Goal: Task Accomplishment & Management: Manage account settings

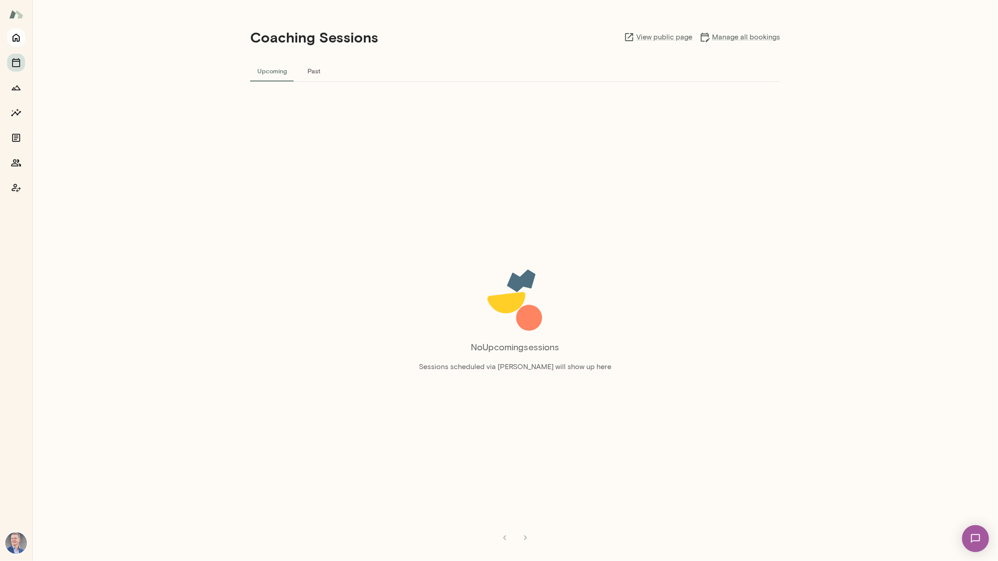
click at [19, 37] on icon "Home" at bounding box center [16, 38] width 7 height 8
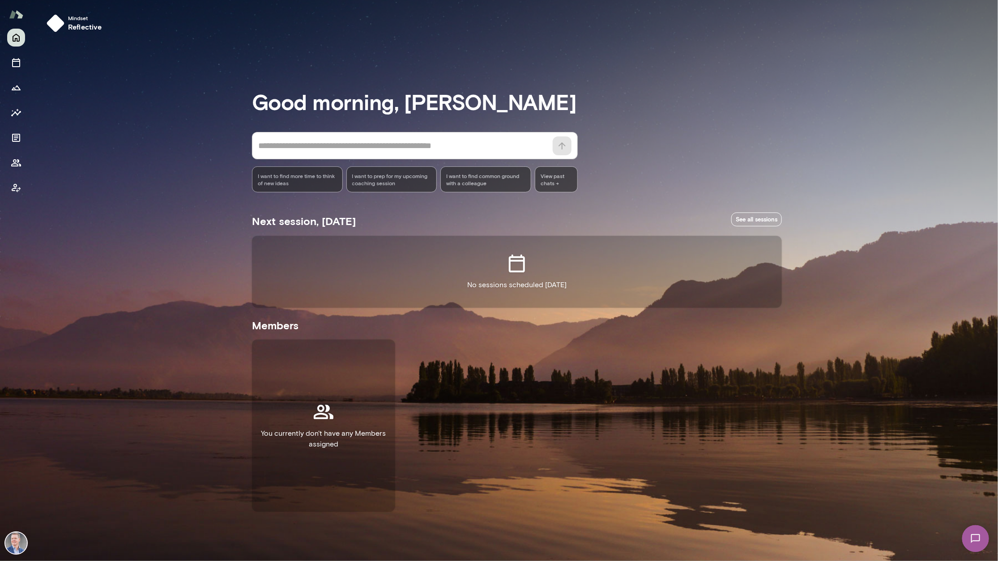
click at [11, 541] on img at bounding box center [15, 542] width 21 height 21
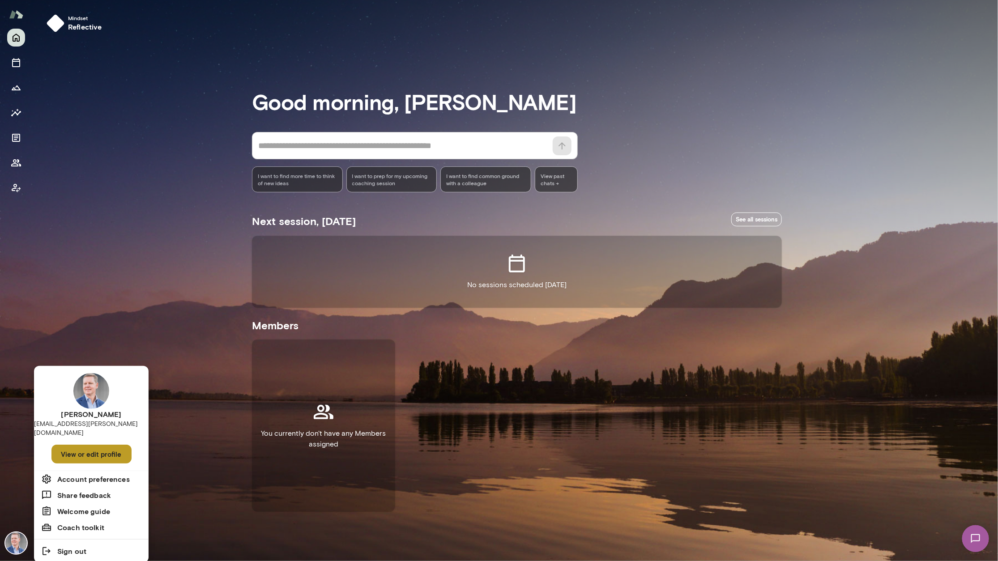
click at [88, 445] on button "View or edit profile" at bounding box center [91, 454] width 80 height 19
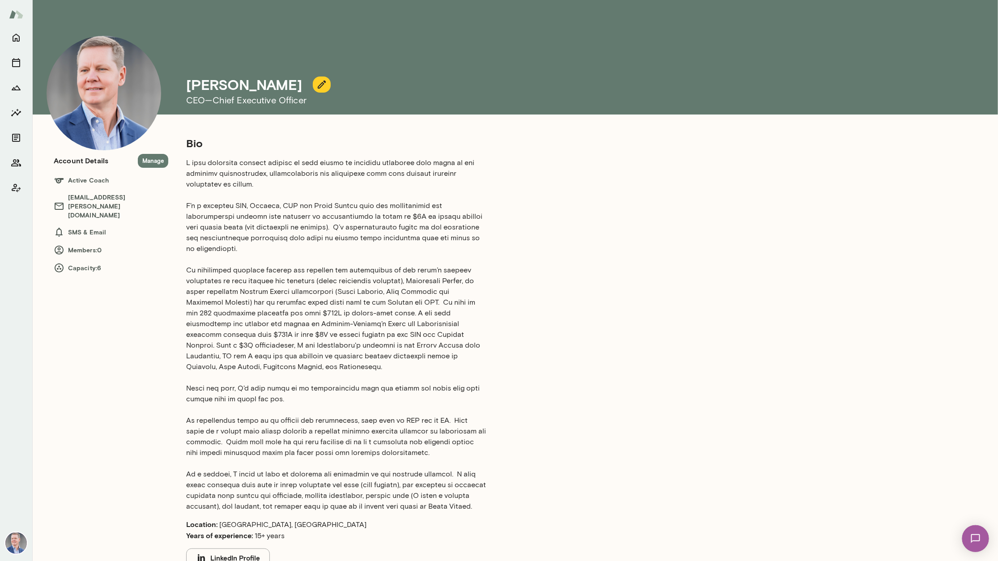
click at [316, 86] on icon "button" at bounding box center [321, 84] width 11 height 11
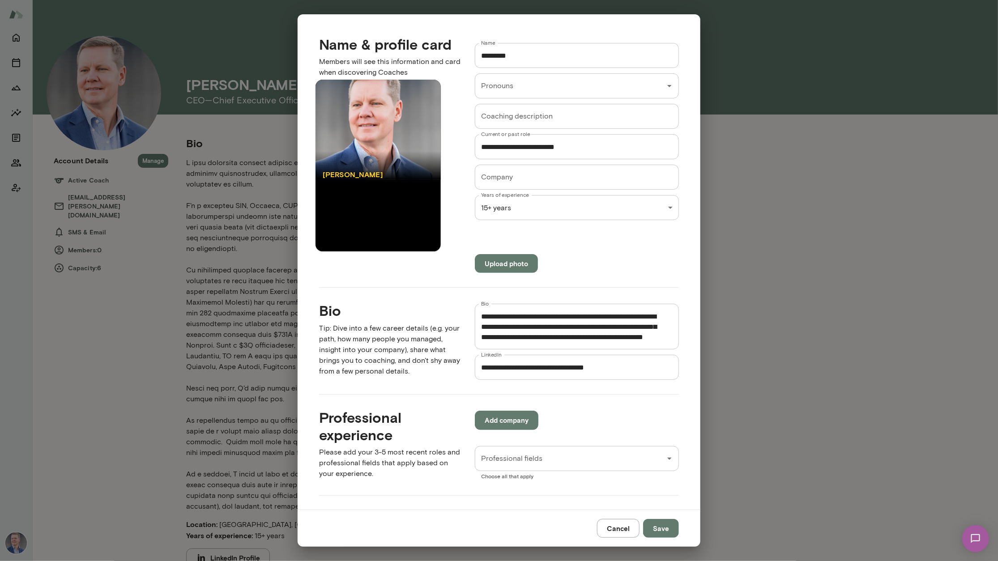
click at [619, 119] on input "Coaching description" at bounding box center [577, 116] width 204 height 25
type input "*"
click at [547, 176] on input "Company" at bounding box center [577, 177] width 204 height 25
type input "**********"
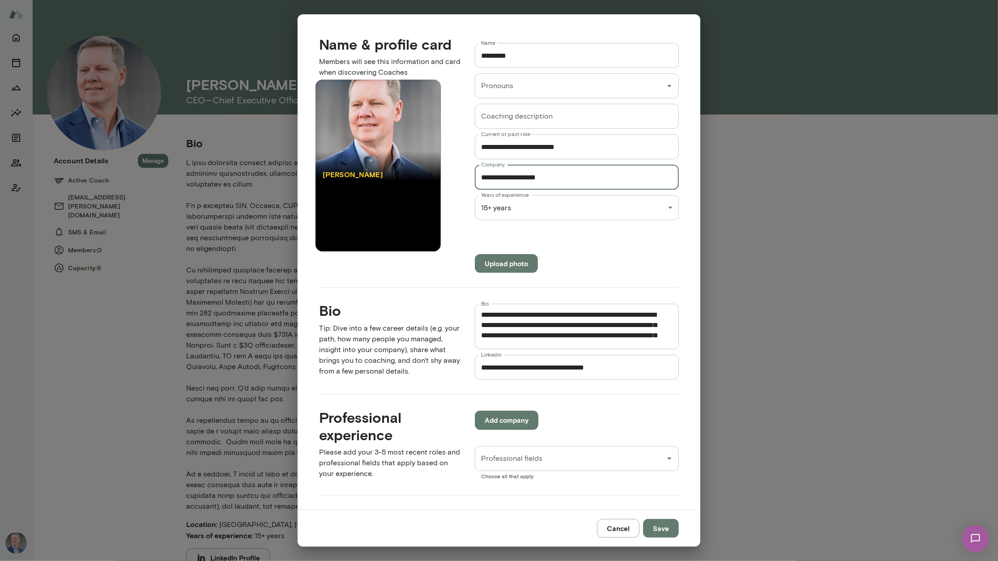
drag, startPoint x: 581, startPoint y: 176, endPoint x: 456, endPoint y: 168, distance: 125.1
click at [460, 168] on div "**********" at bounding box center [569, 151] width 218 height 244
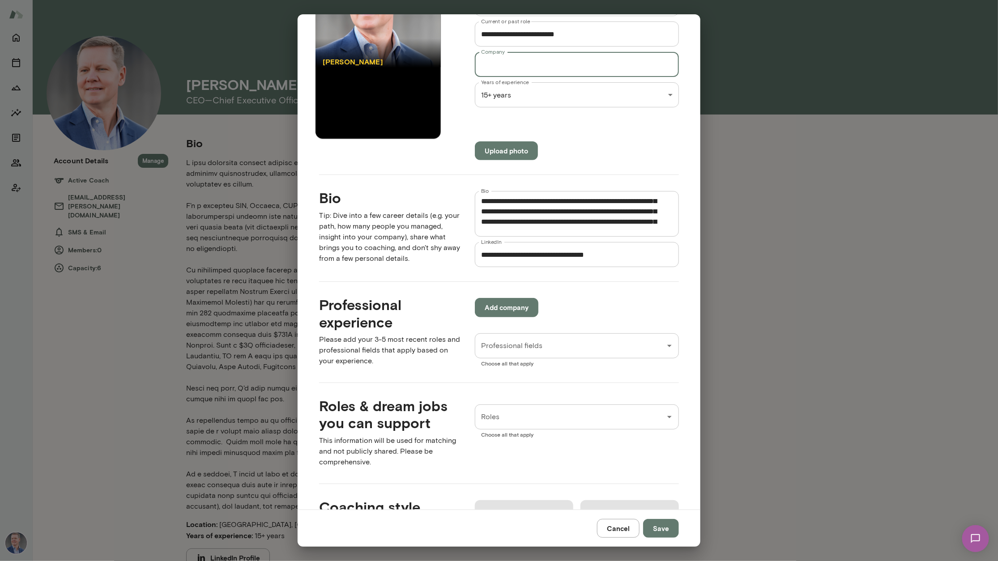
scroll to position [113, 0]
click at [587, 341] on input "Professional fields" at bounding box center [570, 345] width 183 height 17
click at [579, 379] on div "**********" at bounding box center [499, 261] width 403 height 495
click at [515, 303] on button "Add company" at bounding box center [507, 307] width 64 height 19
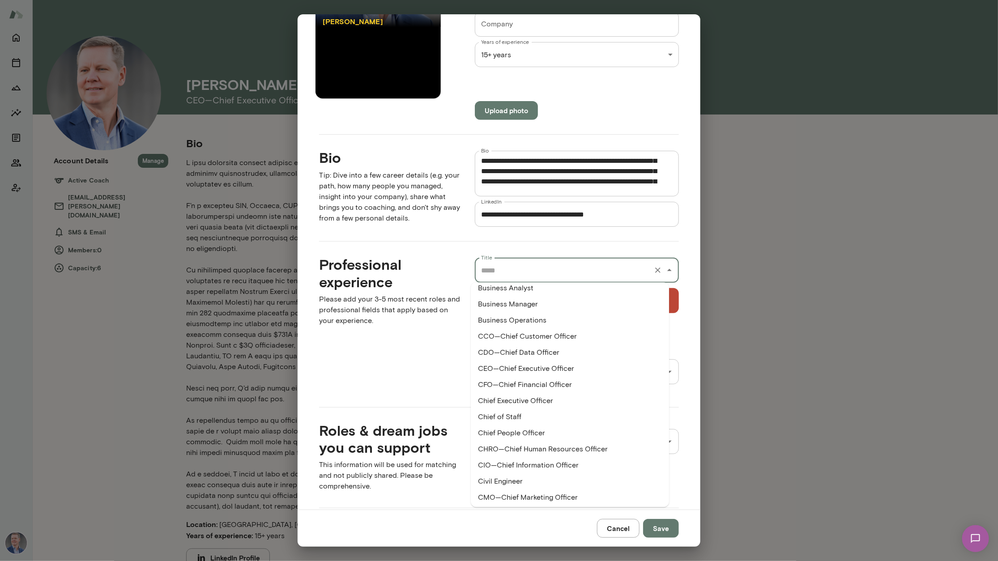
scroll to position [247, 0]
drag, startPoint x: 519, startPoint y: 305, endPoint x: 508, endPoint y: 351, distance: 47.8
click at [508, 351] on li "Chief Executive Officer" at bounding box center [570, 353] width 198 height 16
type input "**********"
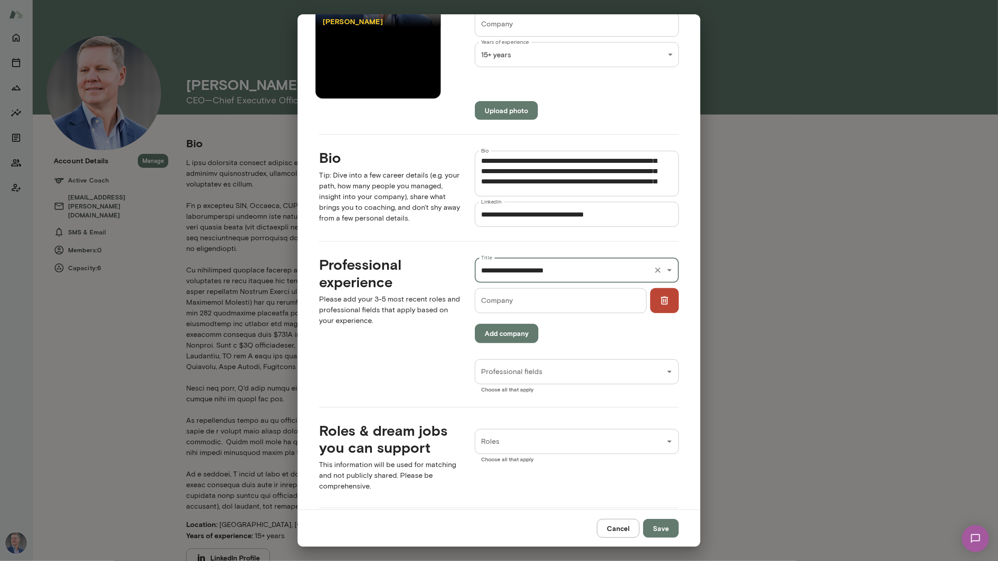
click at [506, 305] on input "Company" at bounding box center [560, 300] width 171 height 25
type input "**********"
click at [511, 338] on button "Add company" at bounding box center [507, 333] width 64 height 19
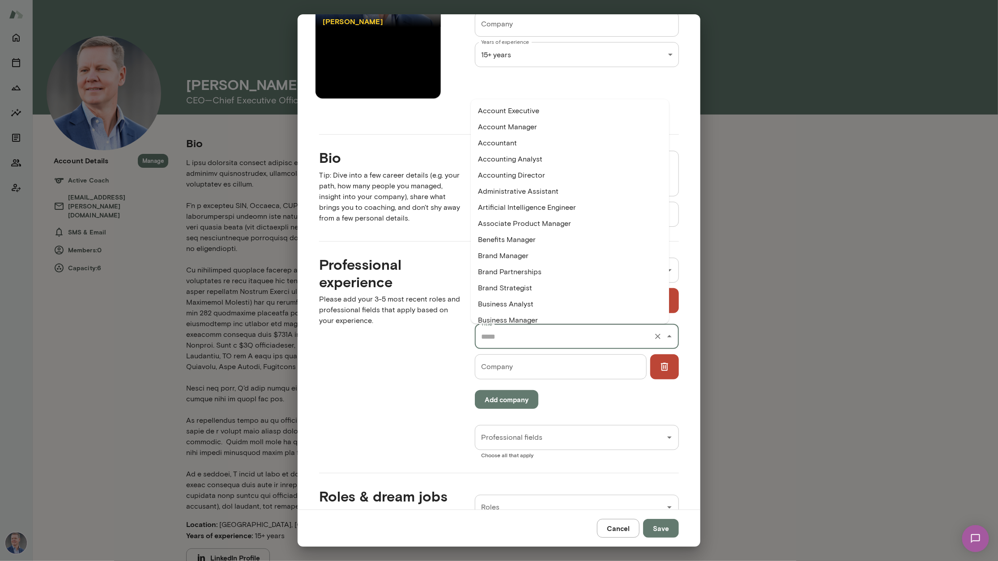
click at [518, 332] on input "Title" at bounding box center [564, 336] width 171 height 17
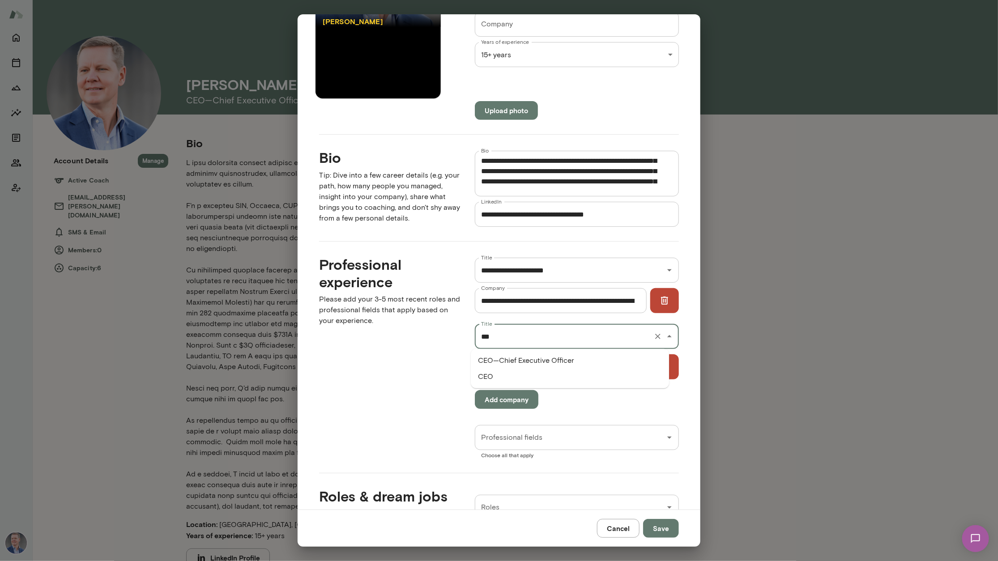
click at [498, 356] on li "CEO—Chief Executive Officer" at bounding box center [570, 361] width 198 height 16
click at [505, 362] on input "Company" at bounding box center [560, 366] width 171 height 25
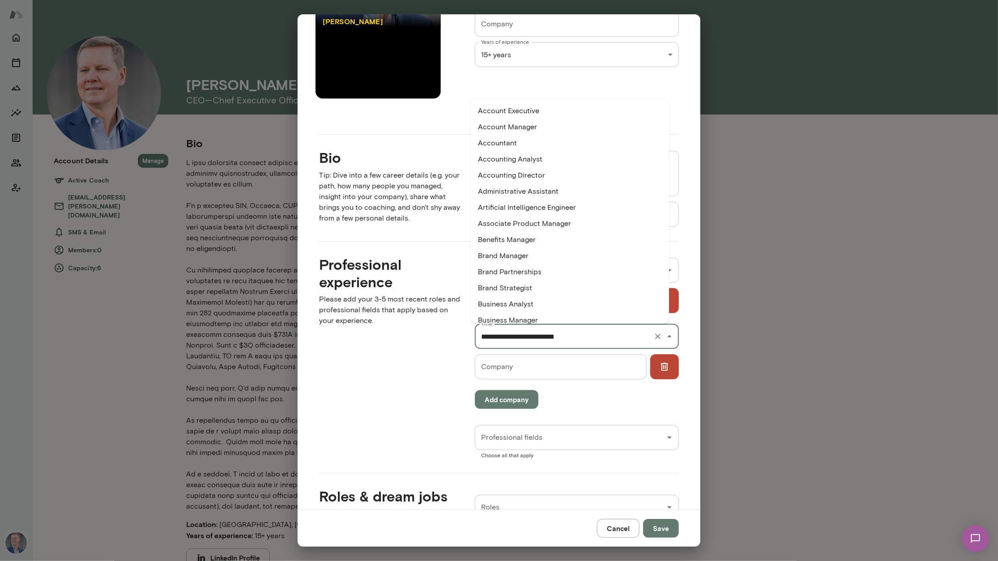
scroll to position [68, 0]
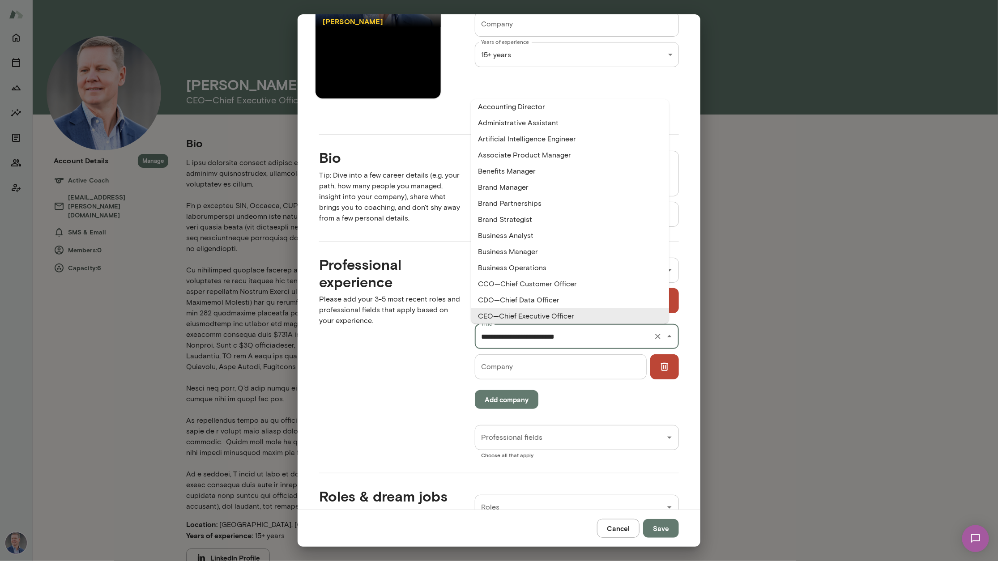
drag, startPoint x: 588, startPoint y: 337, endPoint x: 467, endPoint y: 340, distance: 120.9
click at [467, 340] on div "**********" at bounding box center [569, 350] width 218 height 215
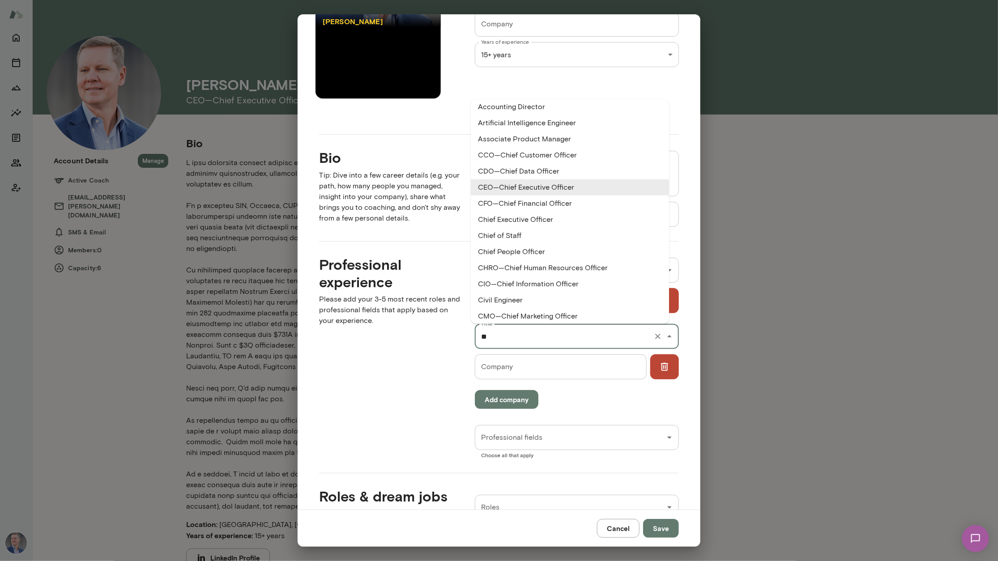
scroll to position [0, 0]
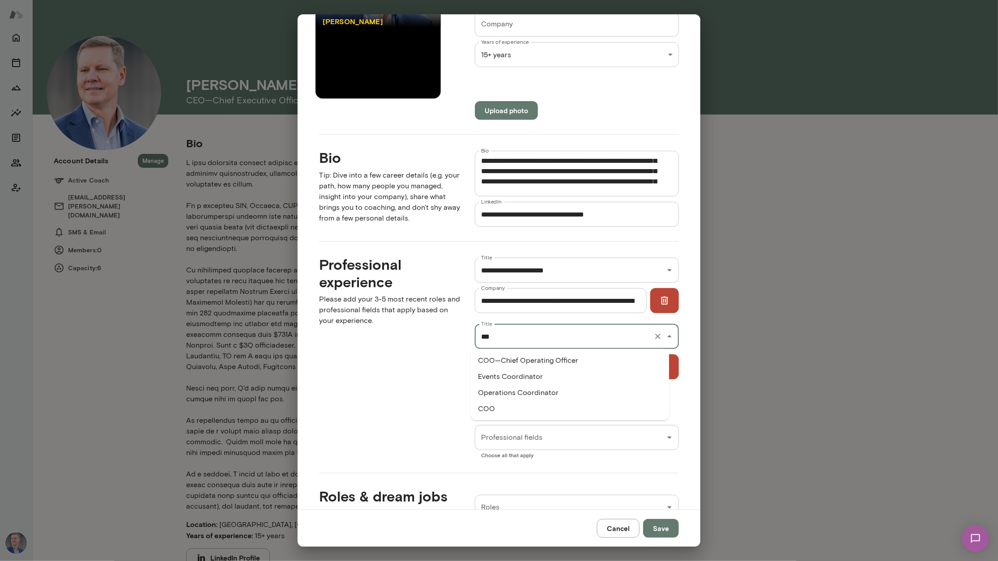
click at [497, 360] on li "COO—Chief Operating Officer" at bounding box center [570, 361] width 198 height 16
type input "**********"
click at [505, 365] on input "Company" at bounding box center [560, 366] width 171 height 25
type input "**********"
click at [507, 400] on button "Add company" at bounding box center [507, 399] width 64 height 19
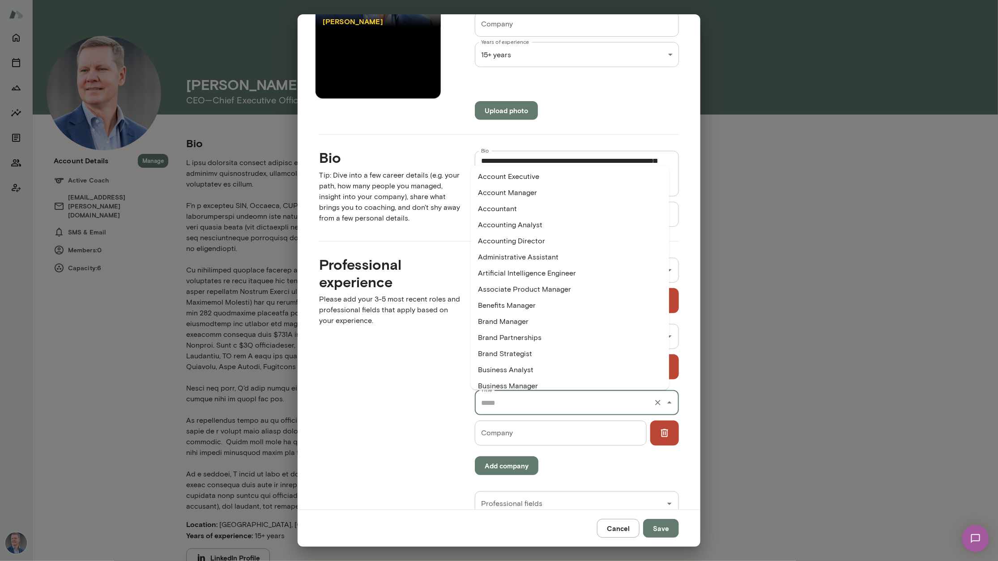
click at [507, 400] on input "Title" at bounding box center [564, 402] width 171 height 17
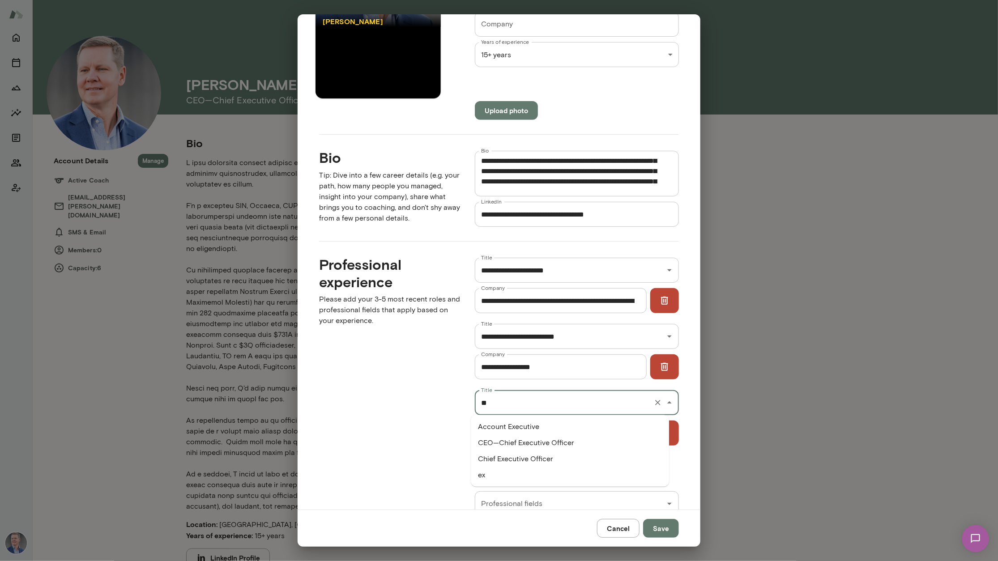
type input "*"
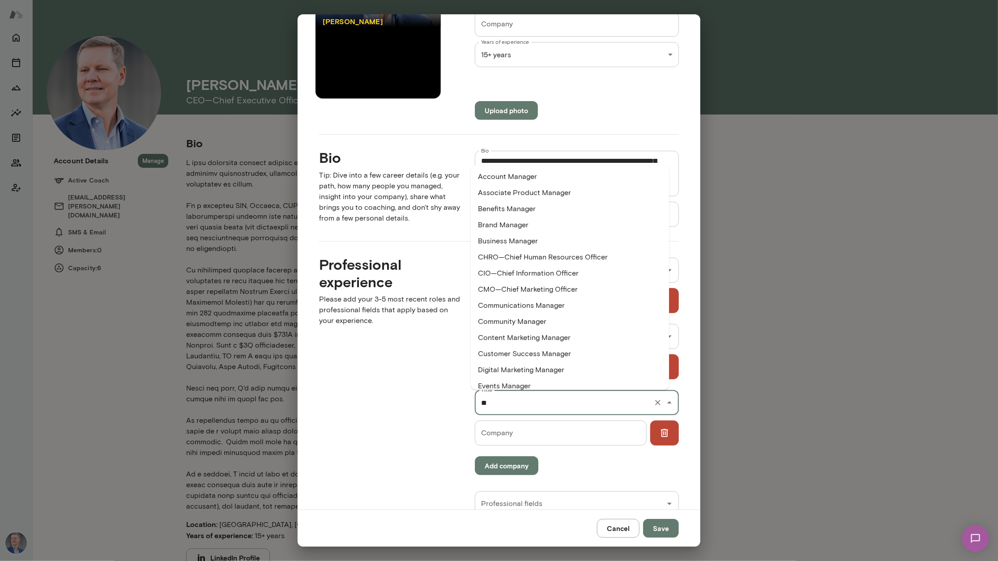
type input "*"
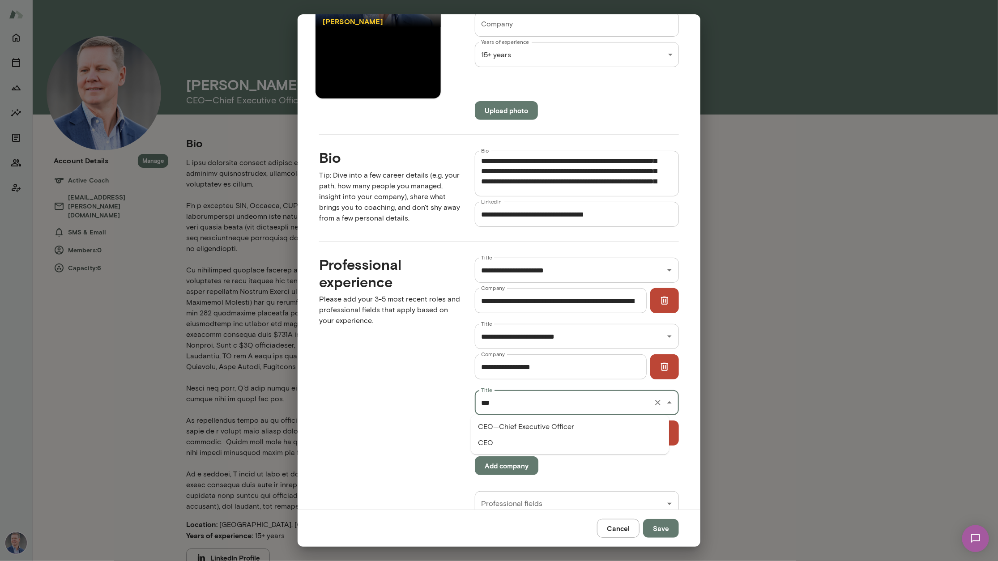
drag, startPoint x: 518, startPoint y: 404, endPoint x: 452, endPoint y: 400, distance: 65.9
click at [452, 400] on div "**********" at bounding box center [492, 383] width 374 height 283
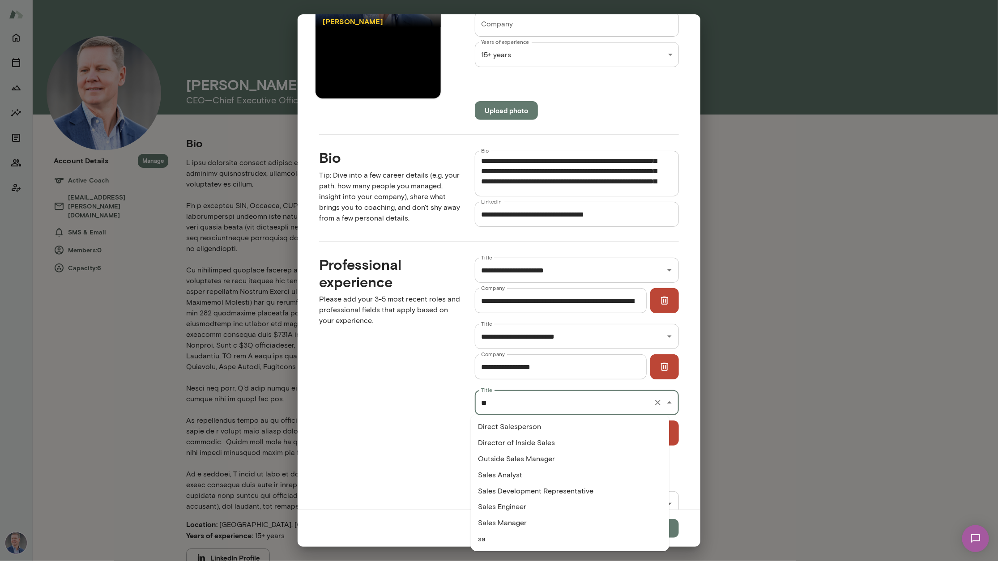
type input "*"
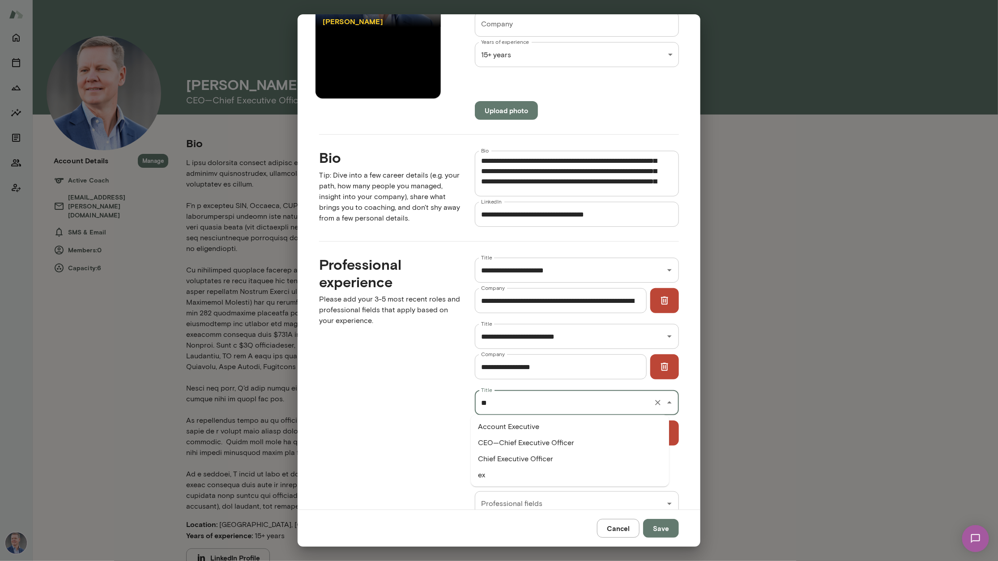
type input "*"
click at [520, 426] on li "CEO—Chief Executive Officer" at bounding box center [570, 427] width 198 height 16
type input "**********"
click at [532, 268] on input "**********" at bounding box center [564, 270] width 171 height 17
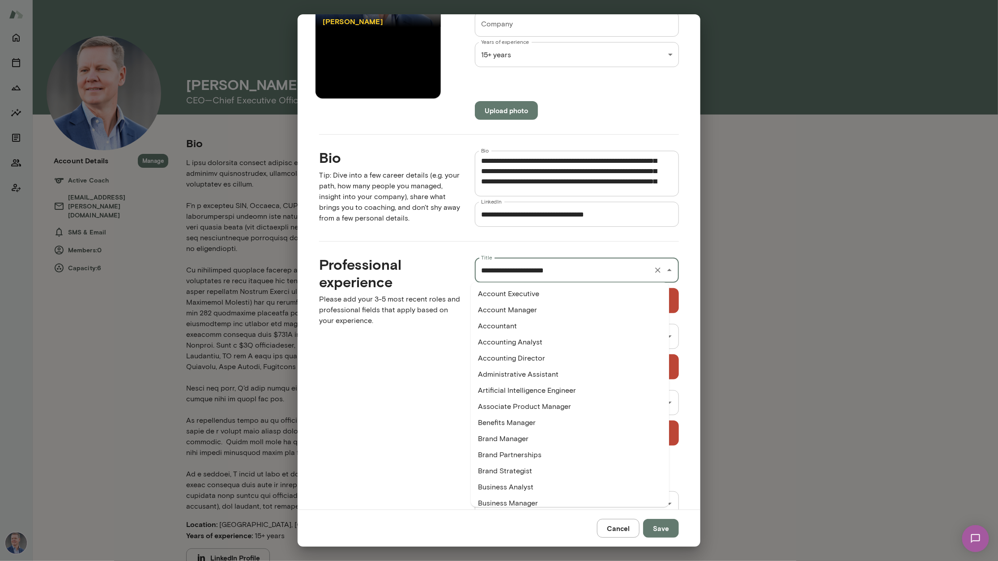
scroll to position [101, 0]
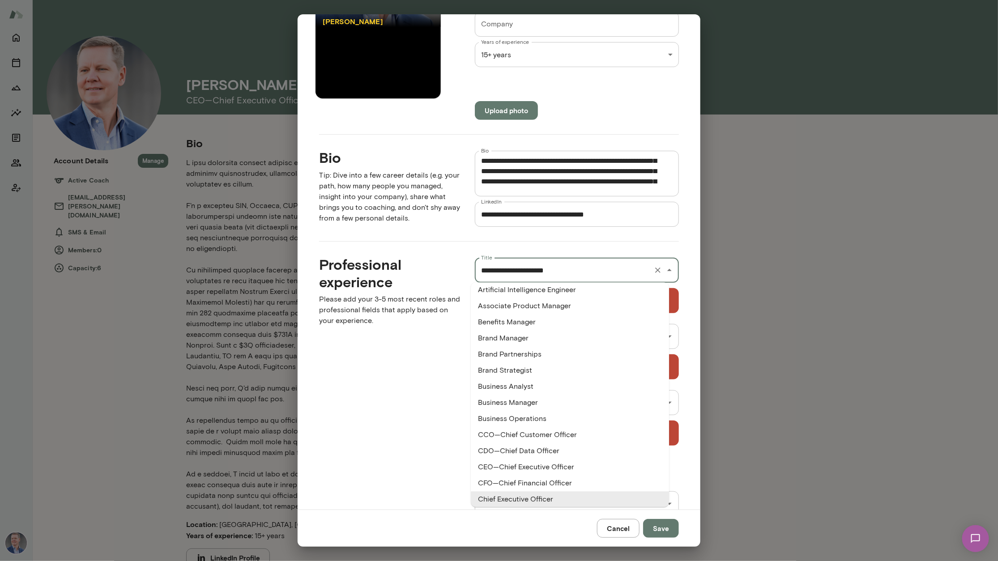
click at [532, 268] on input "**********" at bounding box center [564, 270] width 171 height 17
drag, startPoint x: 516, startPoint y: 275, endPoint x: 434, endPoint y: 273, distance: 81.9
click at [434, 273] on div "**********" at bounding box center [492, 383] width 374 height 283
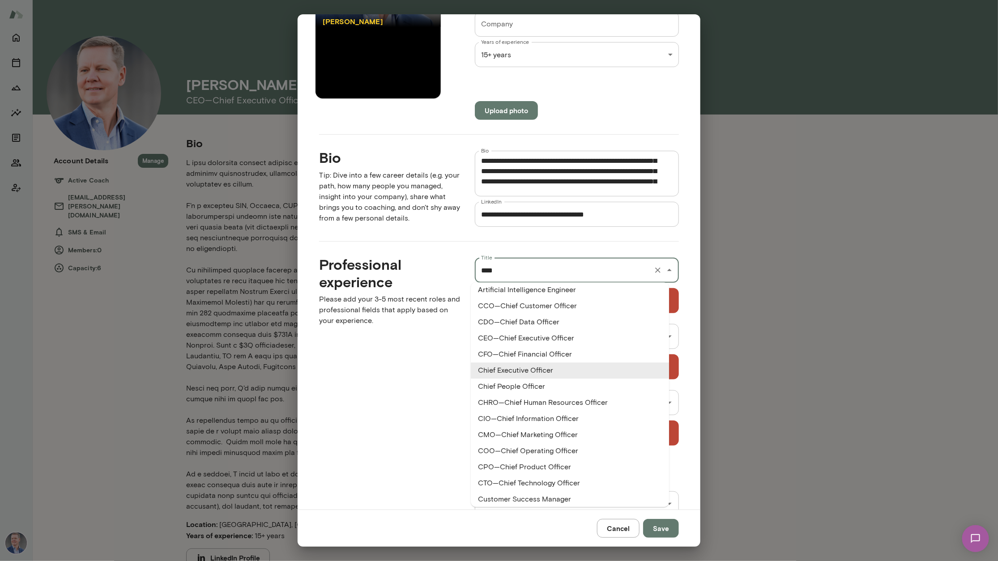
scroll to position [0, 0]
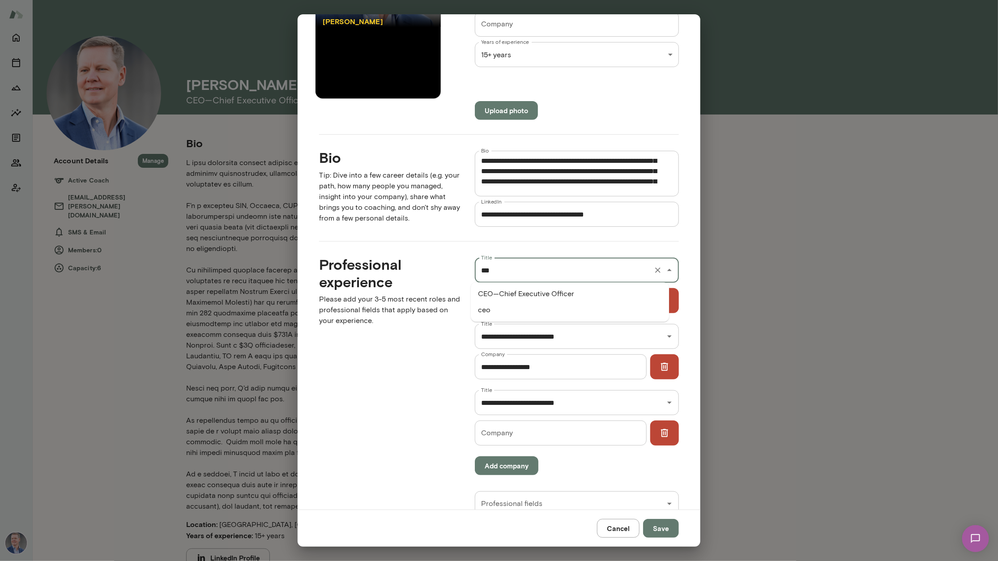
click at [494, 297] on li "CEO—Chief Executive Officer" at bounding box center [570, 294] width 198 height 16
type input "**********"
click at [502, 431] on input "Company" at bounding box center [560, 433] width 171 height 25
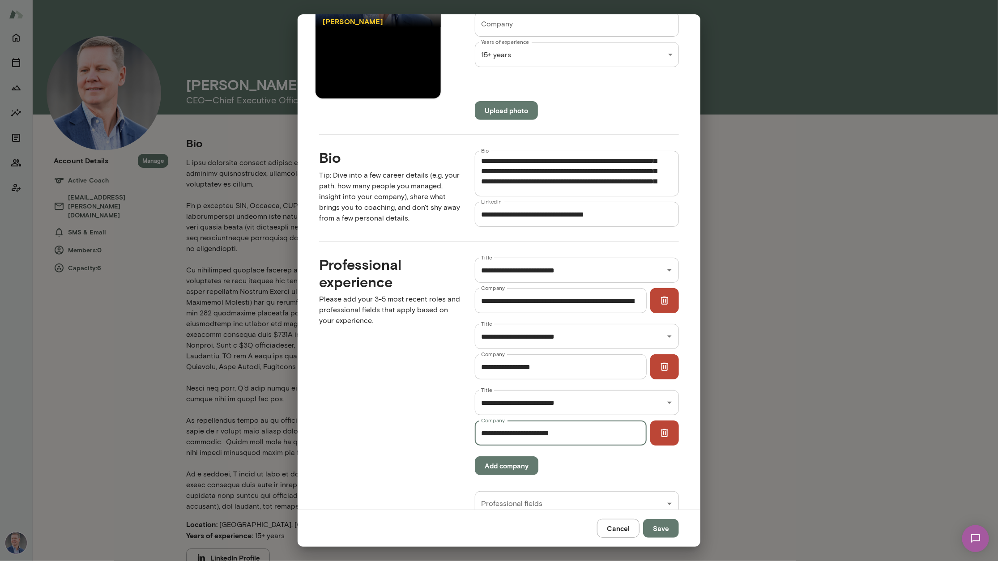
type input "**********"
click at [512, 464] on button "Add company" at bounding box center [507, 465] width 64 height 19
click at [501, 471] on input "Title" at bounding box center [564, 468] width 171 height 17
type input "**********"
click at [500, 505] on input "Company" at bounding box center [560, 499] width 171 height 25
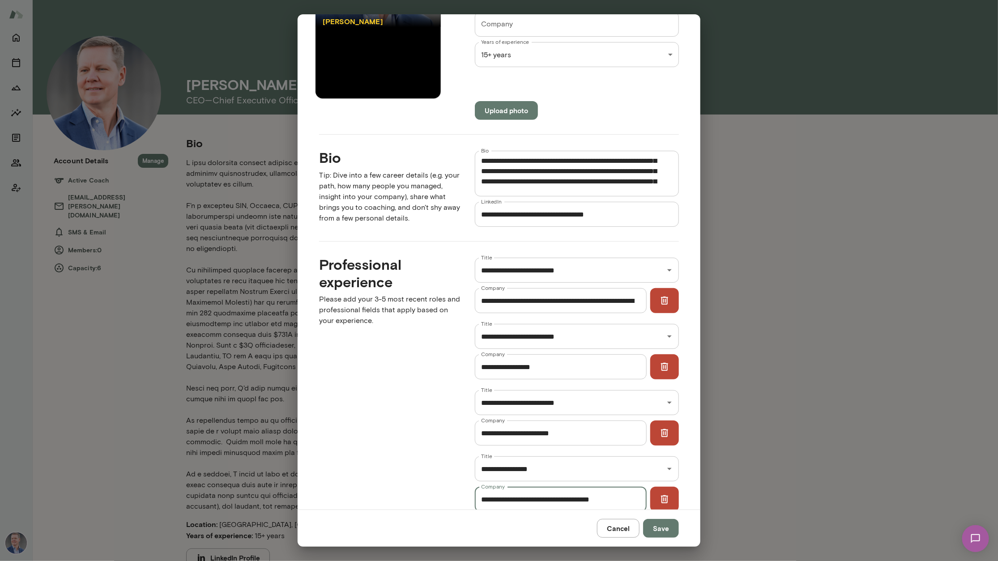
type input "**********"
click at [659, 529] on button "Save" at bounding box center [661, 528] width 36 height 19
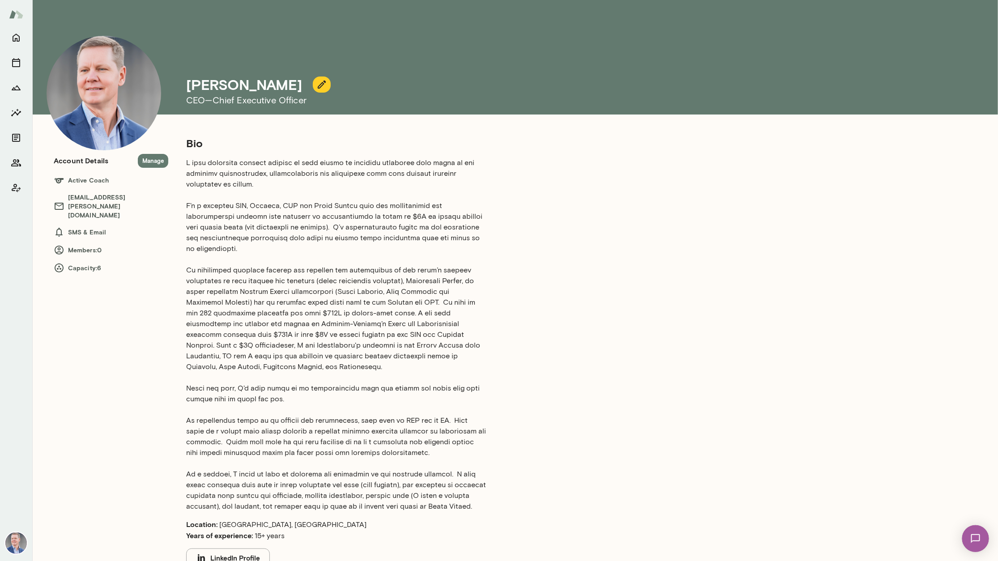
click at [316, 87] on icon "button" at bounding box center [321, 84] width 11 height 11
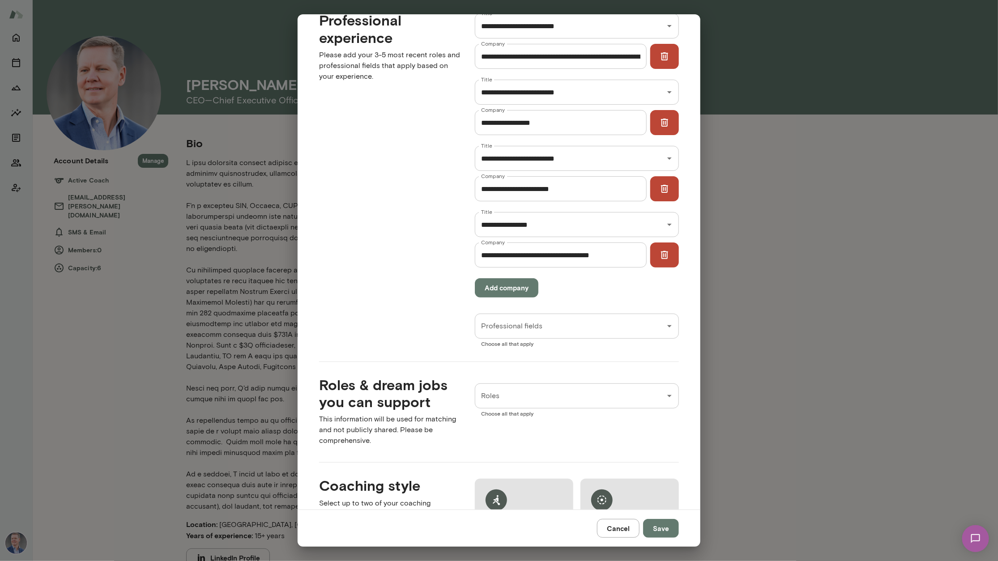
scroll to position [399, 0]
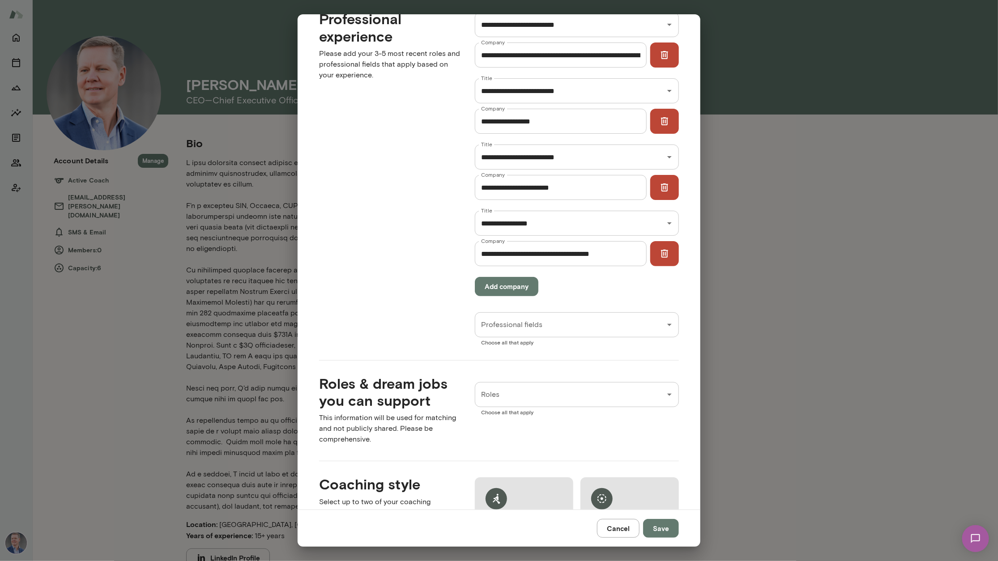
click at [559, 329] on input "Professional fields" at bounding box center [570, 324] width 183 height 17
type input "*"
type input "**********"
click at [436, 337] on div "Professional experience Please add your 3-5 most recent roles and professional …" at bounding box center [383, 170] width 156 height 349
click at [613, 328] on input "**********" at bounding box center [564, 324] width 171 height 17
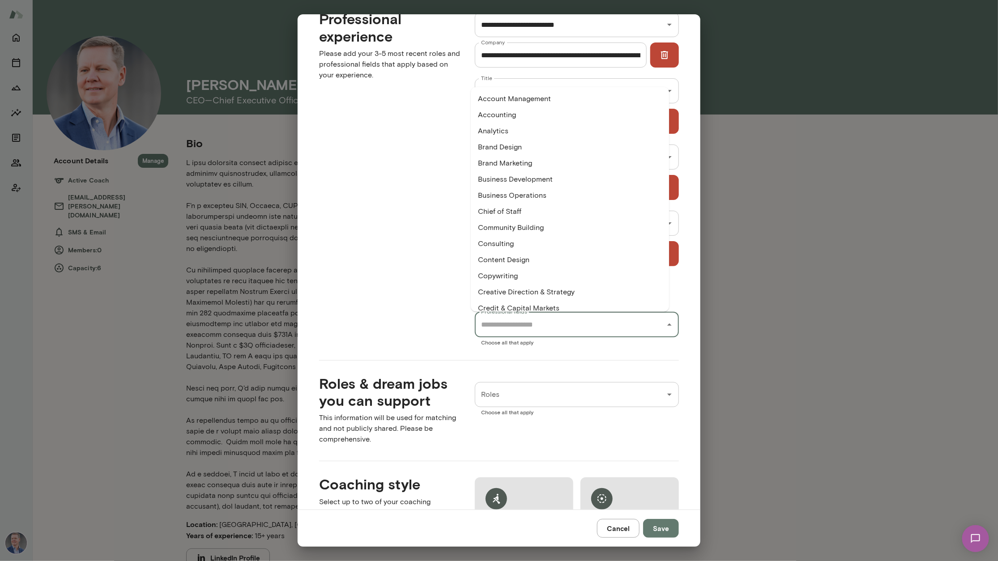
click at [531, 303] on li "Credit & Capital Markets" at bounding box center [570, 308] width 198 height 16
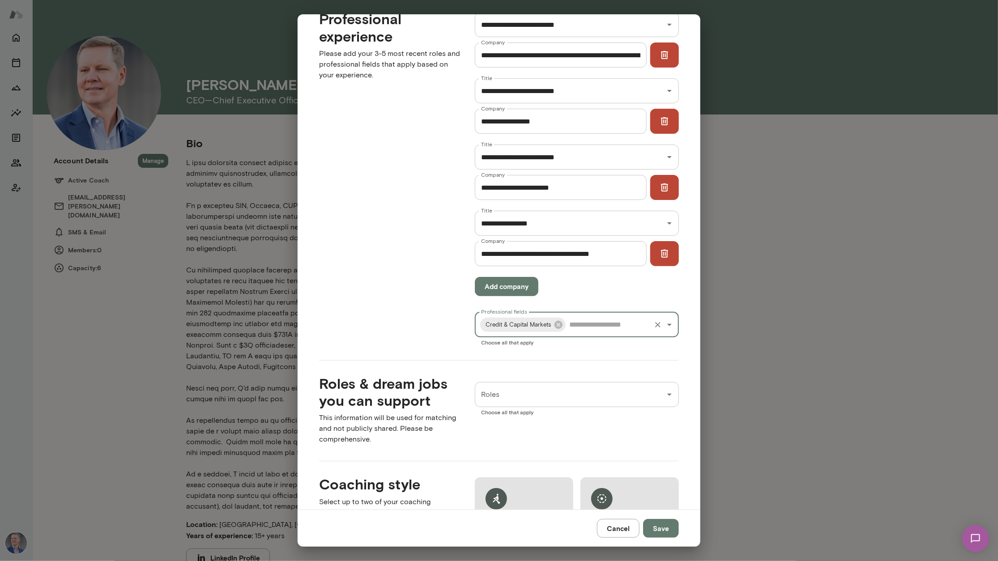
click at [599, 328] on input "Professional fields" at bounding box center [608, 324] width 83 height 17
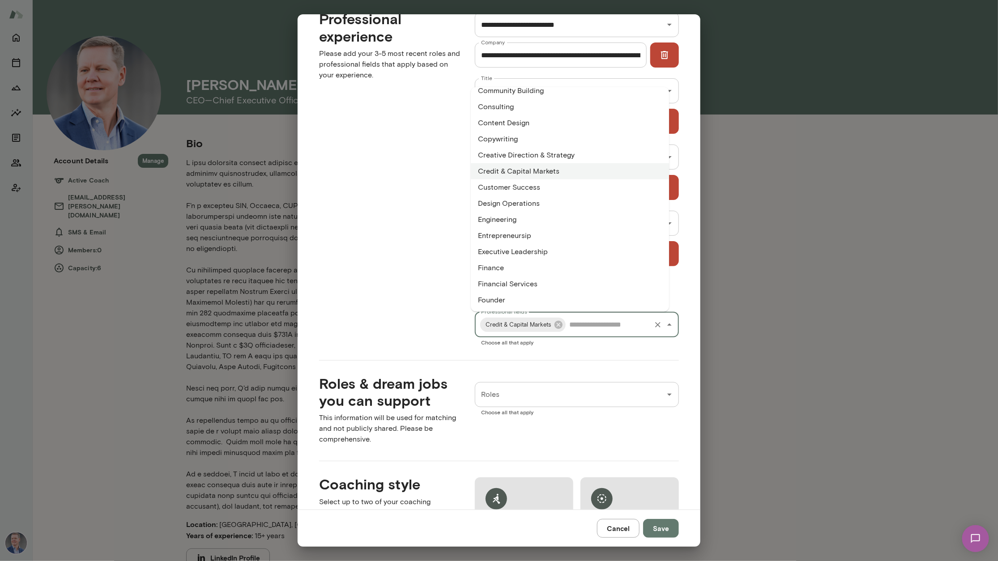
scroll to position [143, 0]
click at [537, 248] on li "Executive Leadership" at bounding box center [570, 246] width 198 height 16
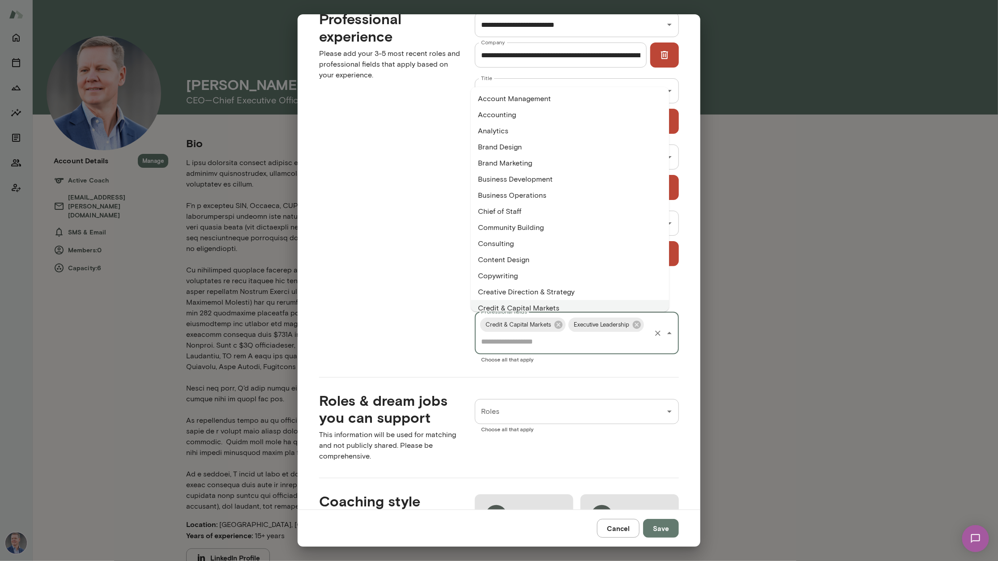
drag, startPoint x: 578, startPoint y: 340, endPoint x: 394, endPoint y: 224, distance: 217.5
click at [394, 224] on div "Professional experience Please add your 3-5 most recent roles and professional …" at bounding box center [383, 179] width 156 height 366
click at [581, 343] on input "Professional fields" at bounding box center [564, 341] width 171 height 17
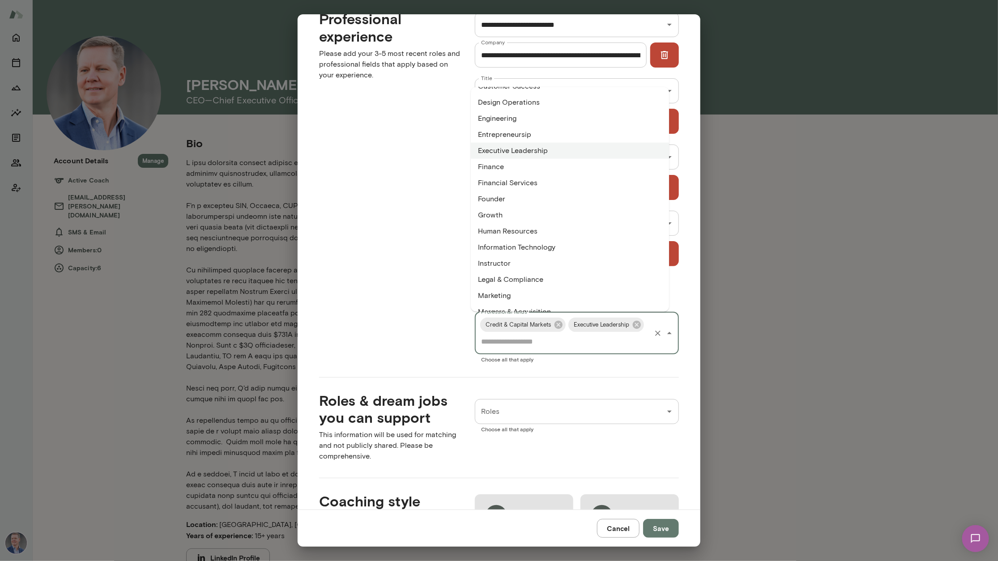
scroll to position [240, 0]
click at [519, 131] on li "Entrepreneursip" at bounding box center [570, 132] width 198 height 16
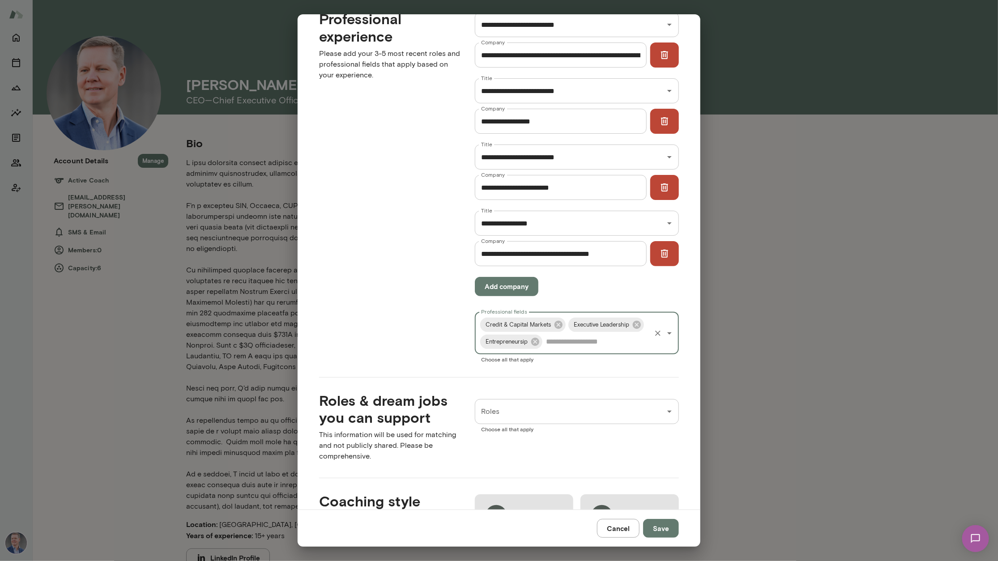
click at [628, 343] on input "Professional fields" at bounding box center [597, 341] width 106 height 17
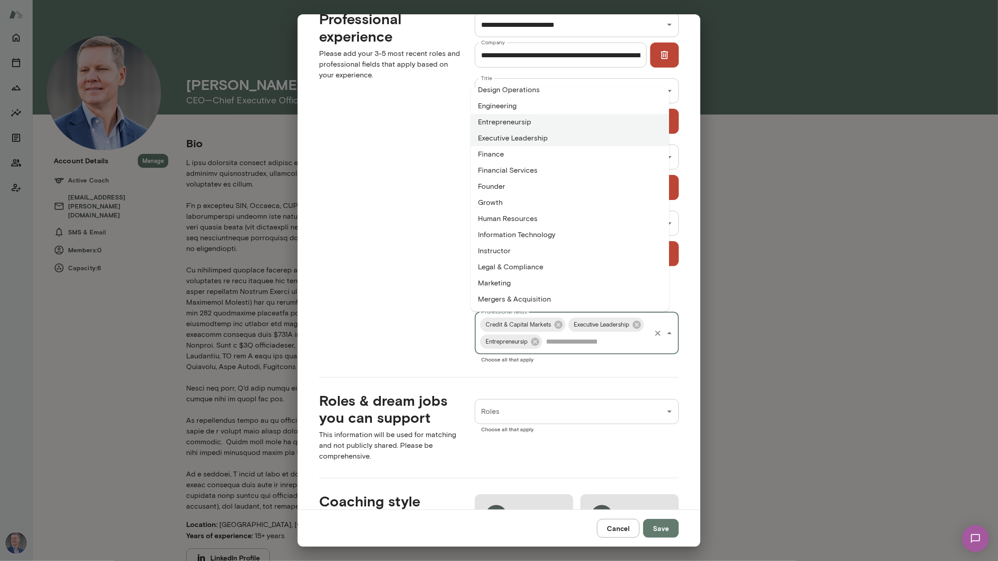
scroll to position [262, 0]
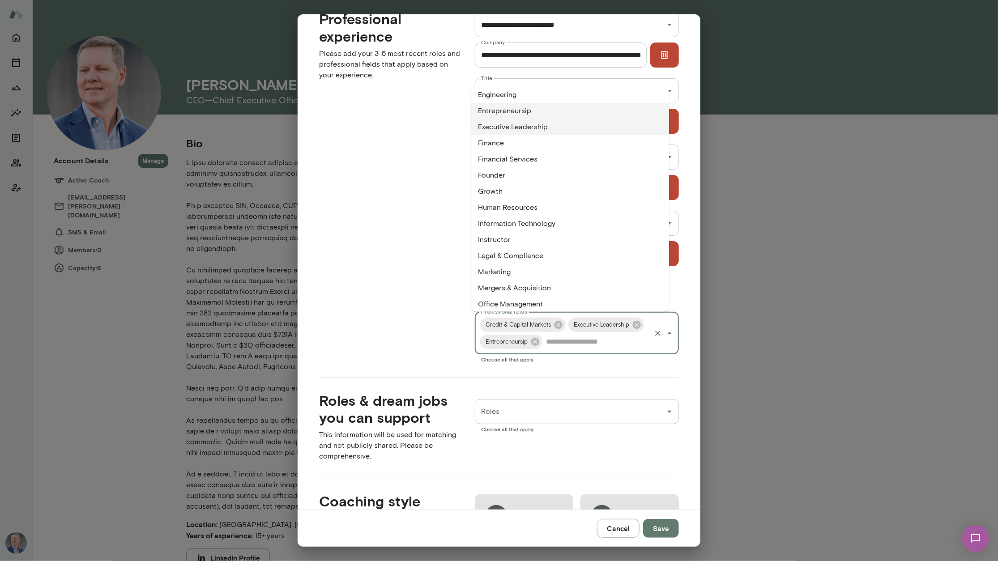
click at [560, 173] on li "Founder" at bounding box center [570, 175] width 198 height 16
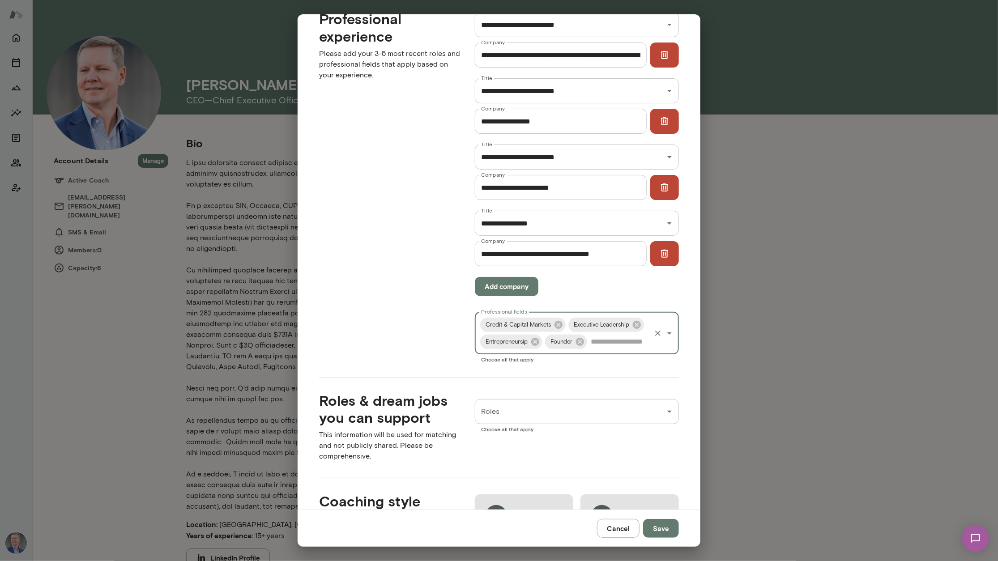
click at [588, 350] on input "Professional fields" at bounding box center [618, 341] width 61 height 17
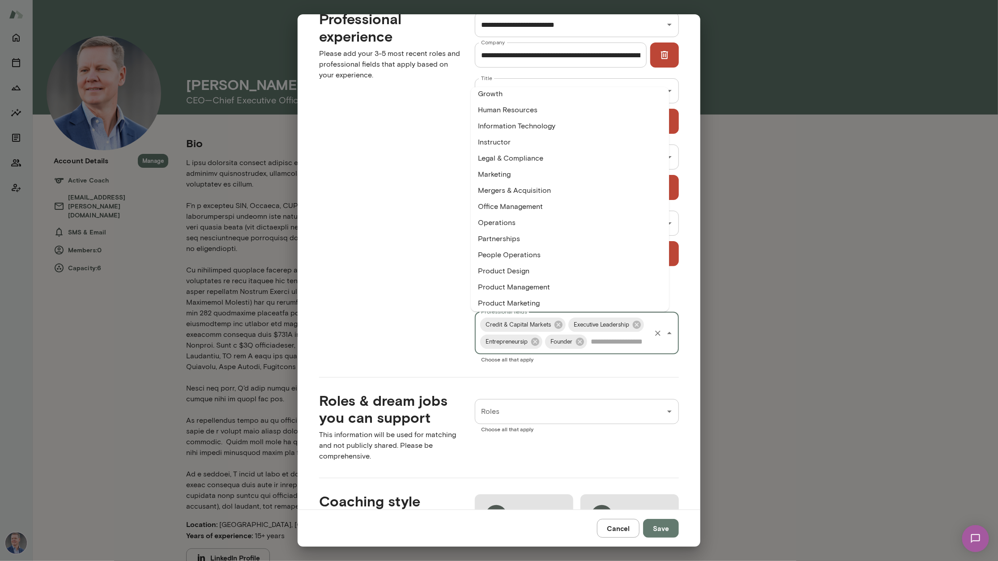
scroll to position [373, 0]
click at [556, 208] on li "Operations" at bounding box center [570, 209] width 198 height 16
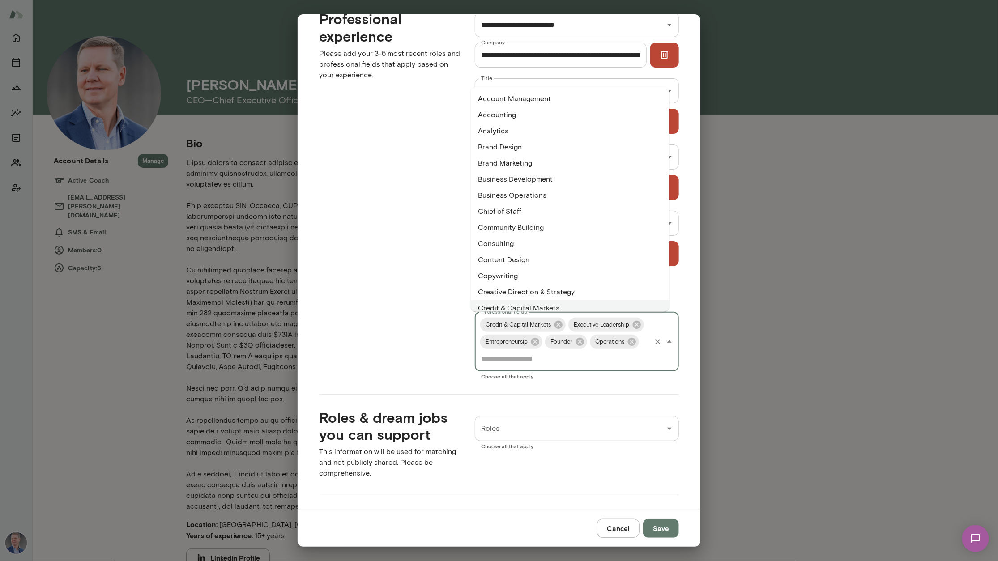
click at [595, 364] on input "Professional fields" at bounding box center [564, 358] width 171 height 17
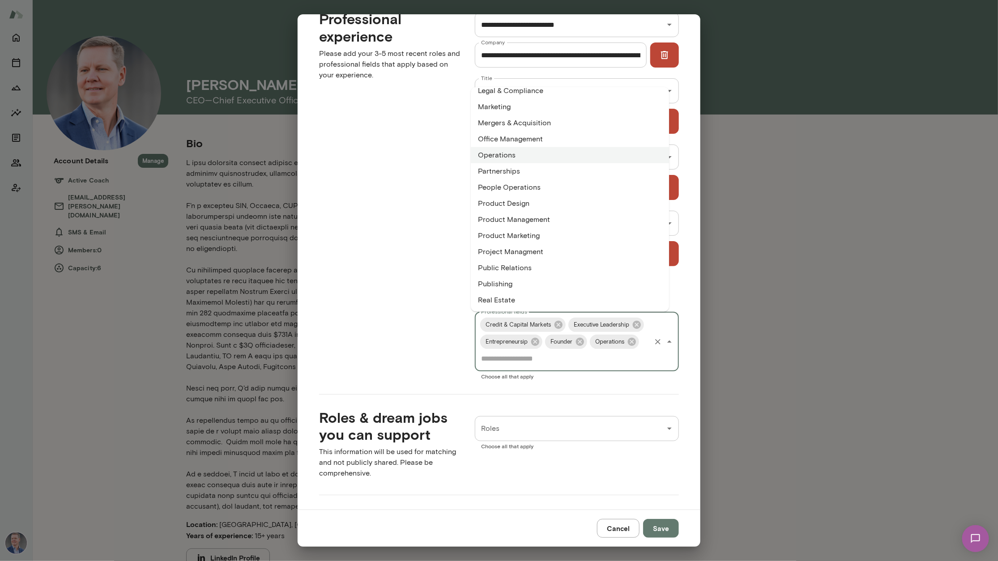
scroll to position [435, 0]
click at [501, 166] on li "Partnerships" at bounding box center [570, 163] width 198 height 16
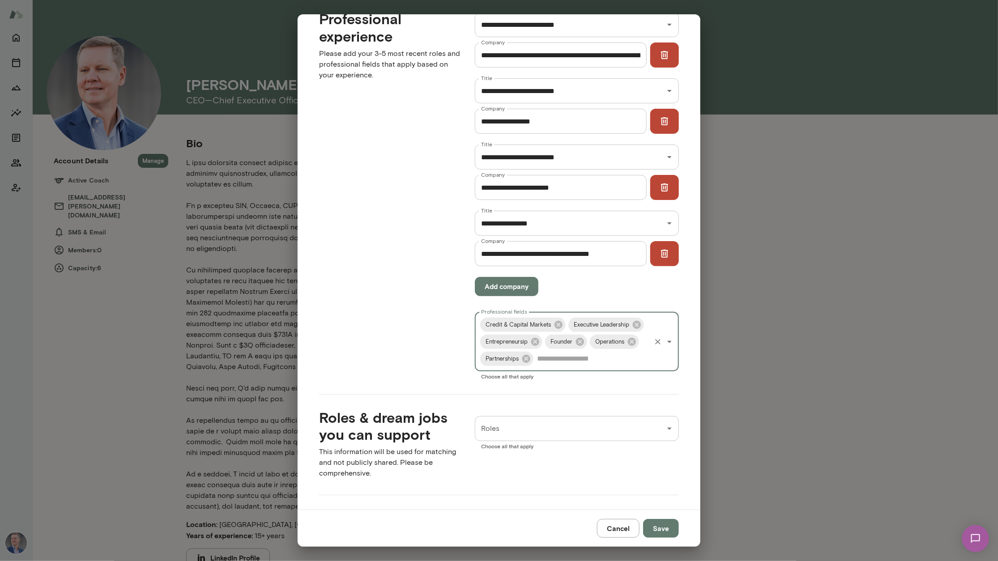
click at [541, 367] on input "Professional fields" at bounding box center [592, 358] width 115 height 17
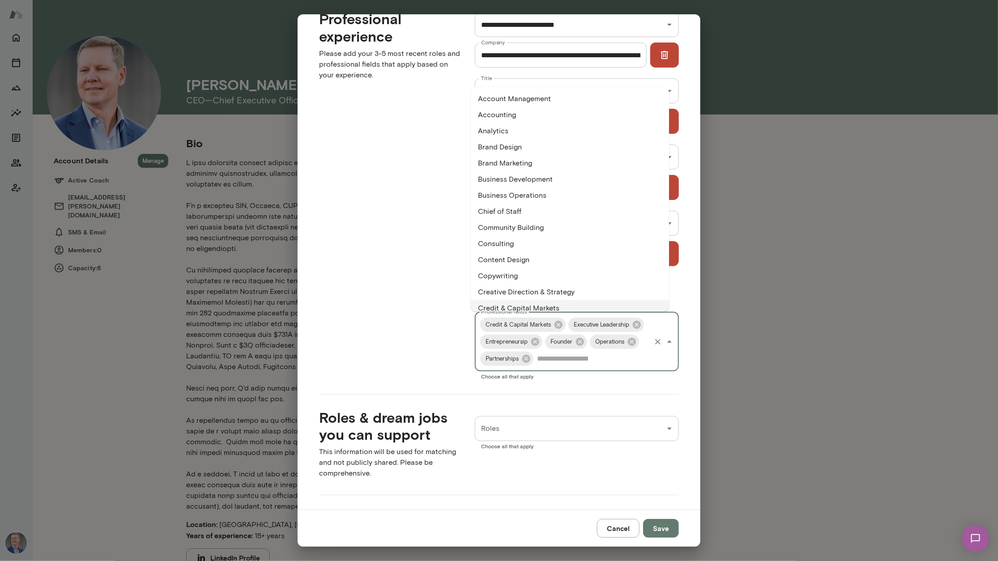
click at [518, 225] on li "Community Building" at bounding box center [570, 228] width 198 height 16
click at [611, 367] on input "Professional fields" at bounding box center [630, 358] width 39 height 17
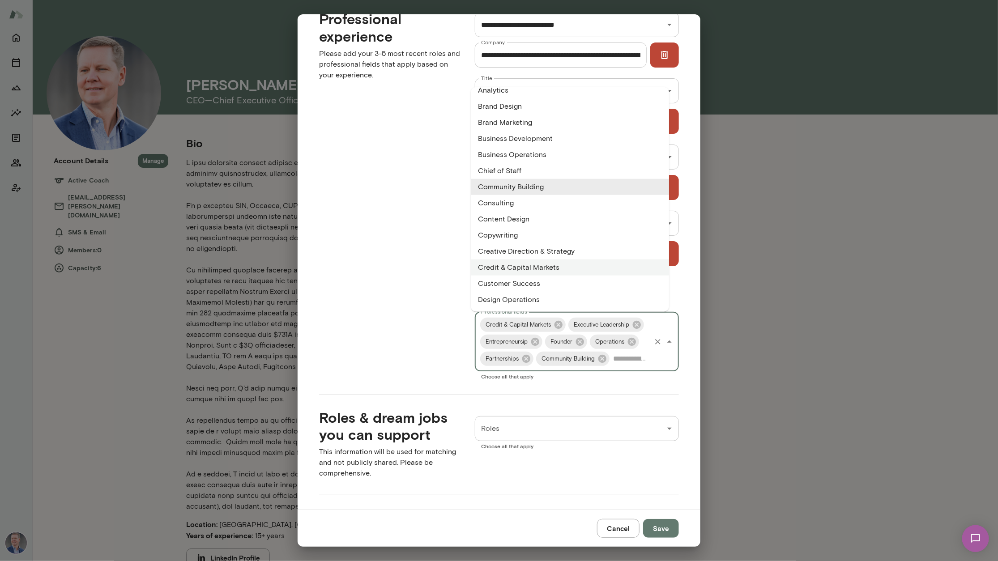
scroll to position [39, 0]
click at [555, 110] on li "Brand Design" at bounding box center [570, 108] width 198 height 16
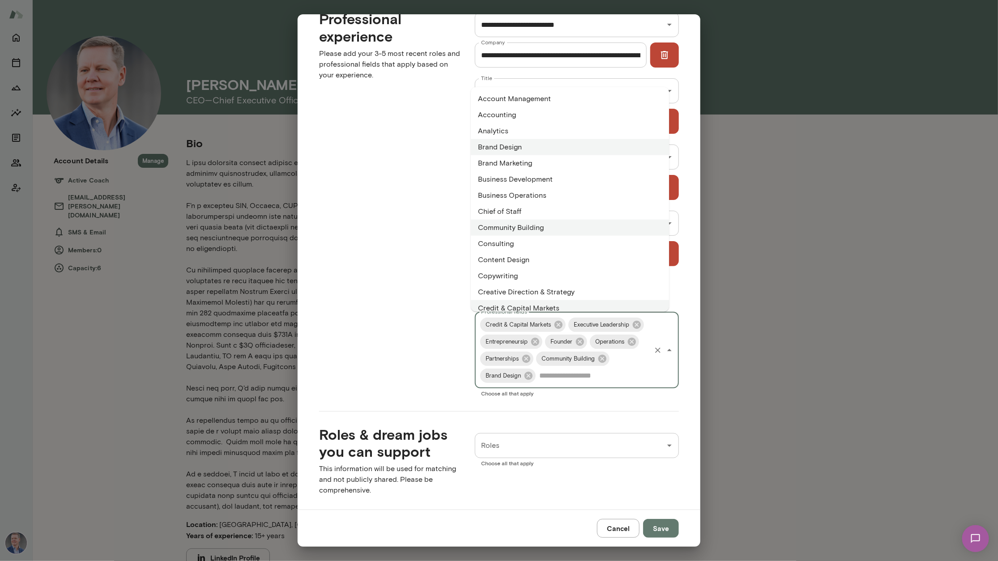
click at [619, 376] on input "Professional fields" at bounding box center [593, 375] width 113 height 17
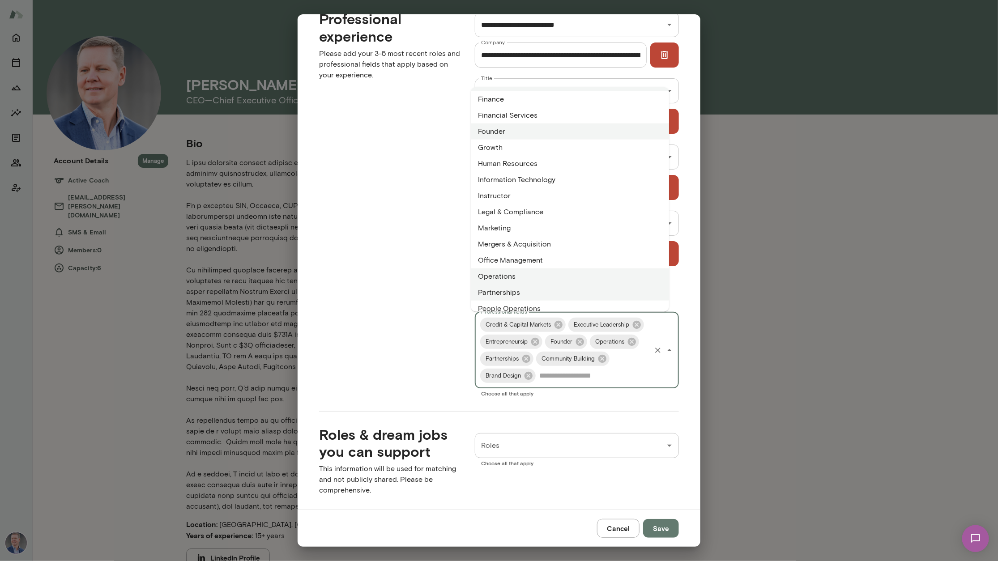
scroll to position [309, 0]
click at [549, 240] on li "Mergers & Acquisition" at bounding box center [570, 241] width 198 height 16
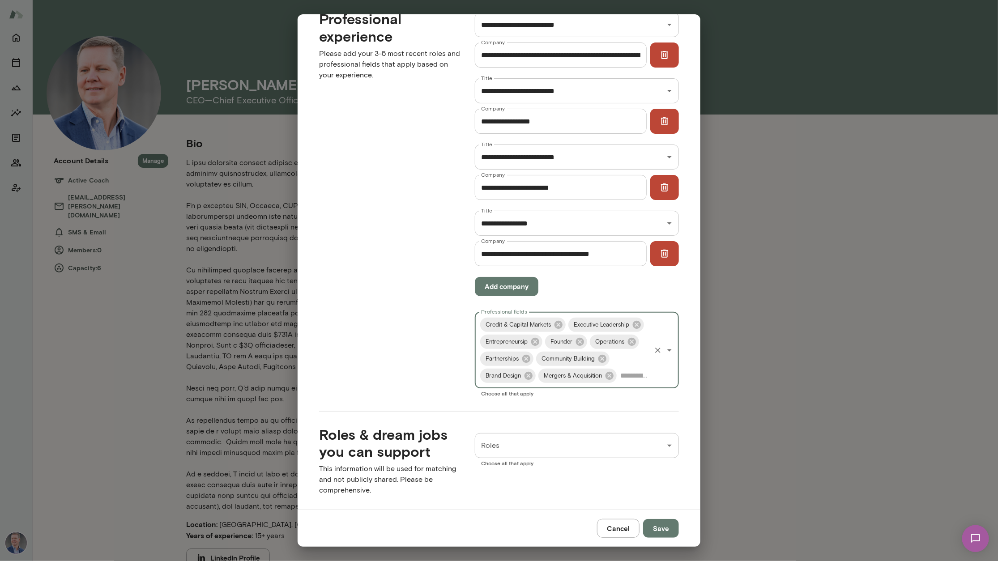
click at [618, 384] on input "Professional fields" at bounding box center [634, 375] width 32 height 17
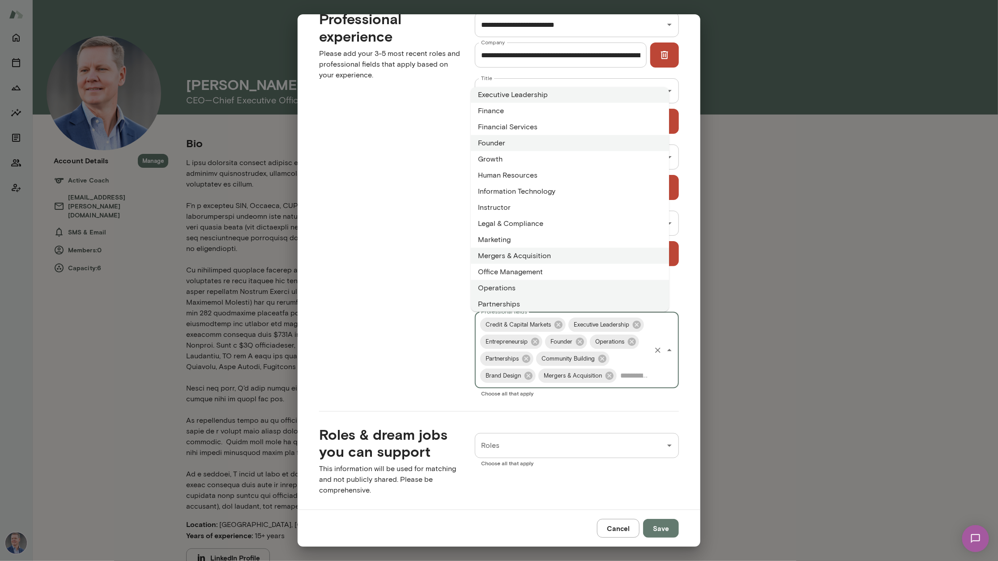
scroll to position [298, 0]
click at [561, 185] on li "Information Technology" at bounding box center [570, 187] width 198 height 16
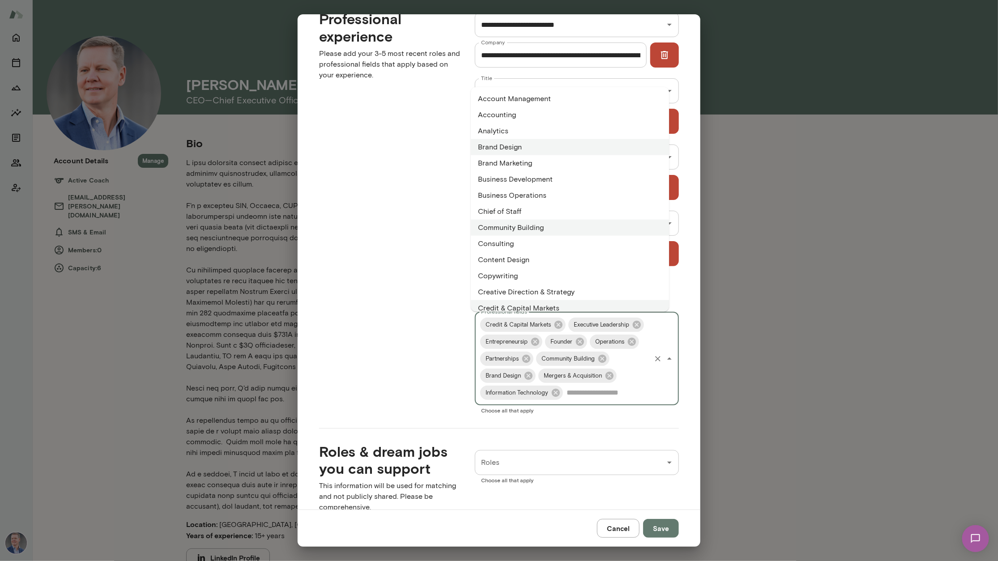
click at [569, 401] on input "Professional fields" at bounding box center [606, 392] width 85 height 17
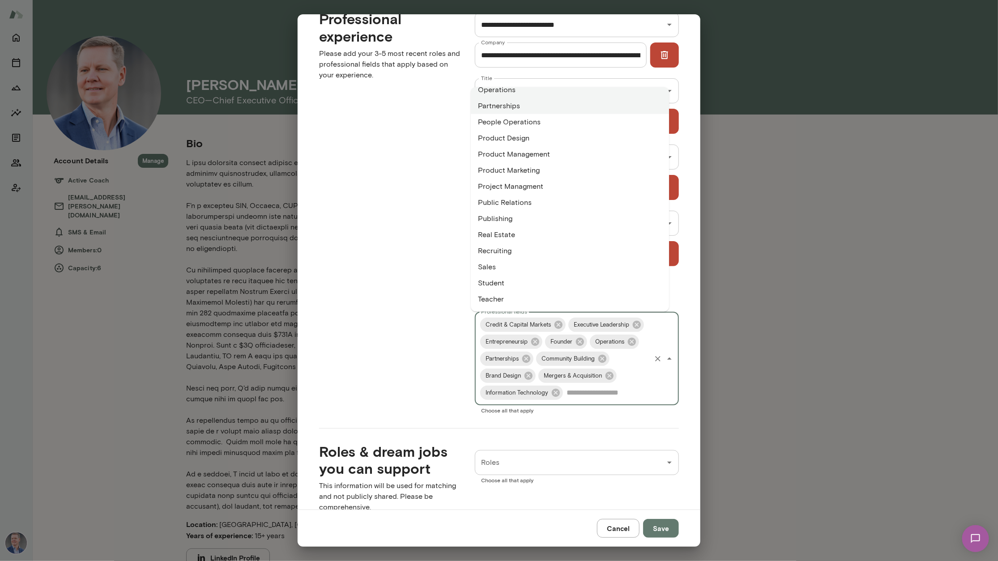
scroll to position [513, 0]
click at [568, 208] on li "Real Estate" at bounding box center [570, 214] width 198 height 16
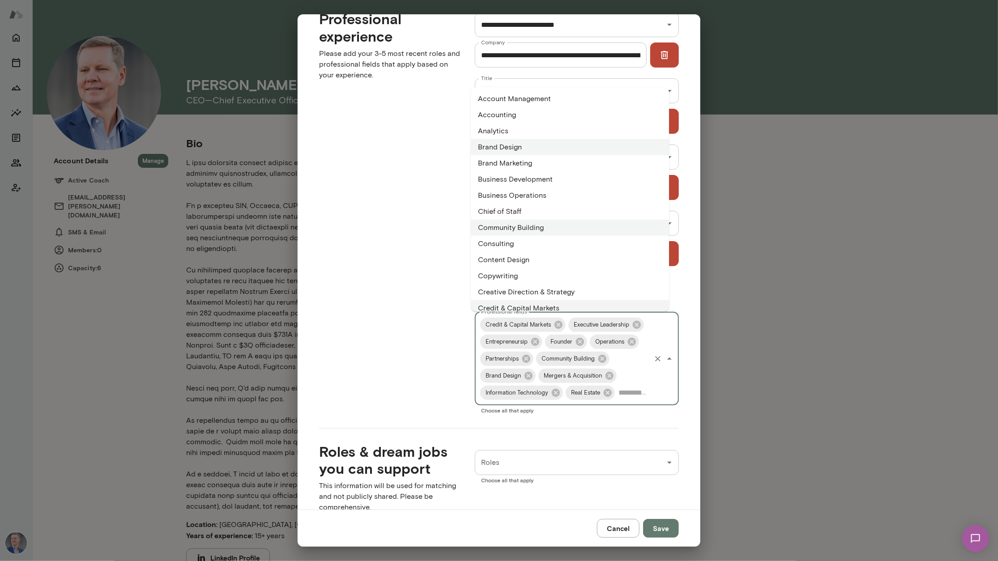
click at [616, 401] on input "Professional fields" at bounding box center [633, 392] width 34 height 17
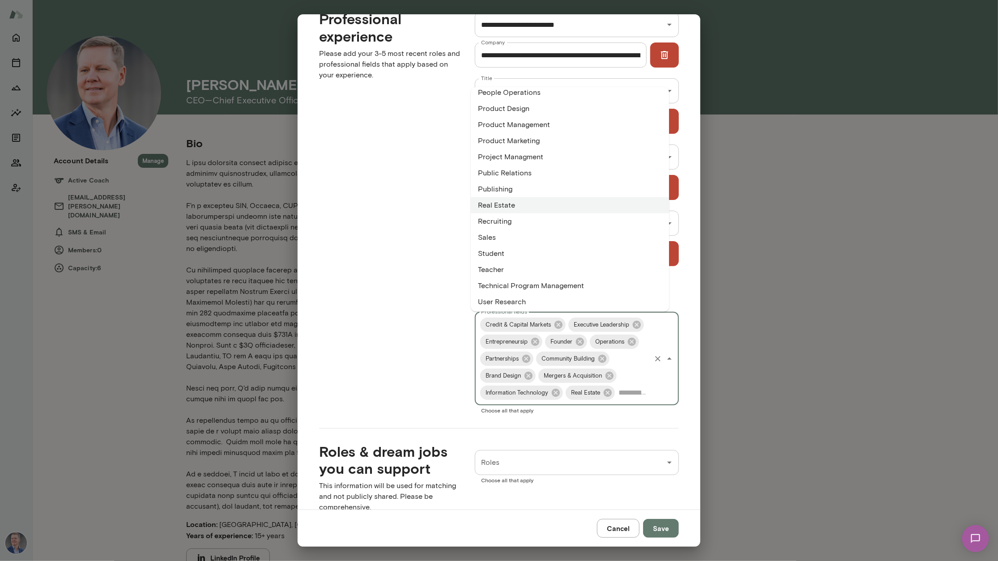
scroll to position [524, 0]
click at [570, 235] on li "Sales" at bounding box center [570, 235] width 198 height 16
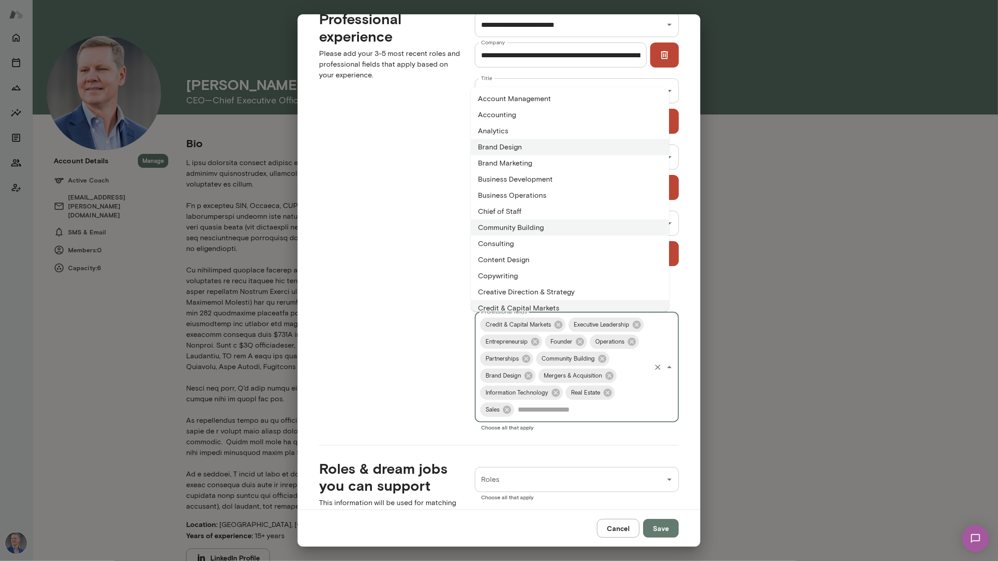
click at [578, 417] on input "Professional fields" at bounding box center [582, 409] width 134 height 17
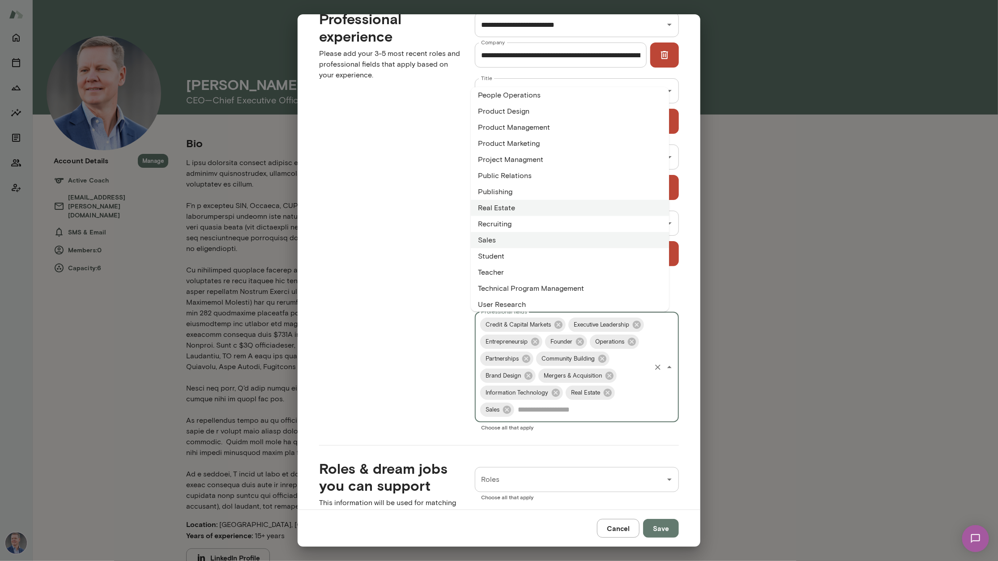
scroll to position [540, 0]
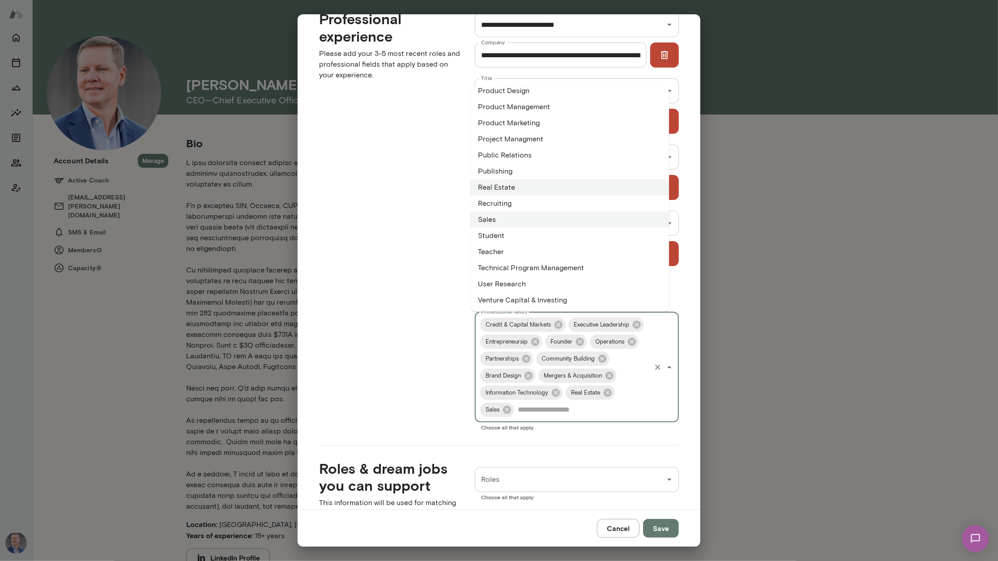
click at [582, 297] on li "Venture Capital & Investing" at bounding box center [570, 300] width 198 height 16
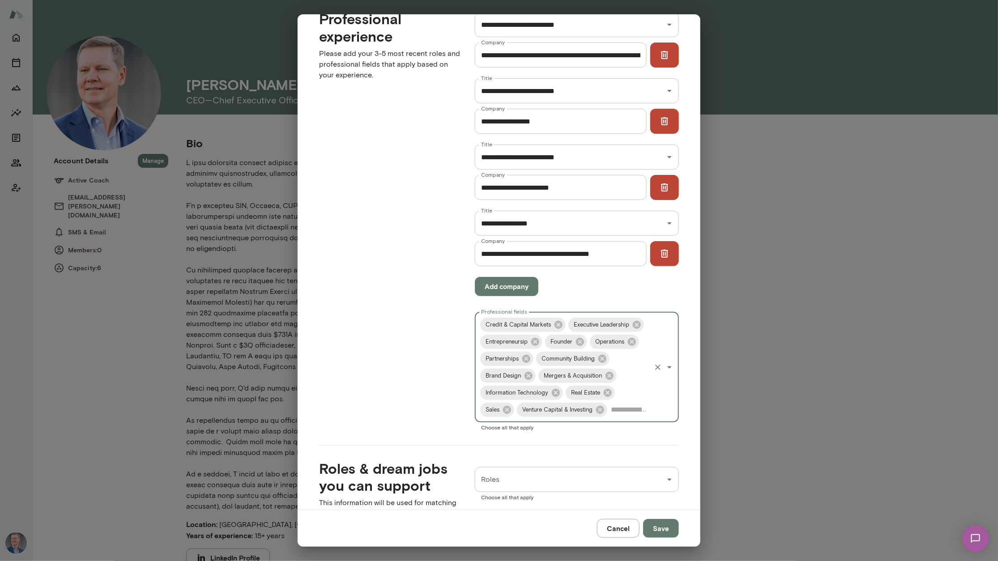
click at [582, 297] on div "**********" at bounding box center [569, 214] width 218 height 433
click at [608, 418] on input "Professional fields" at bounding box center [628, 409] width 41 height 17
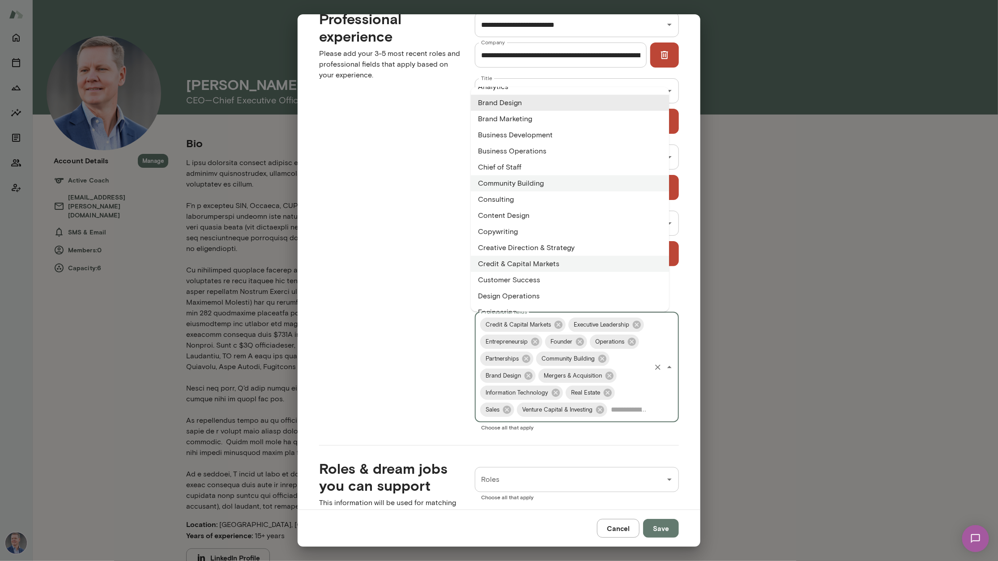
scroll to position [0, 0]
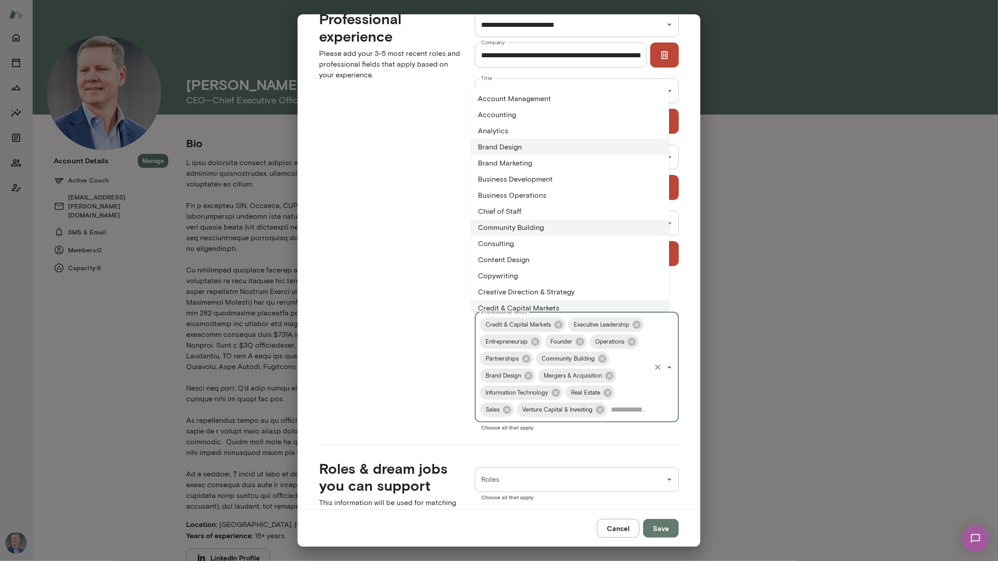
click at [559, 99] on li "Account Management" at bounding box center [570, 99] width 198 height 16
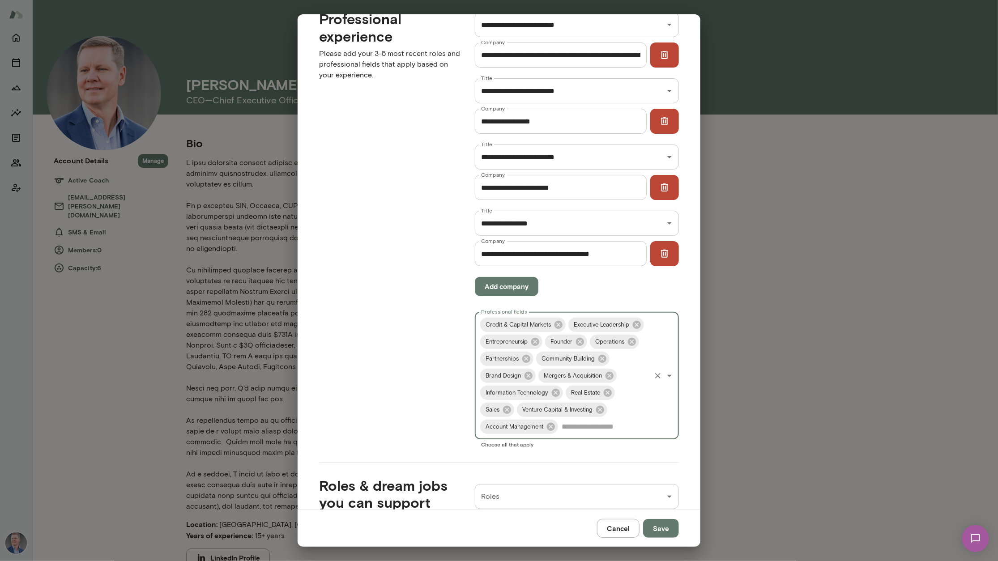
click at [585, 435] on input "Professional fields" at bounding box center [604, 426] width 90 height 17
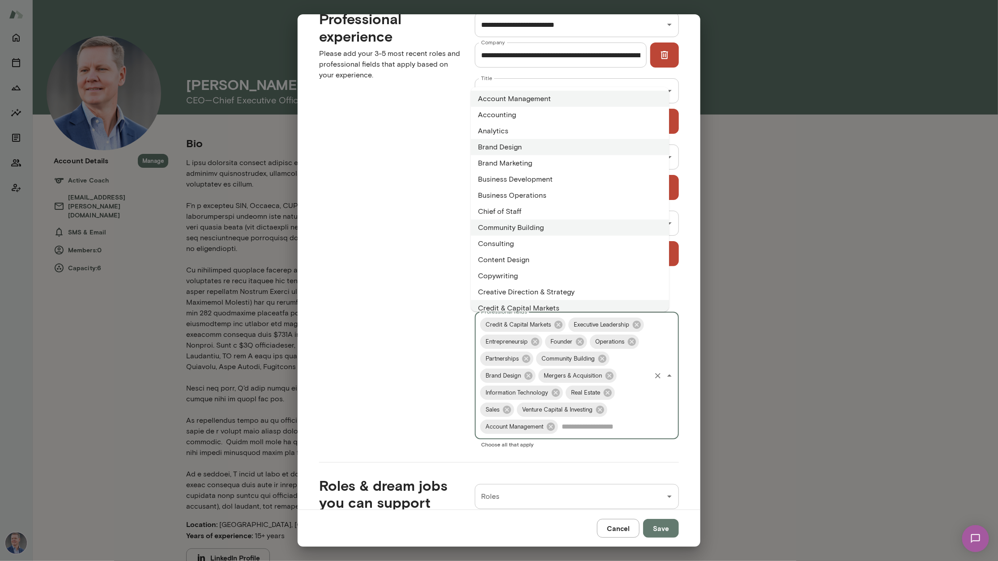
click at [541, 180] on li "Business Development" at bounding box center [570, 179] width 198 height 16
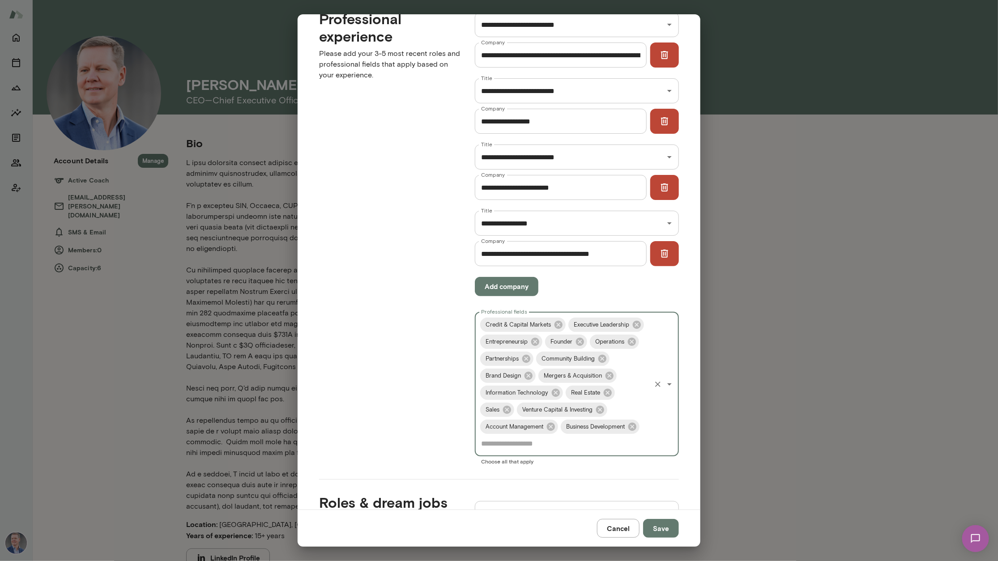
click at [670, 524] on button "Save" at bounding box center [661, 528] width 36 height 19
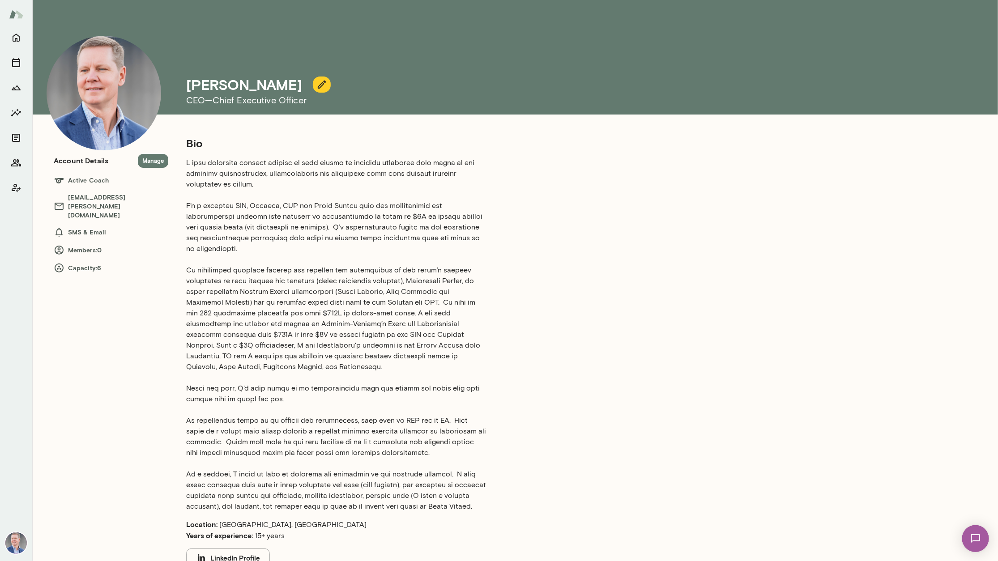
click at [318, 86] on icon "button" at bounding box center [322, 85] width 8 height 8
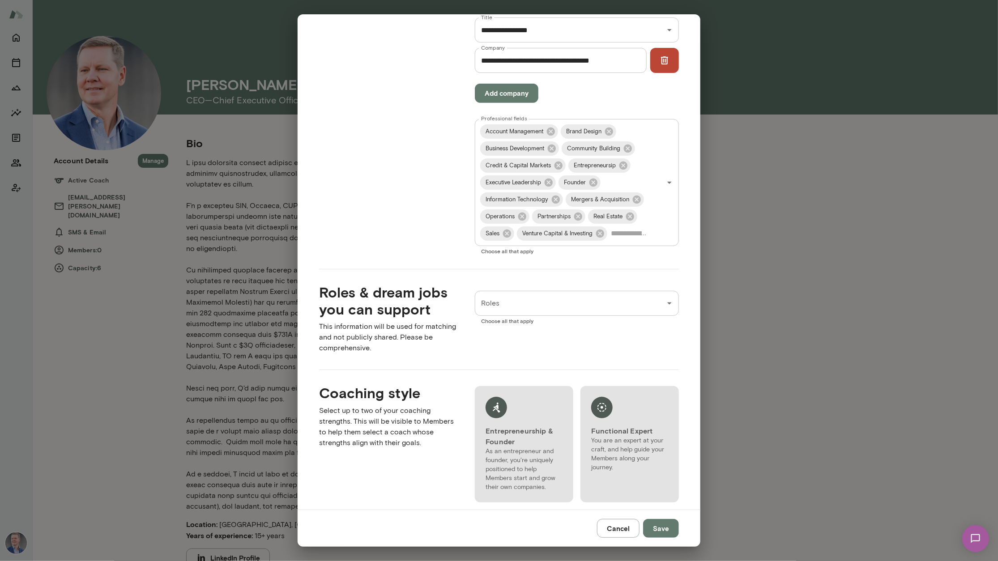
scroll to position [625, 0]
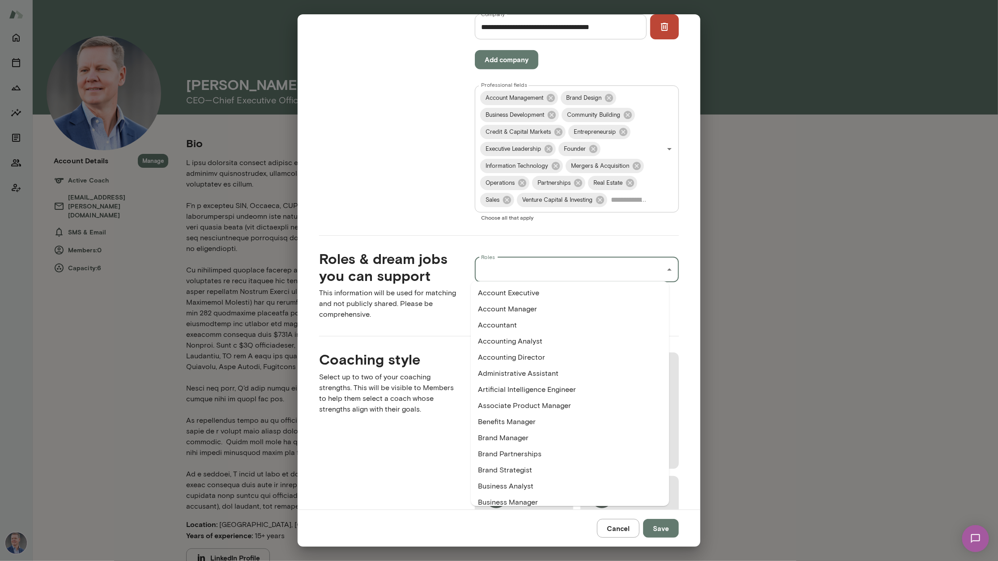
click at [616, 275] on input "Roles" at bounding box center [570, 269] width 183 height 17
click at [555, 296] on li "Account Executive" at bounding box center [570, 293] width 198 height 16
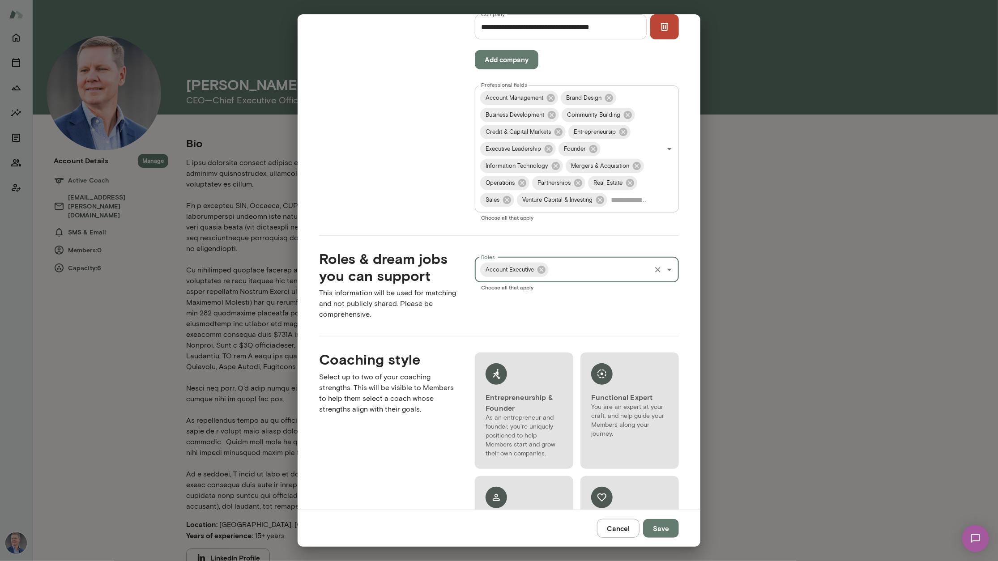
click at [618, 272] on input "Roles" at bounding box center [600, 269] width 100 height 17
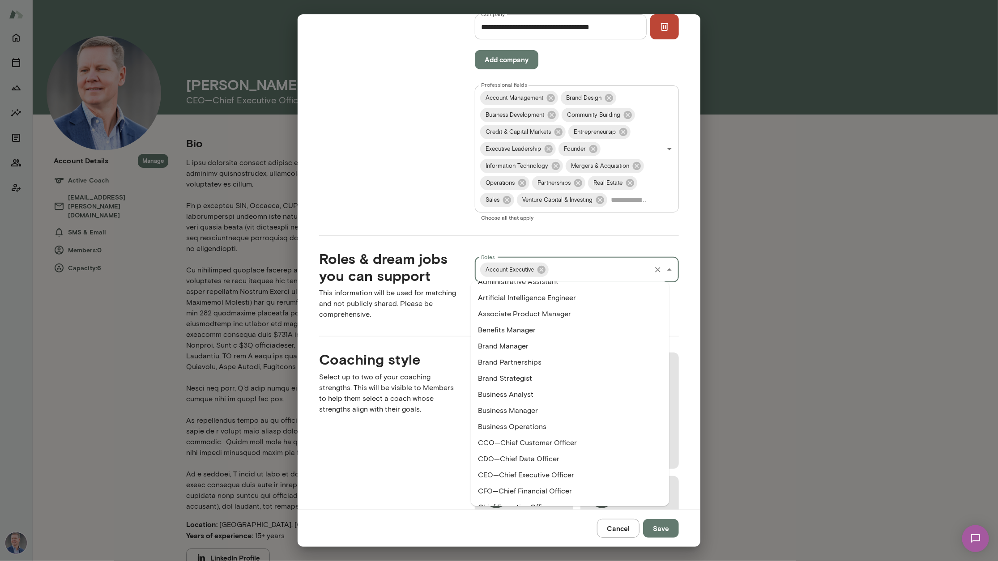
scroll to position [93, 0]
click at [521, 362] on li "Brand Partnerships" at bounding box center [570, 361] width 198 height 16
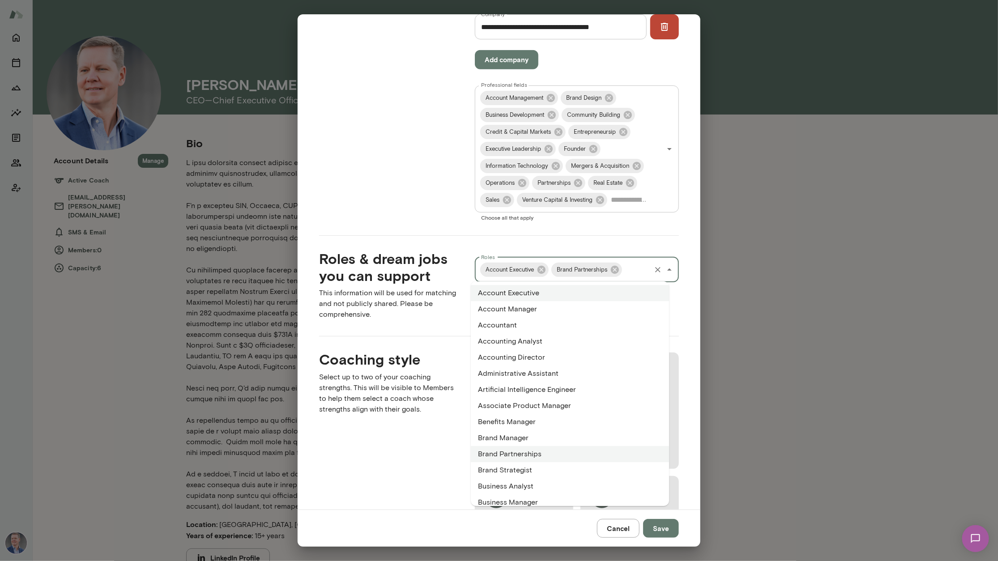
click at [625, 271] on input "Roles" at bounding box center [636, 269] width 26 height 17
click at [518, 466] on li "Brand Strategist" at bounding box center [570, 470] width 198 height 16
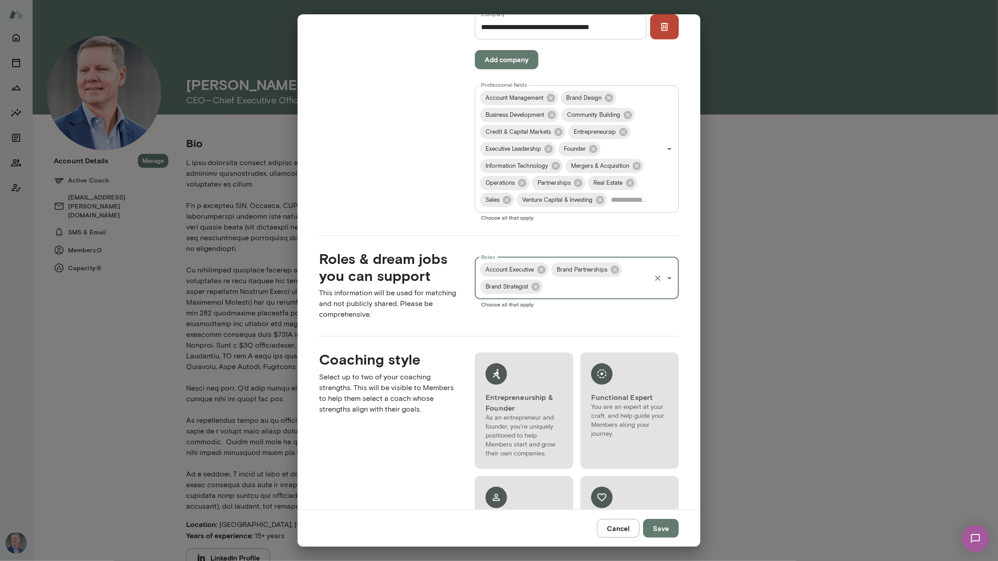
click at [584, 291] on input "Roles" at bounding box center [597, 286] width 106 height 17
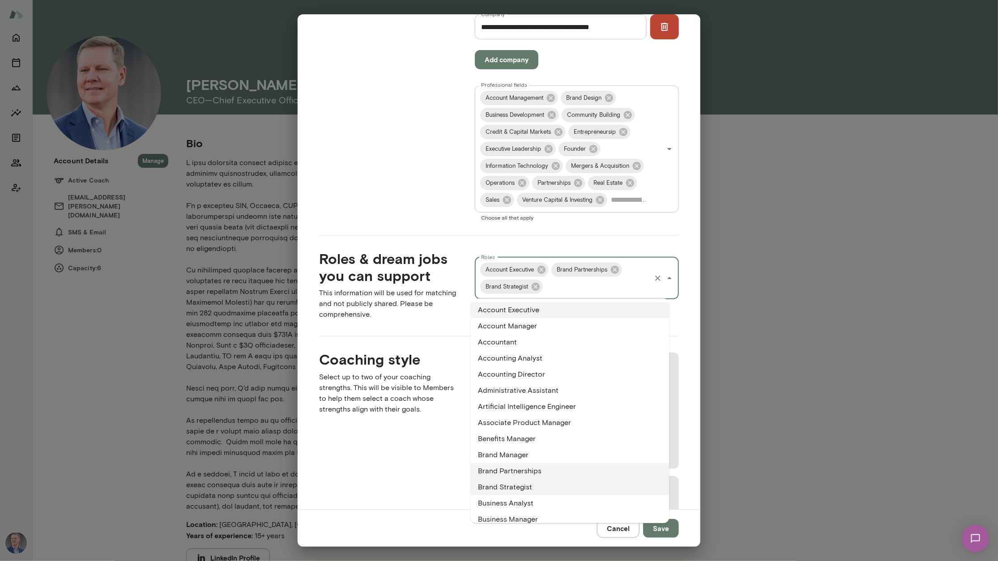
click at [525, 502] on li "Business Analyst" at bounding box center [570, 504] width 198 height 16
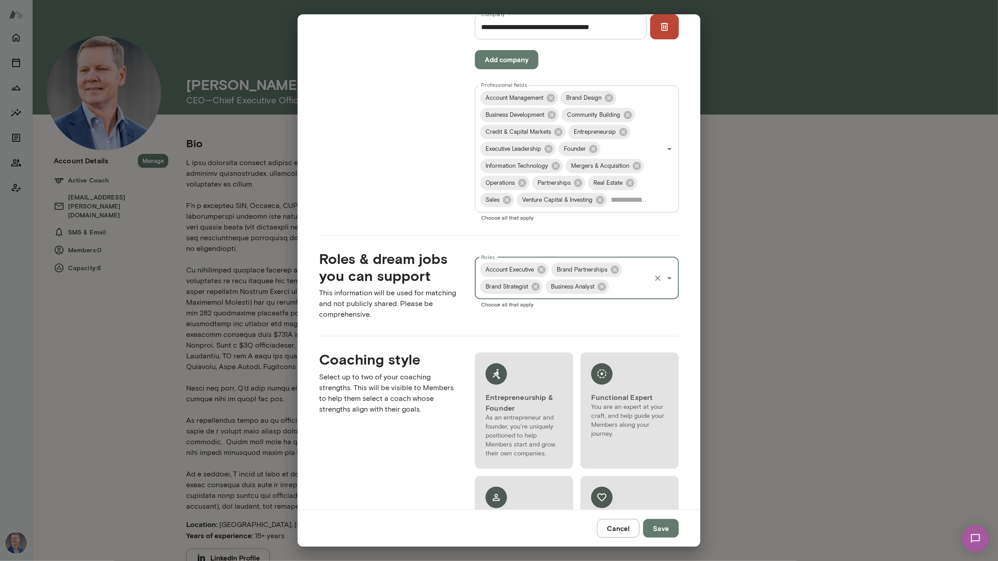
click at [625, 289] on input "Roles" at bounding box center [629, 286] width 39 height 17
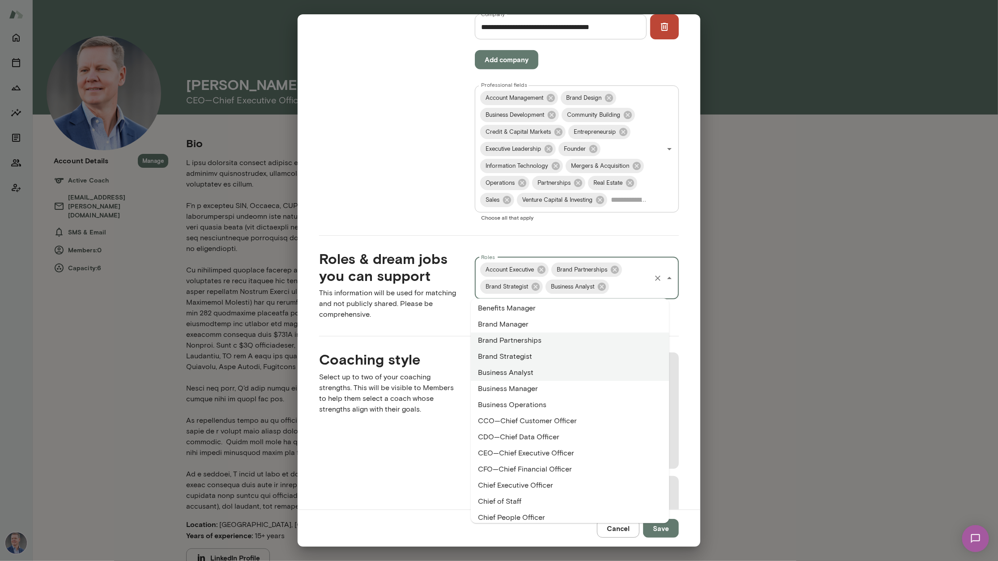
scroll to position [133, 0]
click at [525, 388] on li "Business Manager" at bounding box center [570, 387] width 198 height 16
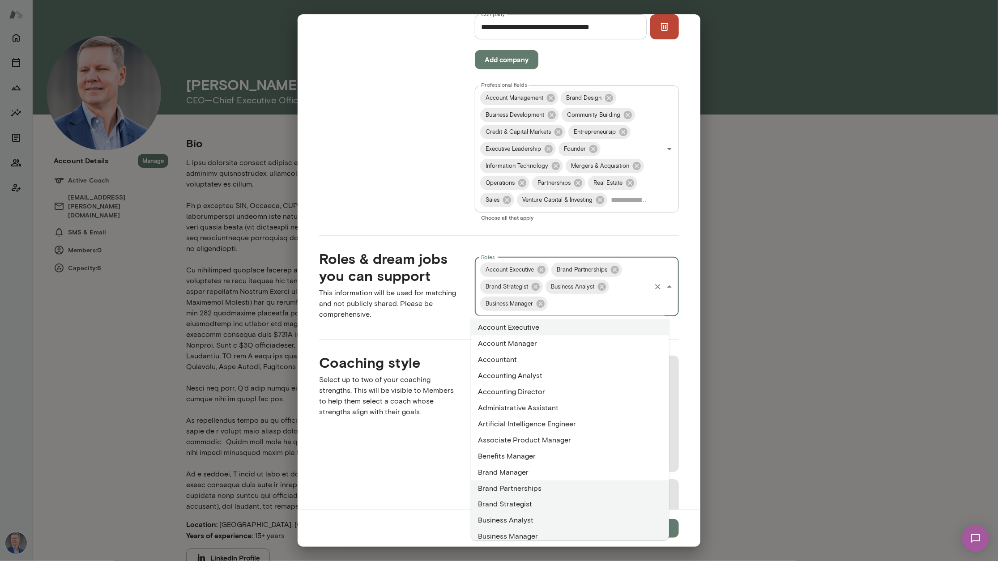
click at [572, 302] on input "Roles" at bounding box center [599, 303] width 101 height 17
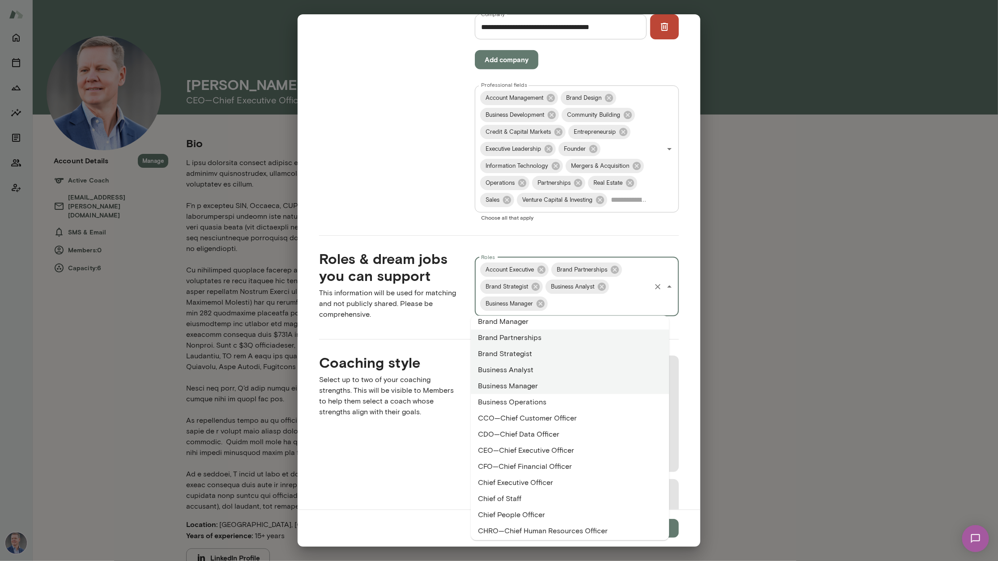
scroll to position [155, 0]
click at [537, 403] on li "Business Operations" at bounding box center [570, 398] width 198 height 16
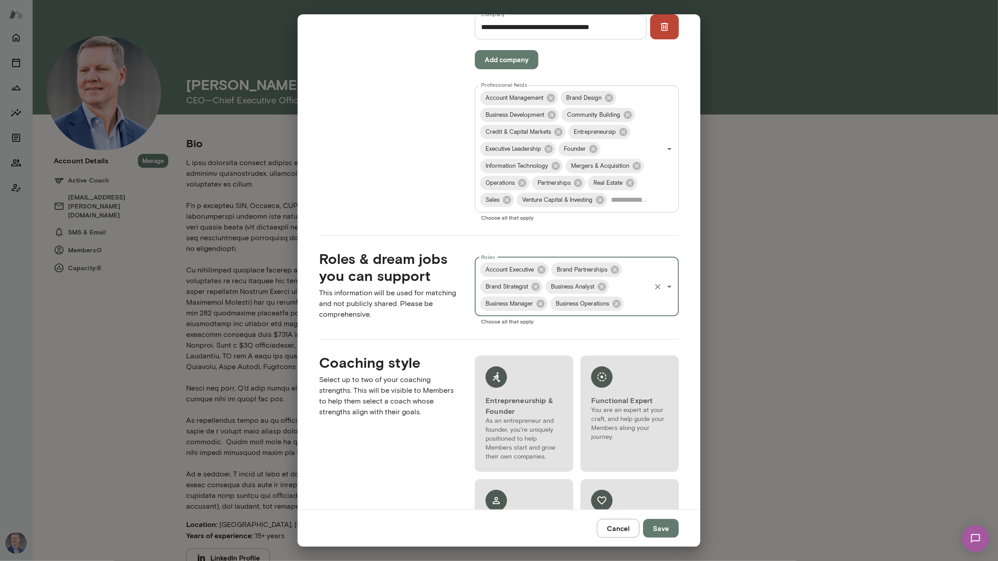
click at [628, 306] on input "Roles" at bounding box center [637, 303] width 25 height 17
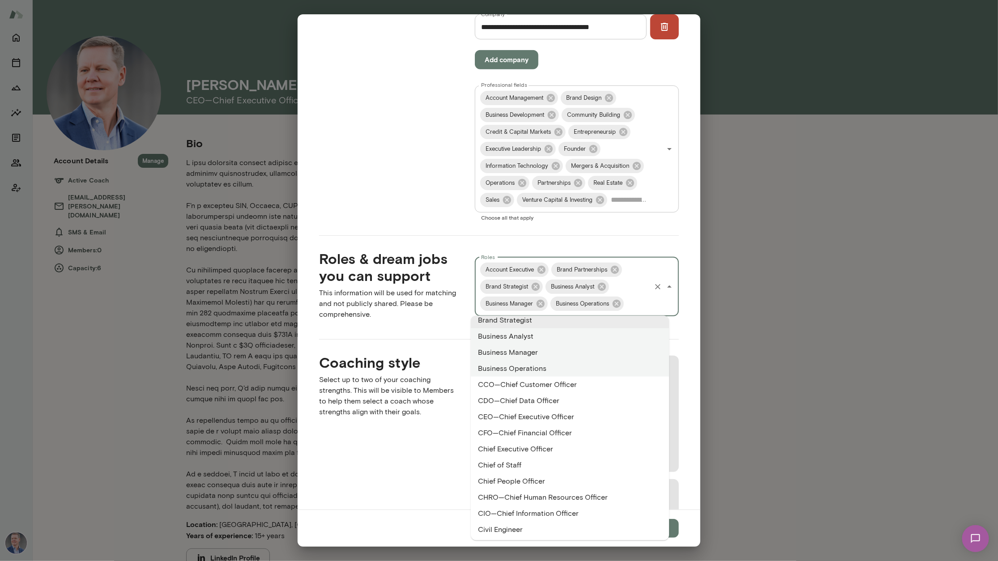
scroll to position [217, 0]
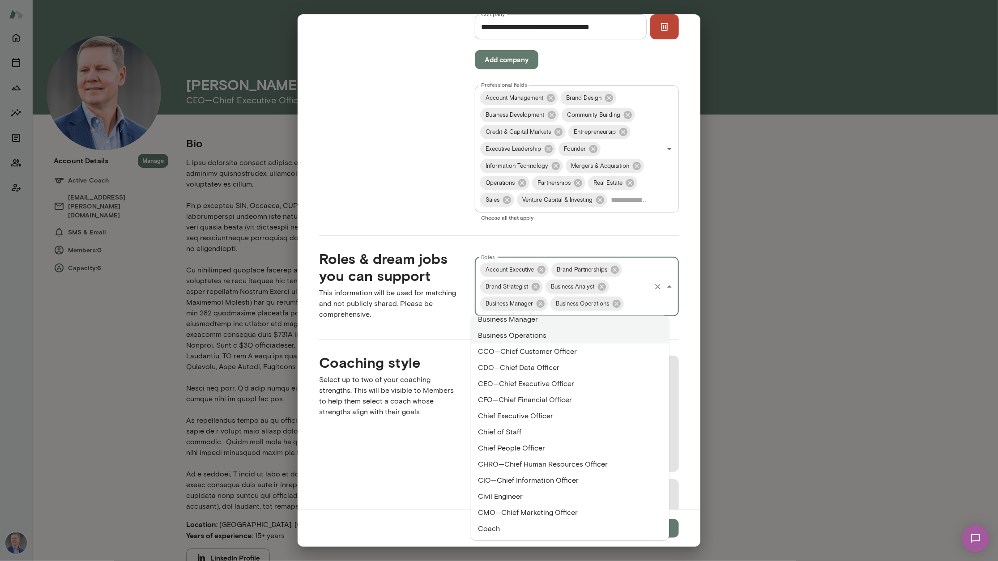
click at [540, 354] on li "CCO—Chief Customer Officer" at bounding box center [570, 352] width 198 height 16
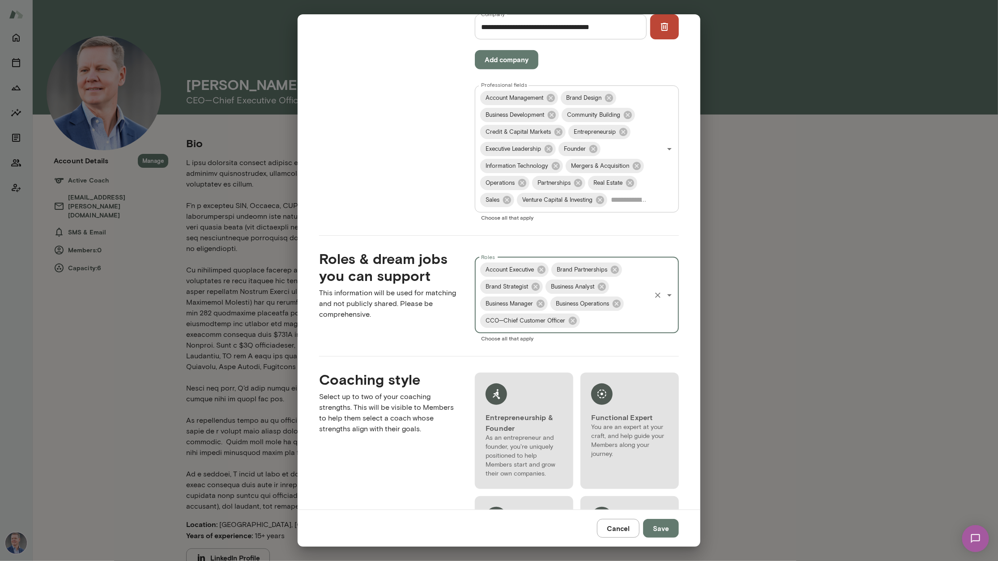
click at [588, 325] on input "Roles" at bounding box center [615, 320] width 68 height 17
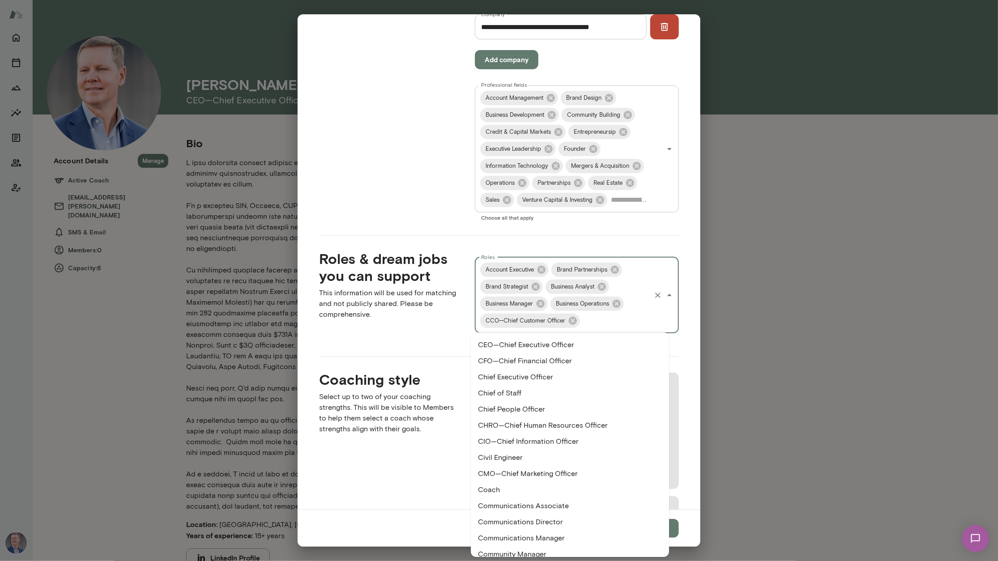
scroll to position [212, 0]
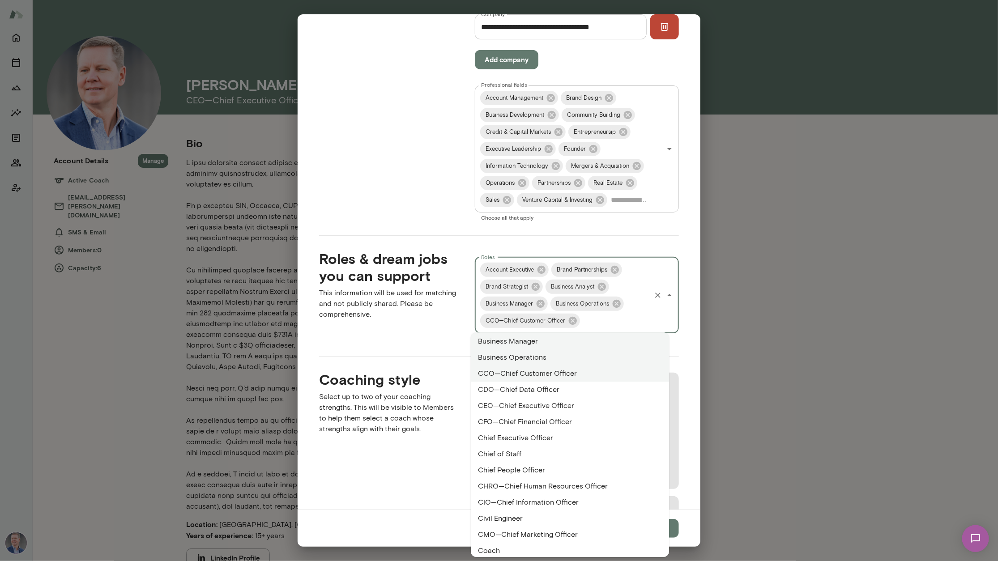
click at [529, 396] on li "CDO—Chief Data Officer" at bounding box center [570, 390] width 198 height 16
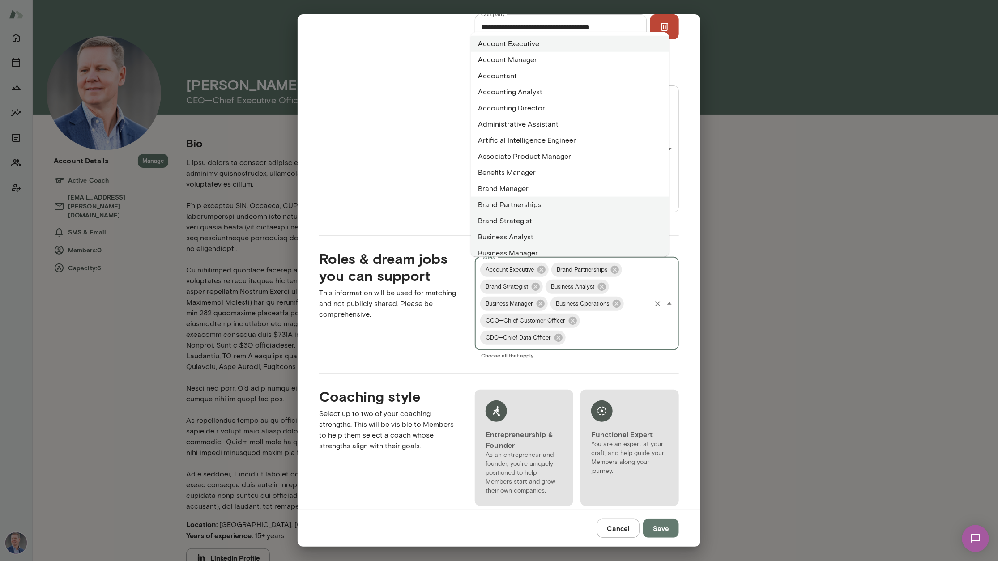
click at [581, 345] on input "Roles" at bounding box center [608, 337] width 83 height 17
click at [569, 349] on div "Account Executive Brand Partnerships Brand Strategist Business Analyst Business…" at bounding box center [577, 303] width 204 height 93
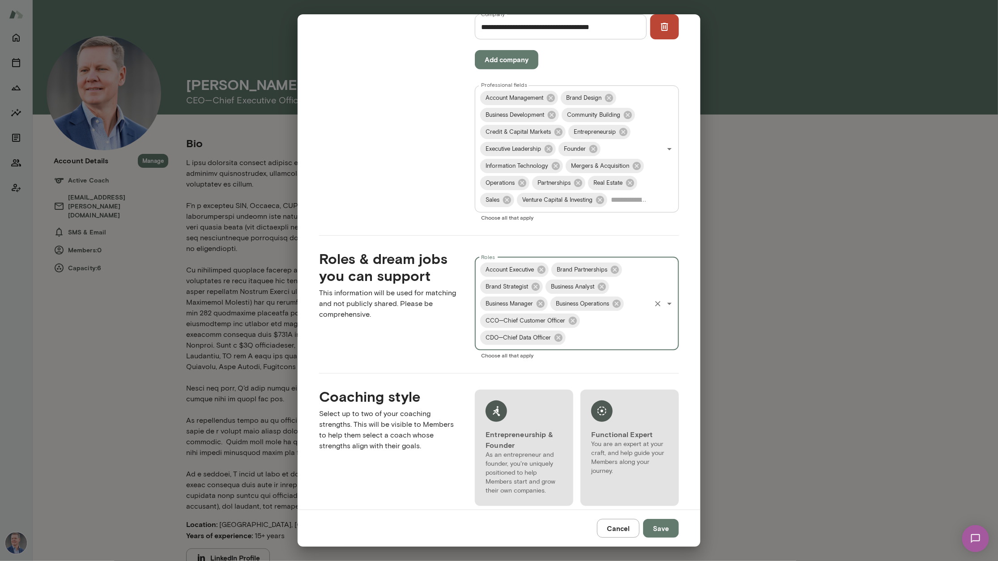
click at [573, 340] on input "Roles" at bounding box center [608, 337] width 83 height 17
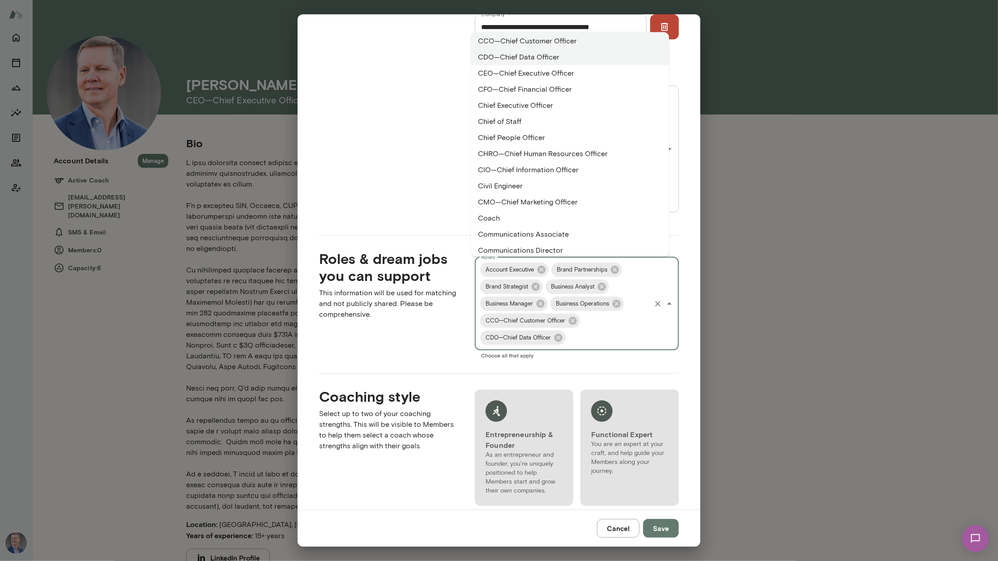
scroll to position [234, 0]
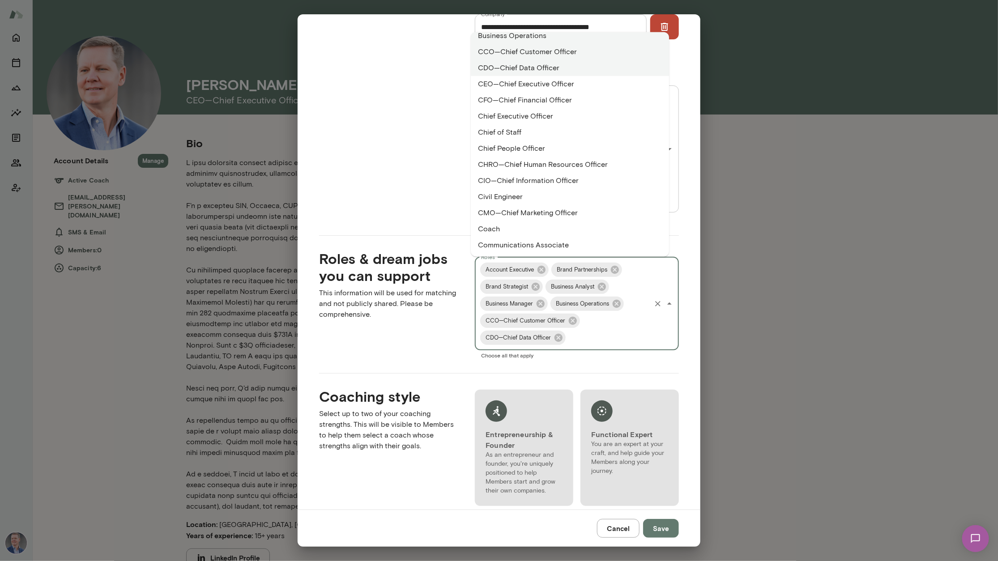
click at [542, 91] on li "CEO—Chief Executive Officer" at bounding box center [570, 84] width 198 height 16
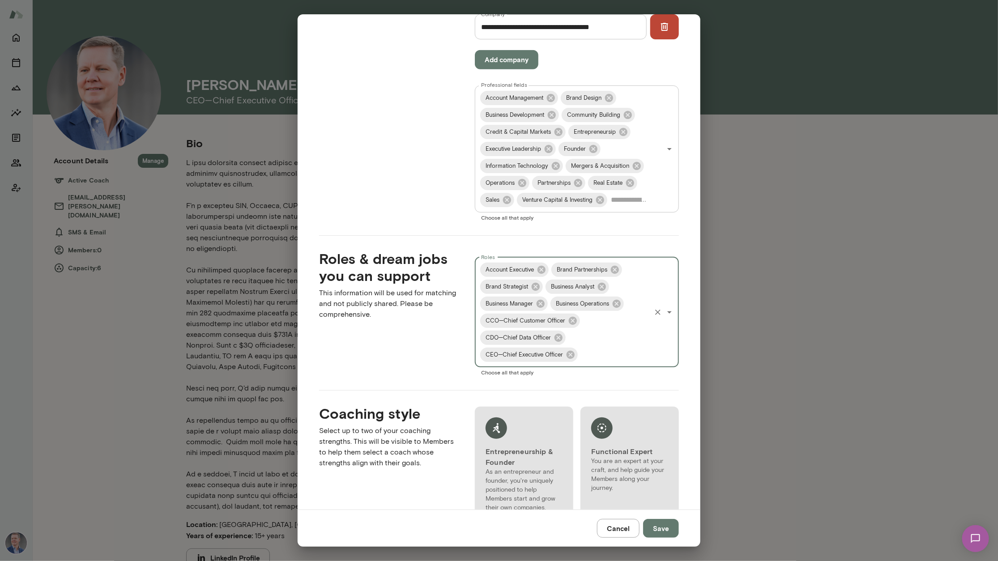
click at [595, 355] on input "Roles" at bounding box center [614, 354] width 71 height 17
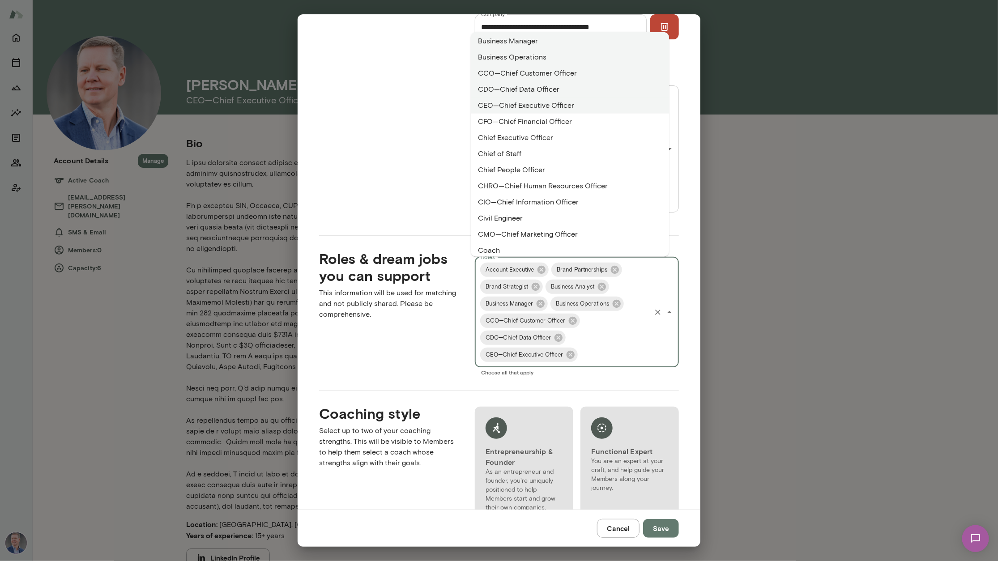
scroll to position [213, 0]
click at [541, 122] on li "CFO—Chief Financial Officer" at bounding box center [570, 121] width 198 height 16
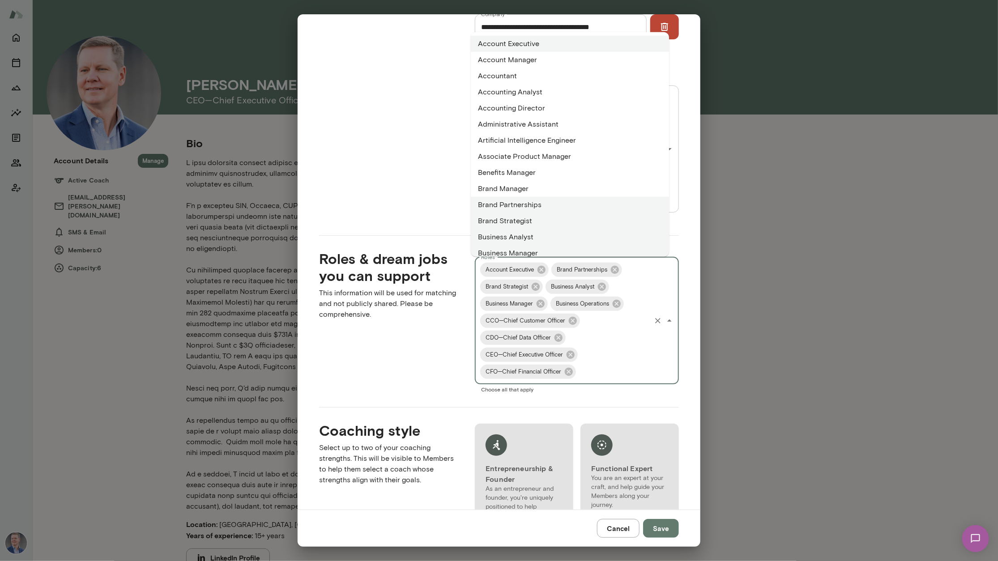
click at [598, 373] on input "Roles" at bounding box center [613, 371] width 72 height 17
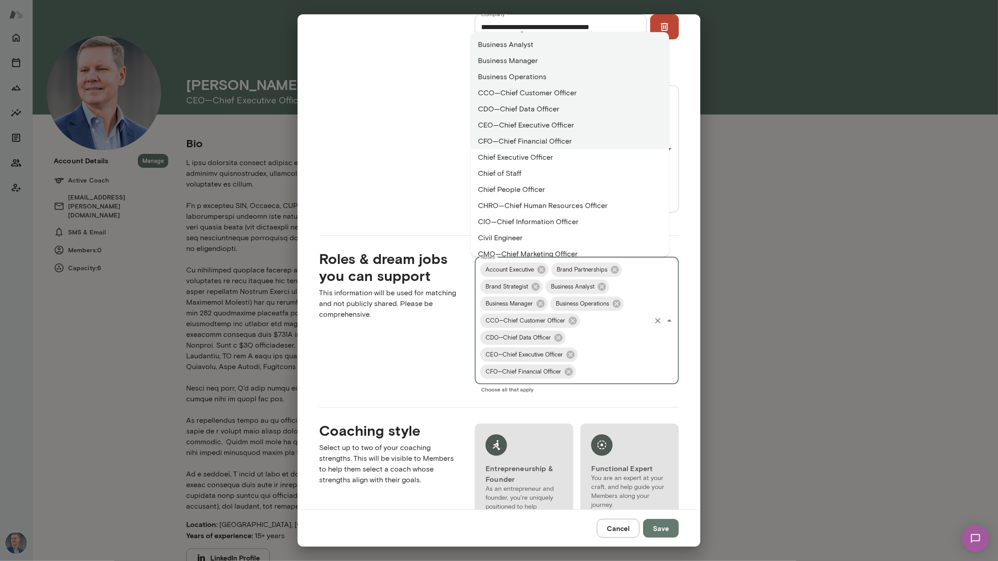
scroll to position [192, 0]
click at [542, 158] on li "Chief Executive Officer" at bounding box center [570, 158] width 198 height 16
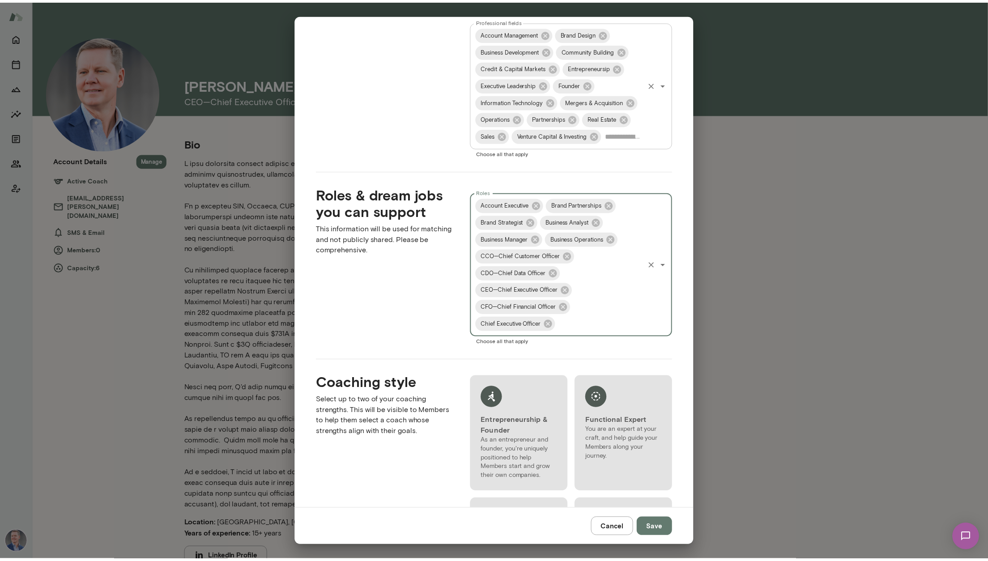
scroll to position [681, 0]
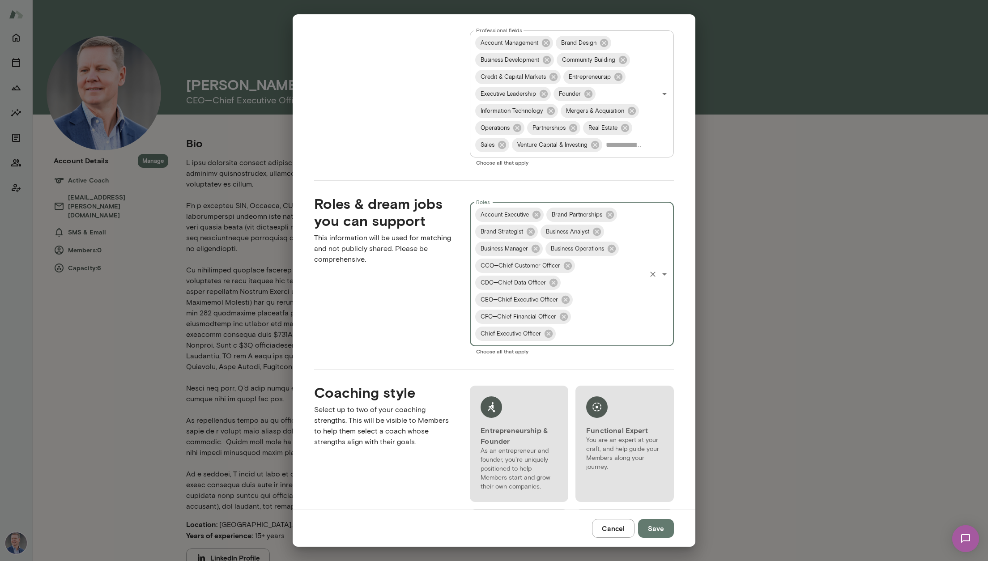
click at [574, 336] on input "Roles" at bounding box center [601, 333] width 88 height 17
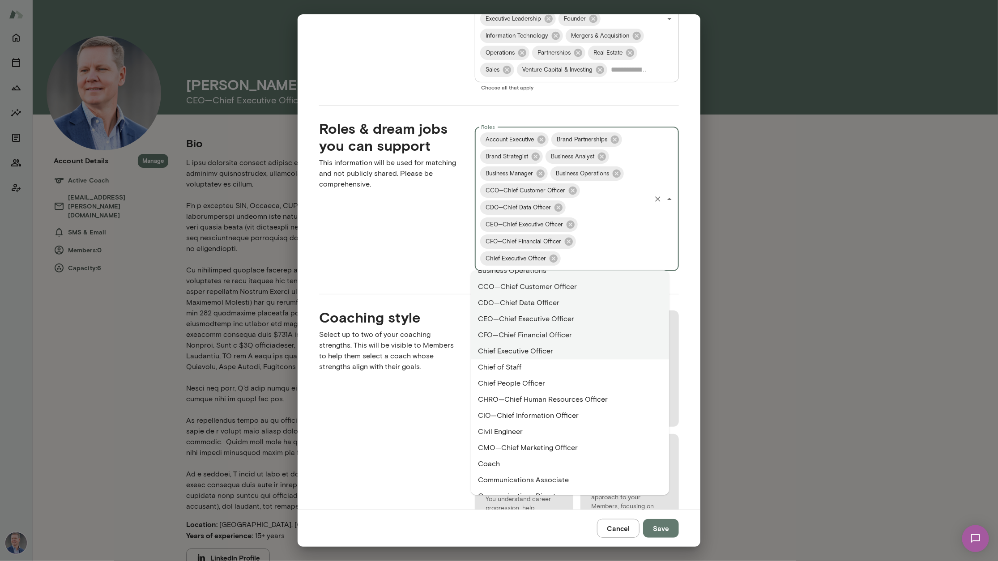
scroll to position [238, 0]
click at [548, 415] on li "CIO—Chief Information Officer" at bounding box center [570, 415] width 198 height 16
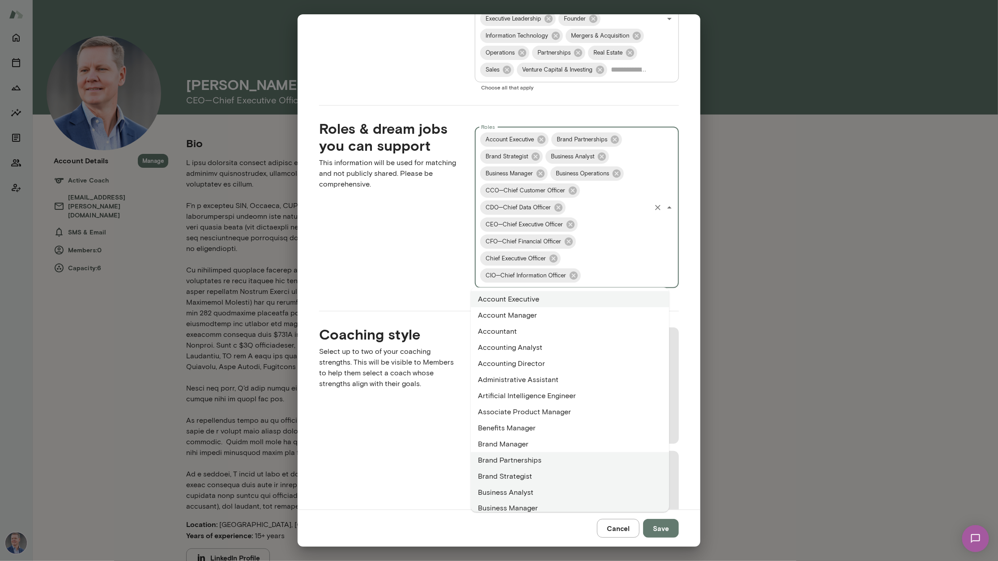
click at [599, 280] on input "Roles" at bounding box center [616, 275] width 68 height 17
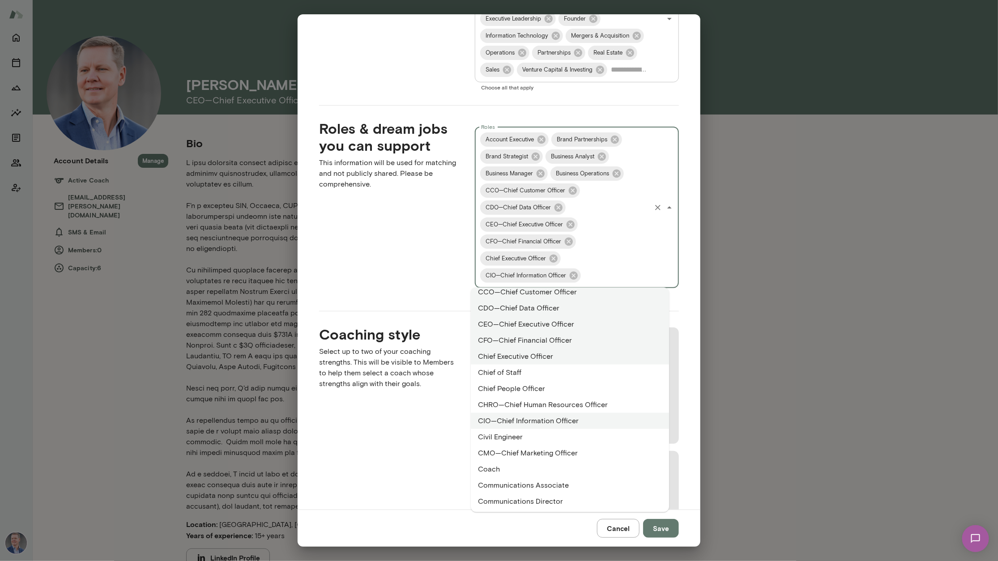
scroll to position [260, 0]
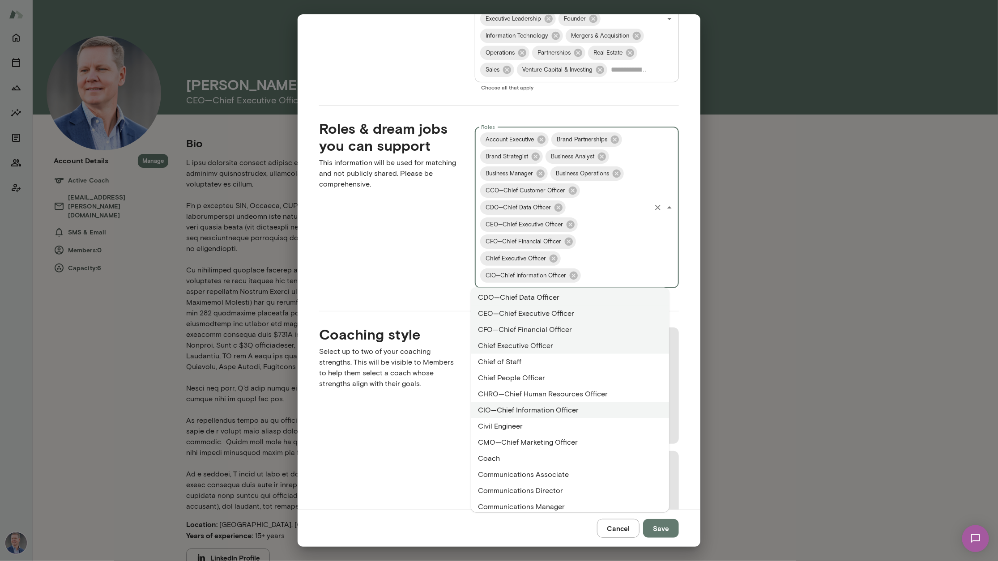
drag, startPoint x: 539, startPoint y: 450, endPoint x: 537, endPoint y: 444, distance: 5.8
click at [537, 444] on li "CMO—Chief Marketing Officer" at bounding box center [570, 442] width 198 height 16
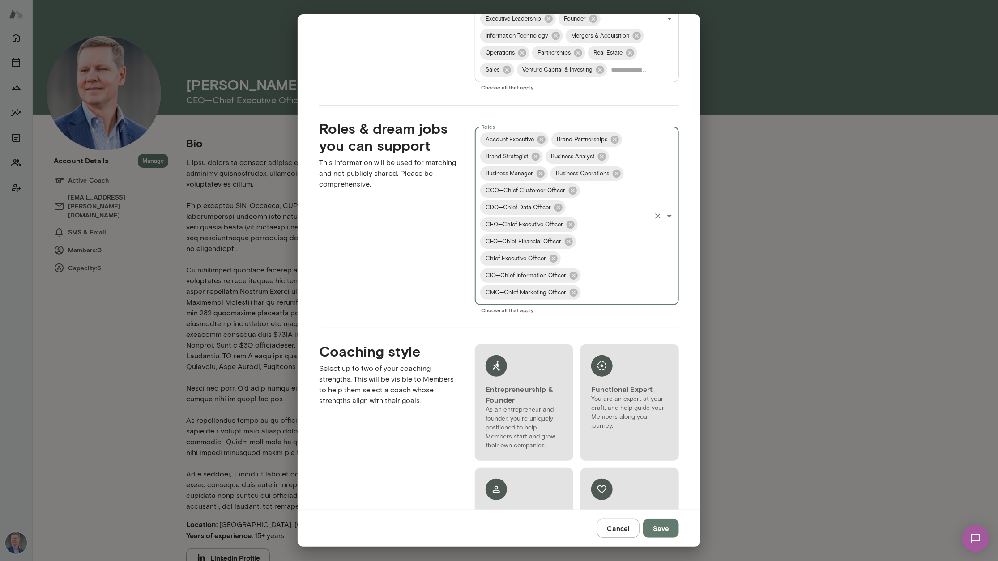
click at [595, 289] on input "Roles" at bounding box center [616, 292] width 68 height 17
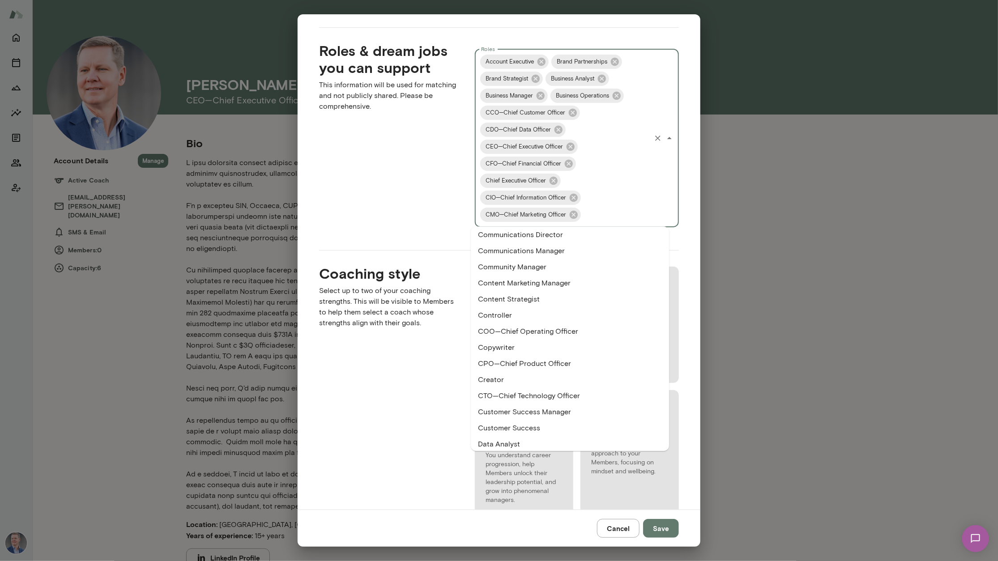
scroll to position [455, 0]
click at [537, 332] on li "COO—Chief Operating Officer" at bounding box center [570, 331] width 198 height 16
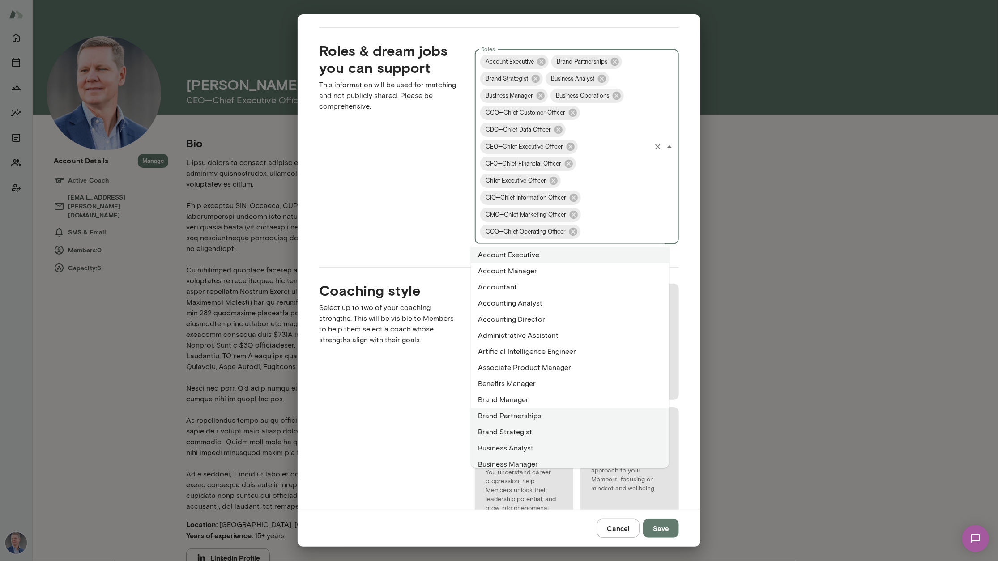
click at [594, 233] on input "Roles" at bounding box center [616, 231] width 68 height 17
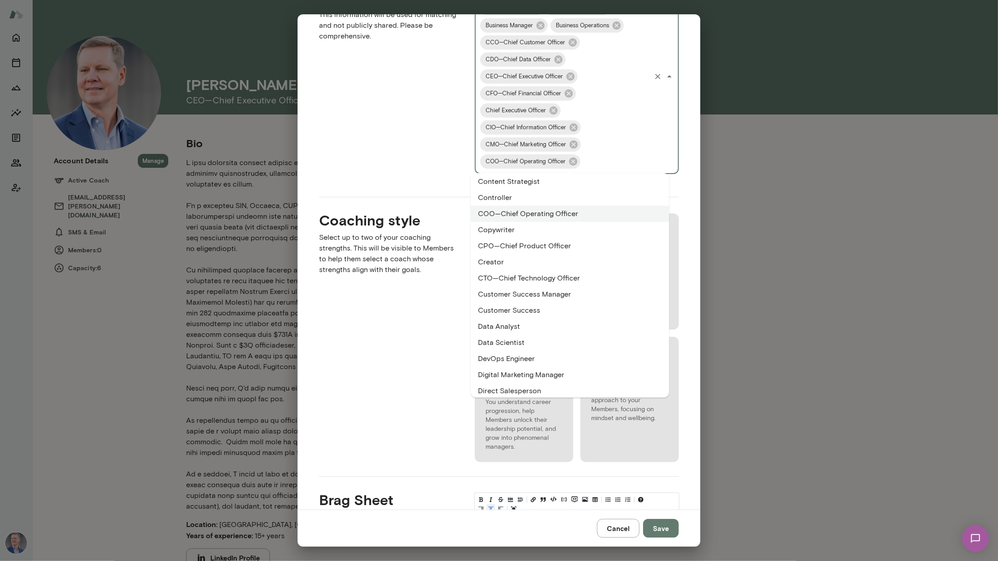
scroll to position [511, 0]
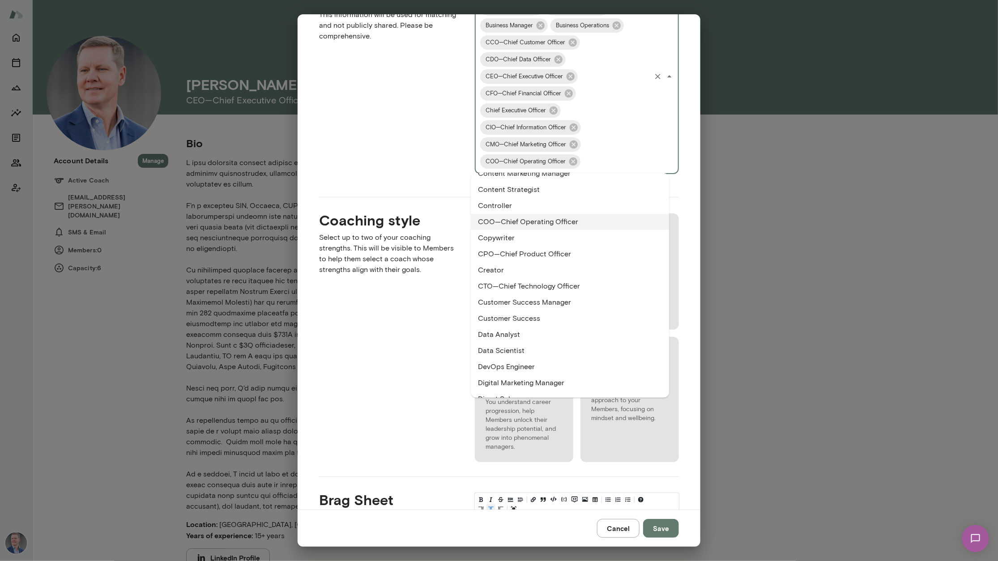
click at [546, 289] on li "CTO—Chief Technology Officer" at bounding box center [570, 286] width 198 height 16
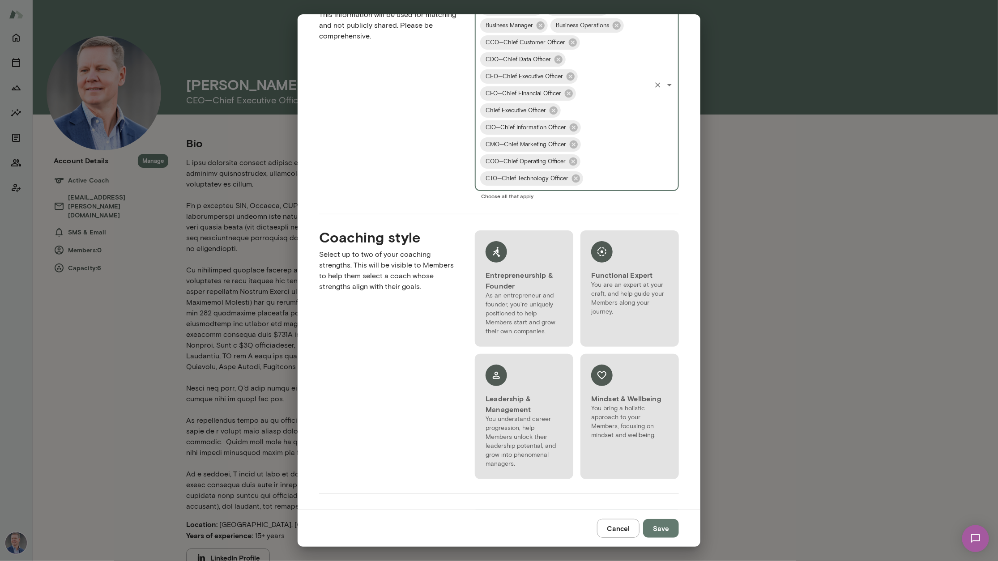
click at [603, 173] on input "Roles" at bounding box center [616, 178] width 65 height 17
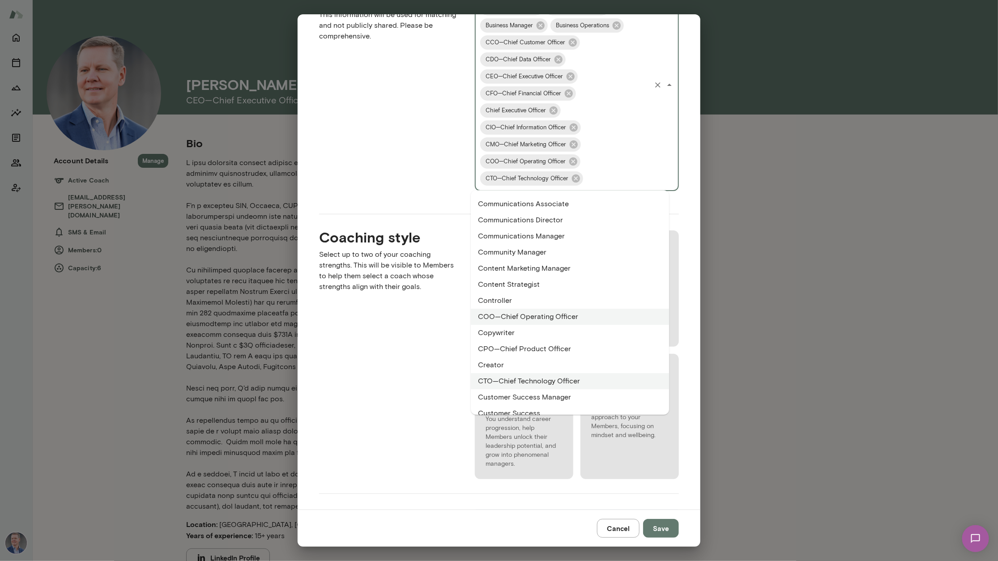
scroll to position [447, 0]
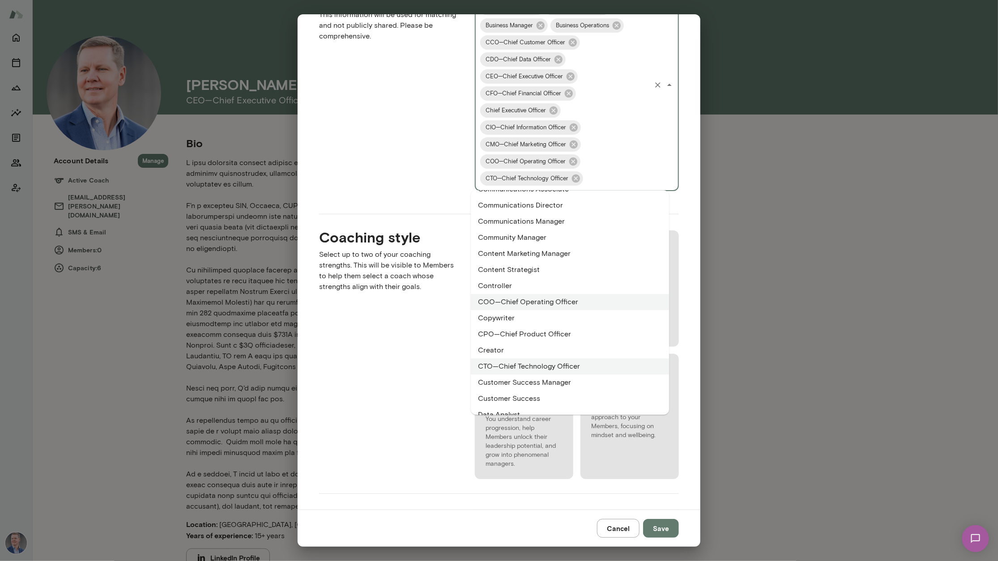
click at [524, 334] on li "CPO—Chief Product Officer" at bounding box center [570, 334] width 198 height 16
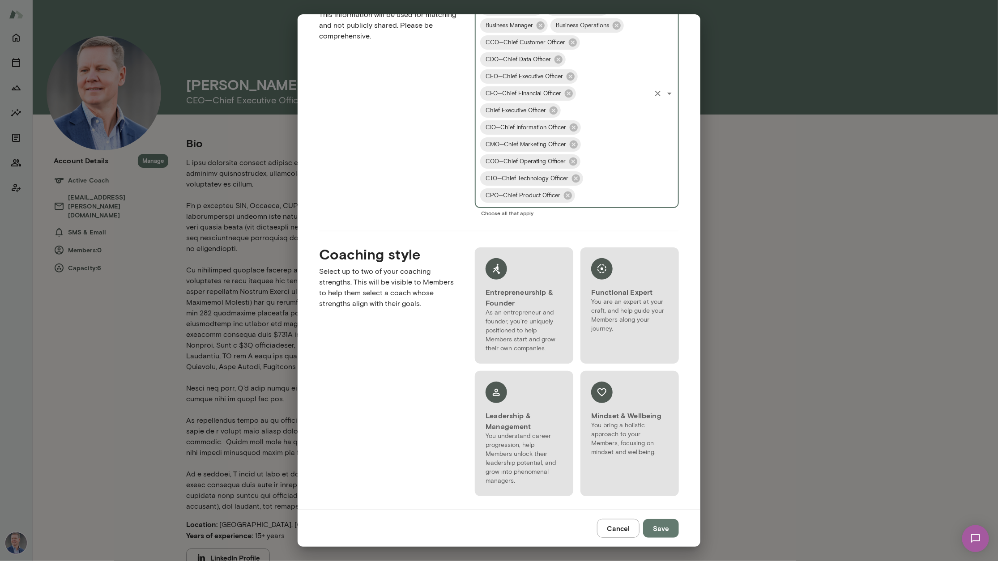
click at [576, 194] on input "Roles" at bounding box center [612, 195] width 73 height 17
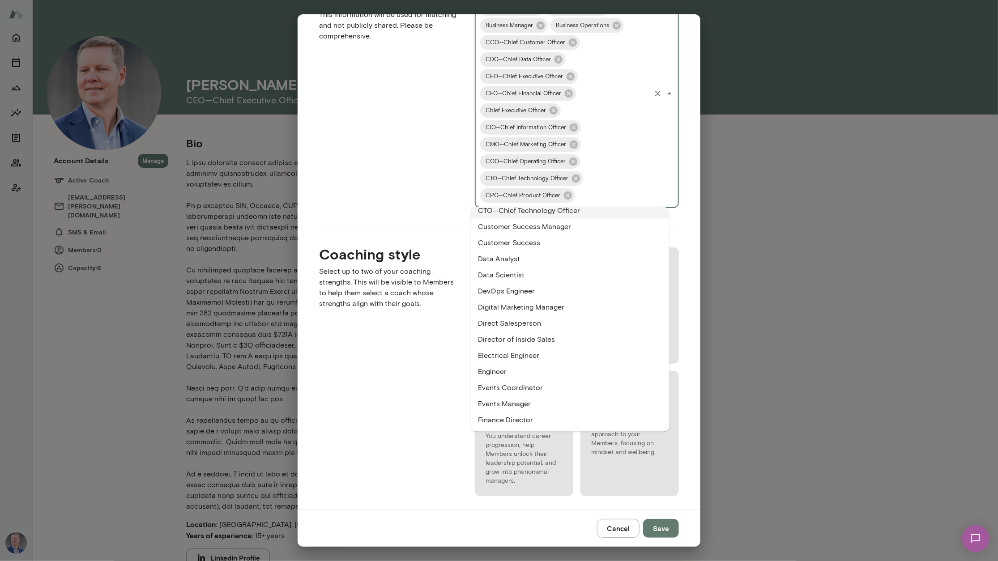
scroll to position [608, 0]
click at [540, 242] on li "Customer Success Manager" at bounding box center [570, 238] width 198 height 16
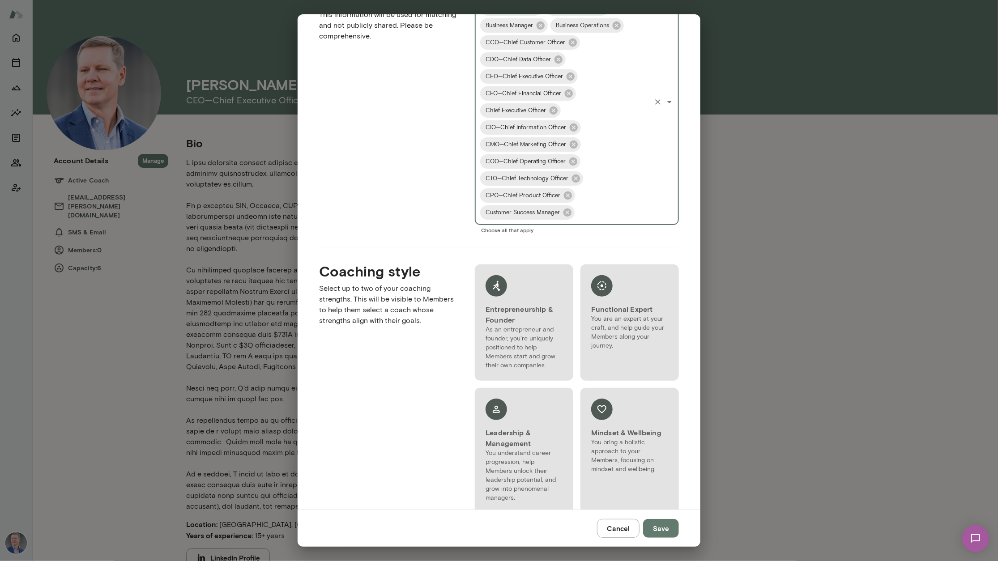
click at [583, 212] on input "Roles" at bounding box center [613, 212] width 74 height 17
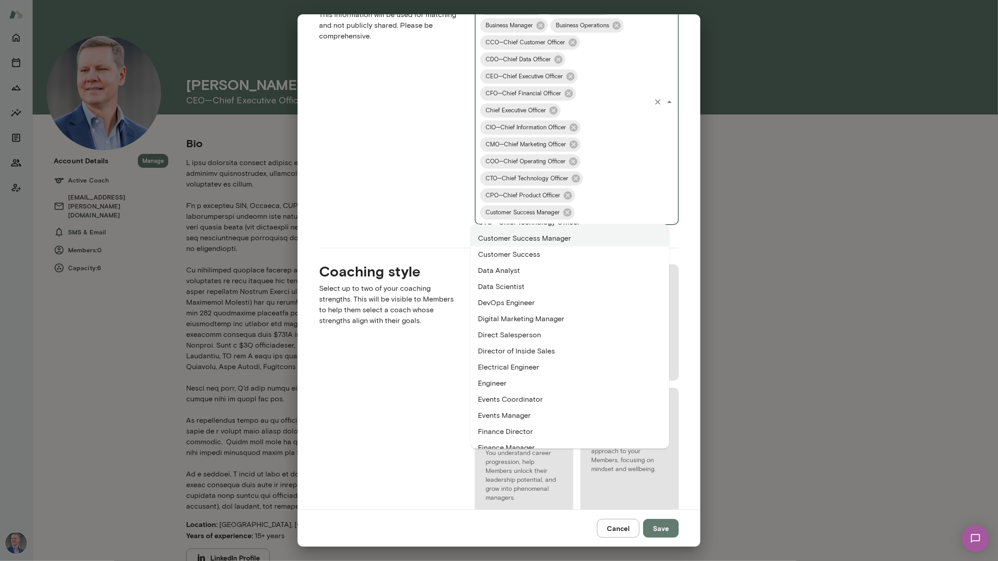
scroll to position [624, 0]
click at [523, 275] on li "Data Analyst" at bounding box center [570, 272] width 198 height 16
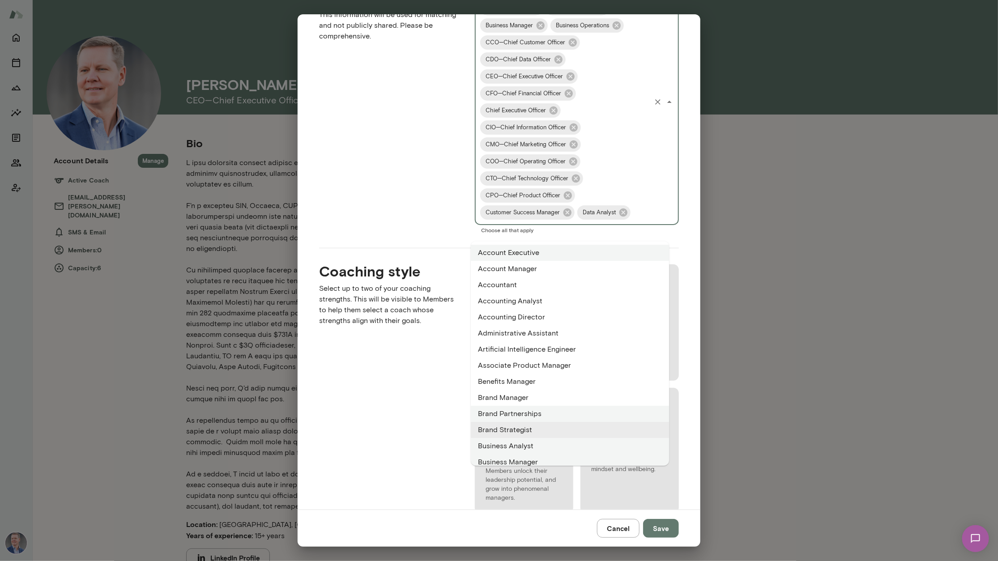
drag, startPoint x: 561, startPoint y: 229, endPoint x: 509, endPoint y: 431, distance: 209.3
click at [509, 431] on li "Brand Strategist" at bounding box center [570, 430] width 198 height 16
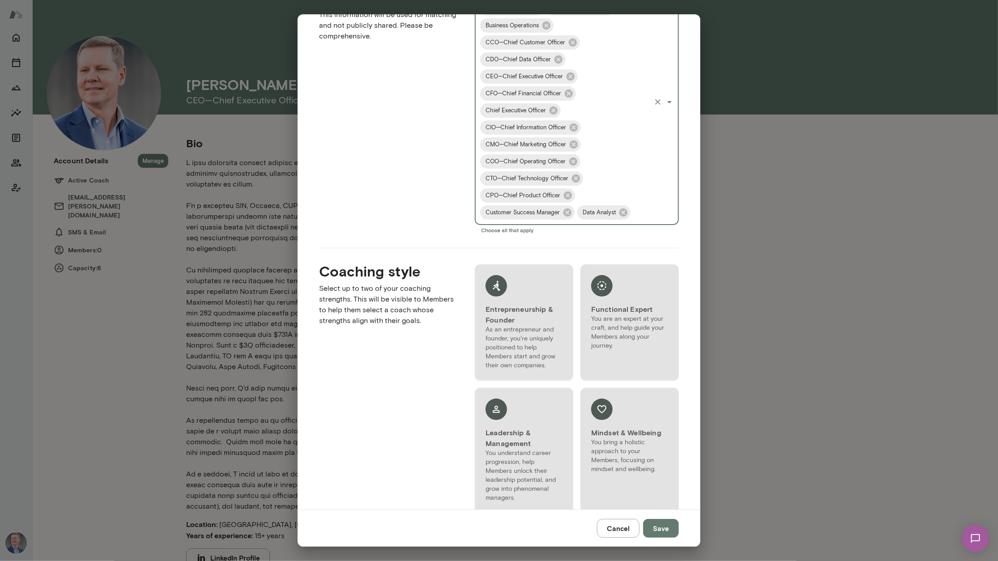
click at [632, 221] on input "Roles" at bounding box center [641, 212] width 18 height 17
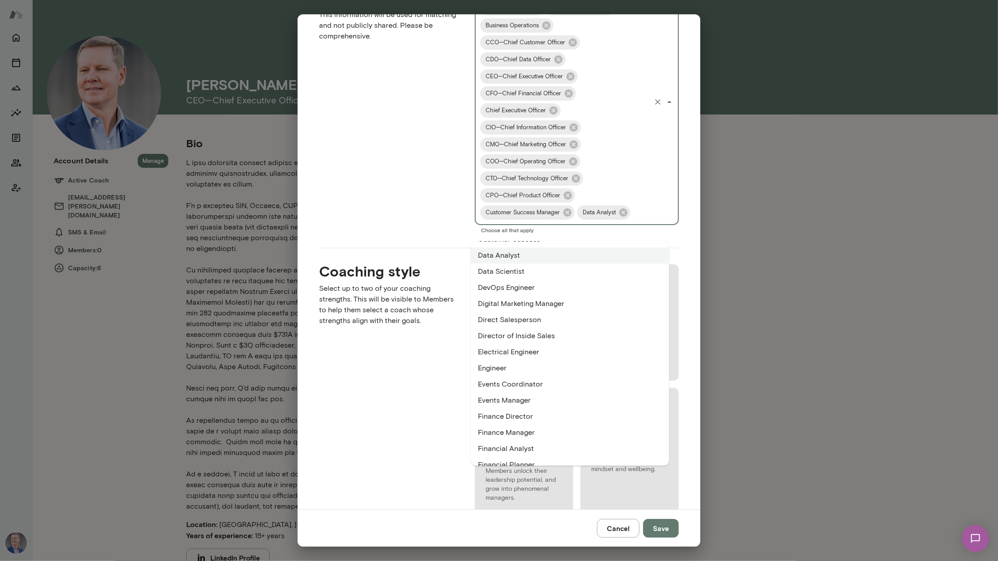
scroll to position [657, 0]
click at [516, 333] on li "Director of Inside Sales" at bounding box center [570, 337] width 198 height 16
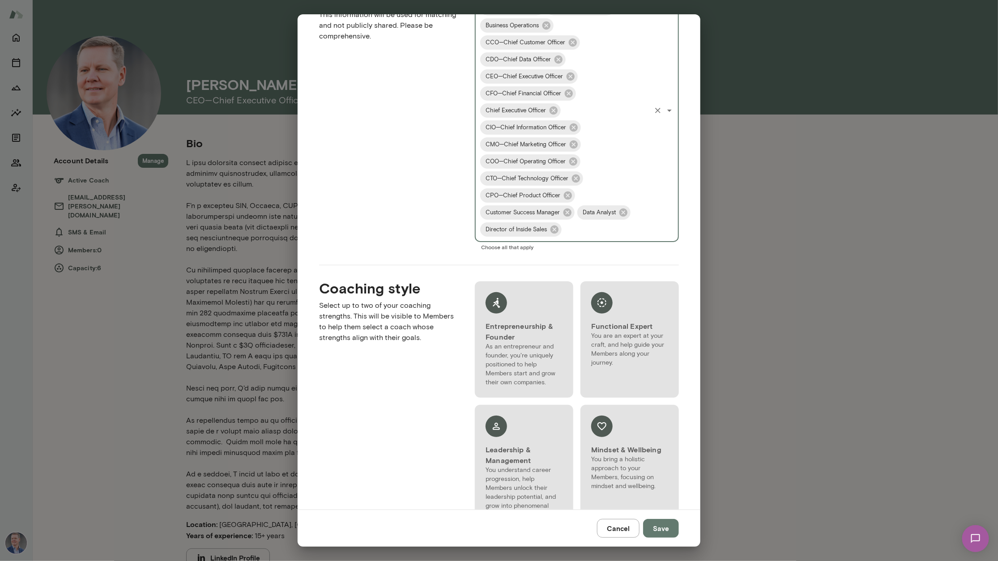
click at [580, 229] on input "Roles" at bounding box center [606, 229] width 87 height 17
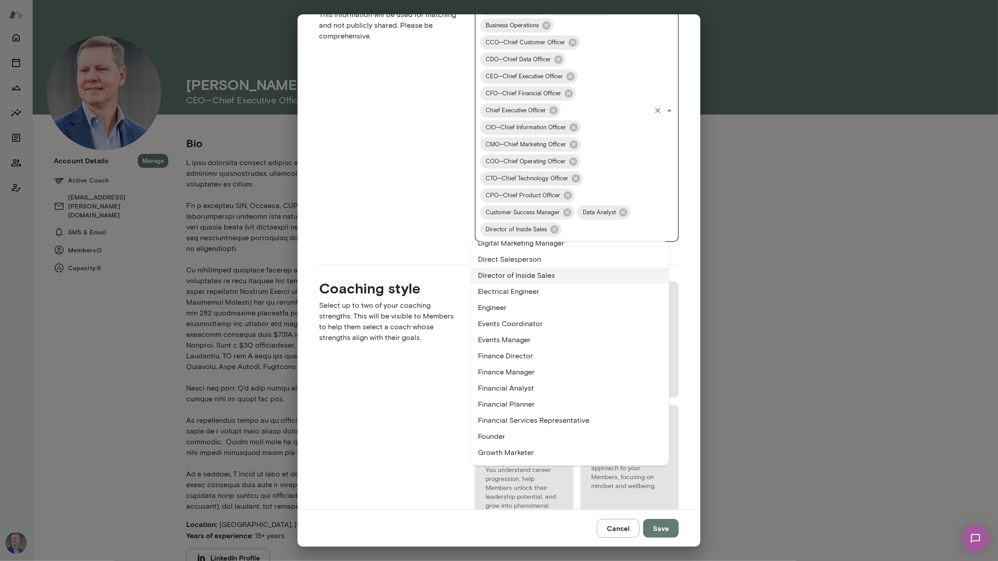
scroll to position [719, 0]
click at [529, 370] on li "Finance Manager" at bounding box center [570, 372] width 198 height 16
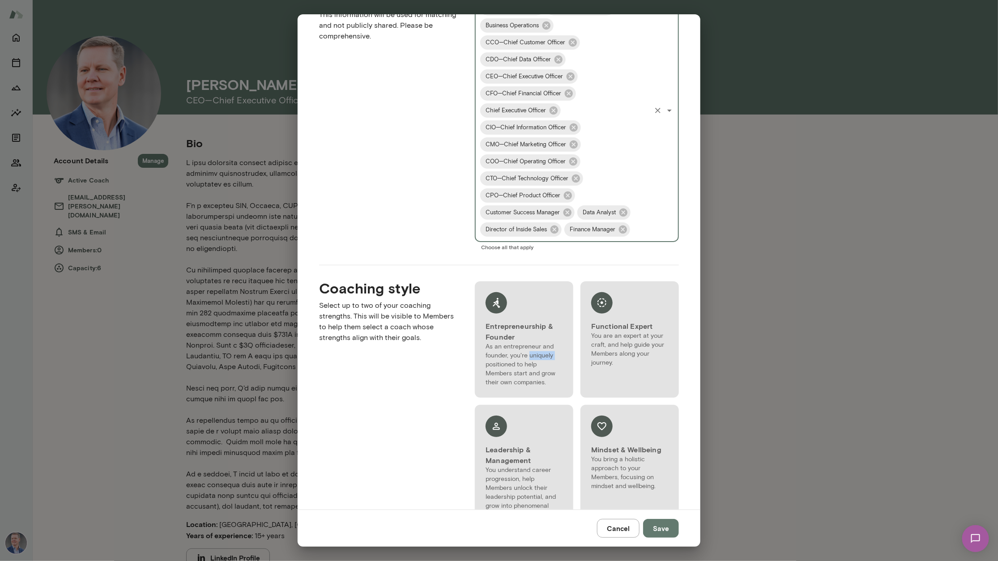
click at [529, 370] on p "As an entrepreneur and founder, you're uniquely positioned to help Members star…" at bounding box center [523, 364] width 77 height 45
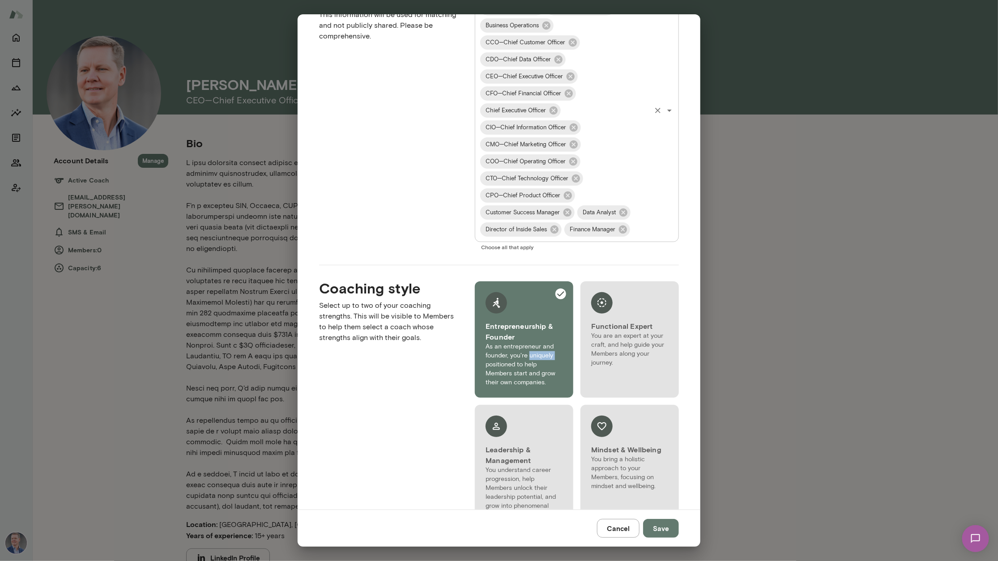
click at [631, 238] on input "Roles" at bounding box center [640, 229] width 18 height 17
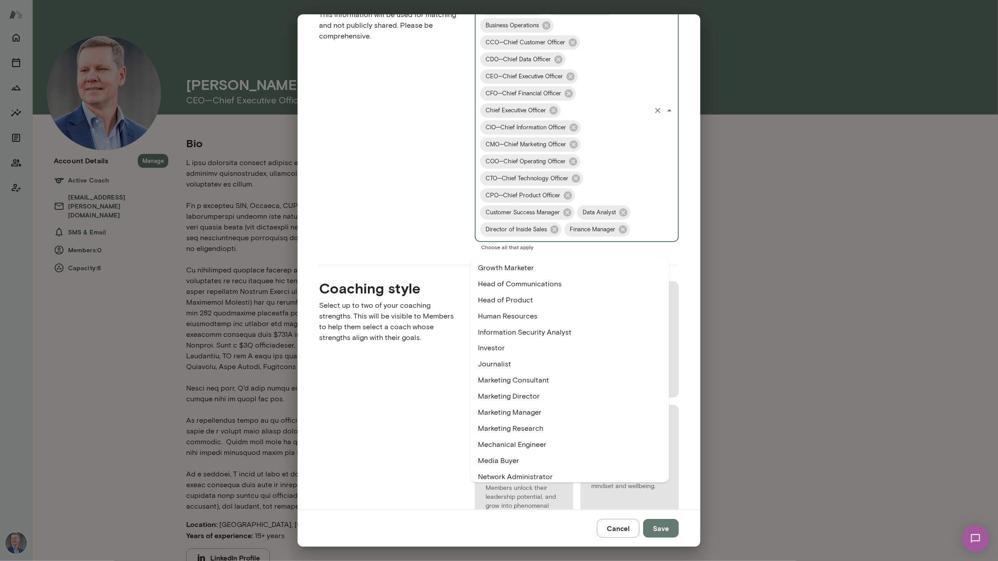
scroll to position [921, 0]
click at [537, 412] on li "Marketing Manager" at bounding box center [570, 412] width 198 height 16
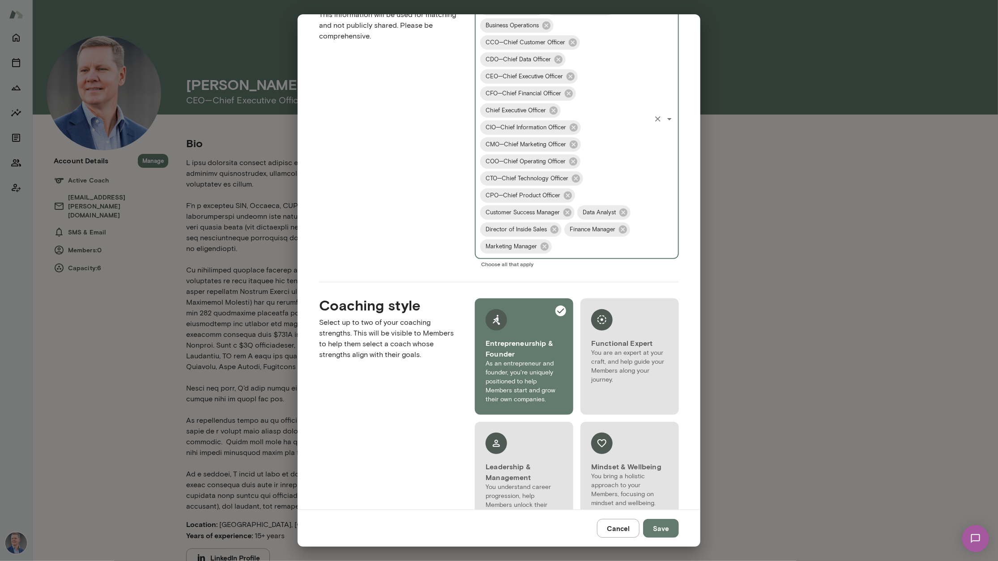
click at [565, 250] on input "Roles" at bounding box center [601, 246] width 97 height 17
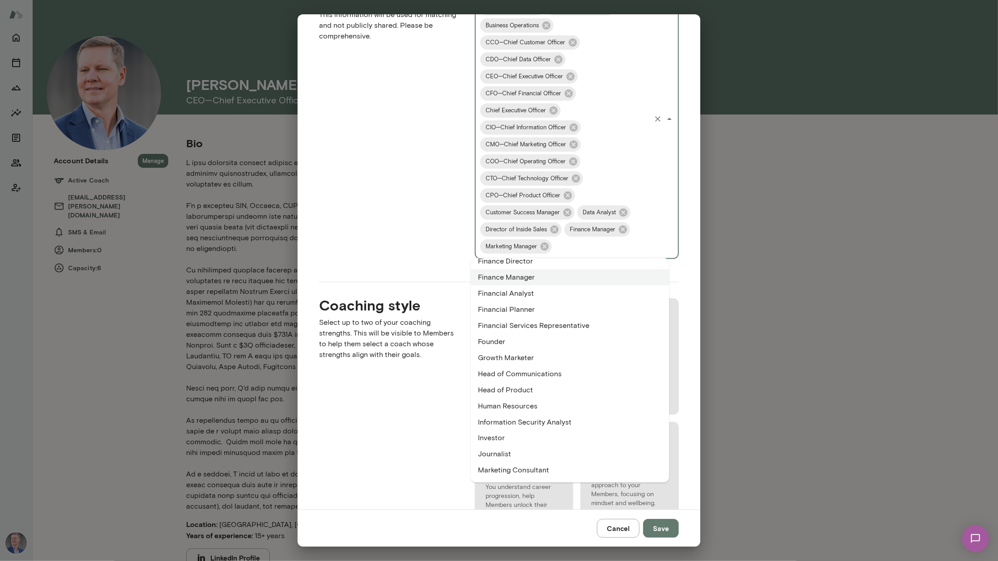
scroll to position [831, 0]
click at [532, 342] on li "Founder" at bounding box center [570, 341] width 198 height 16
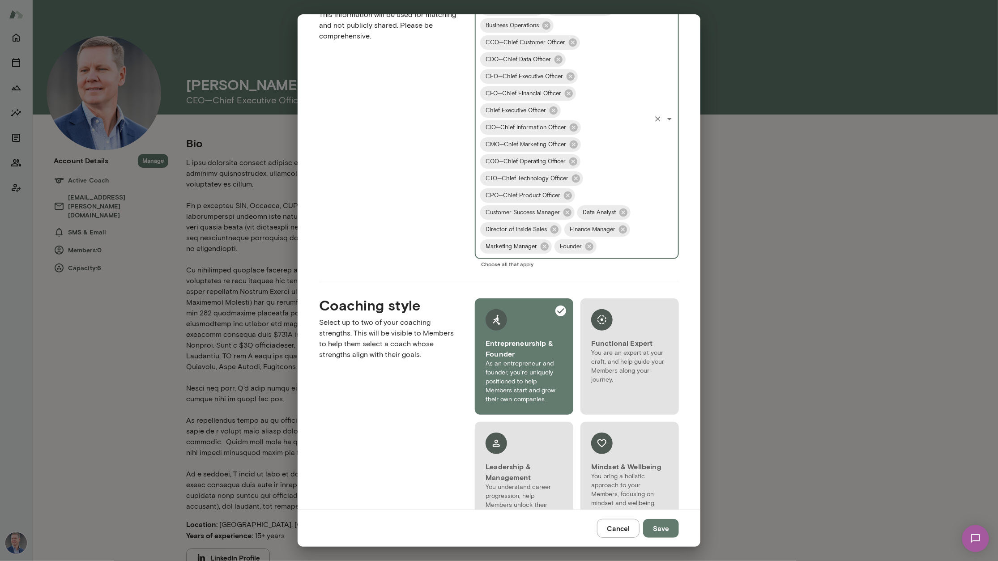
click at [604, 250] on input "Roles" at bounding box center [624, 246] width 52 height 17
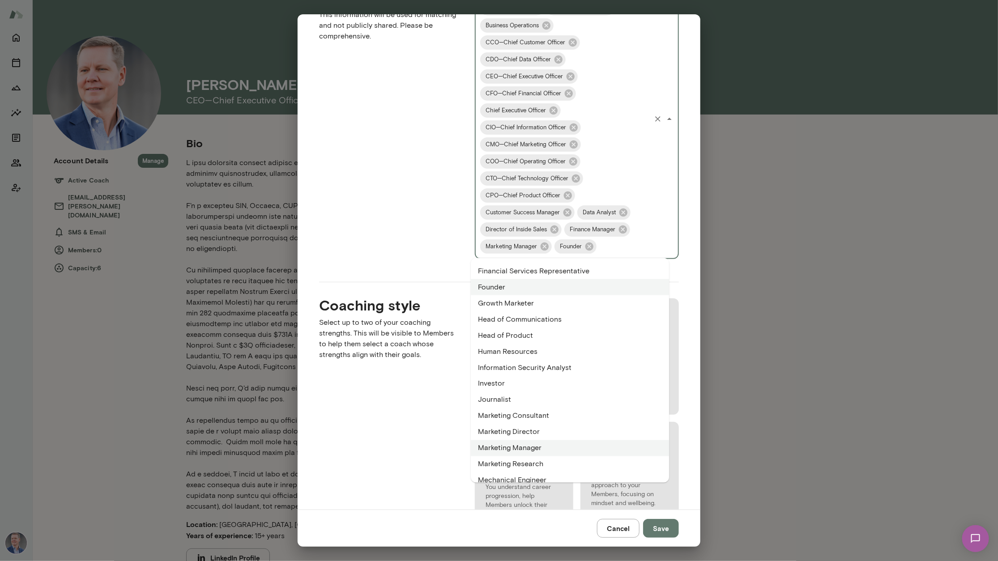
scroll to position [885, 0]
click at [526, 333] on li "Head of Product" at bounding box center [570, 335] width 198 height 16
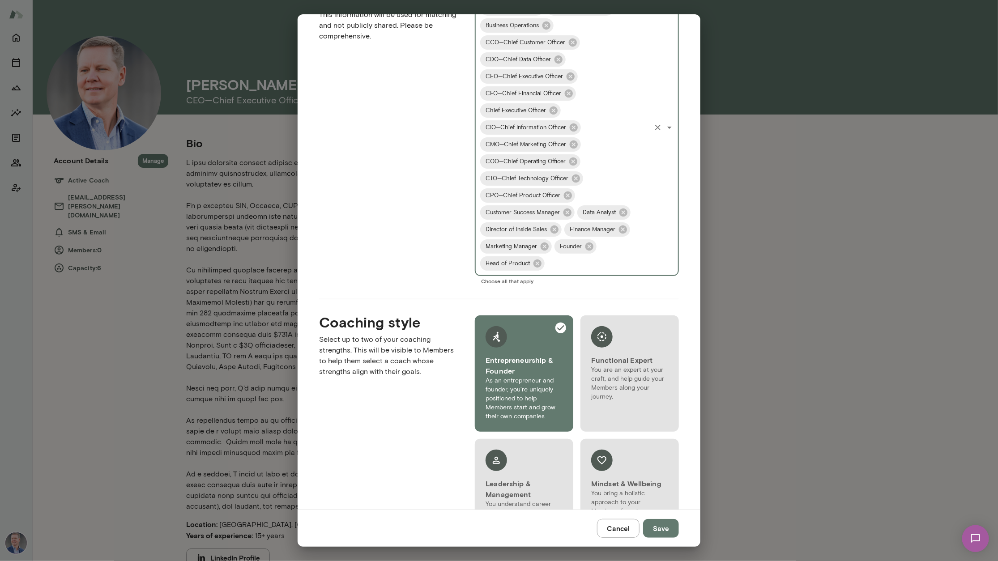
click at [585, 268] on input "Roles" at bounding box center [598, 263] width 104 height 17
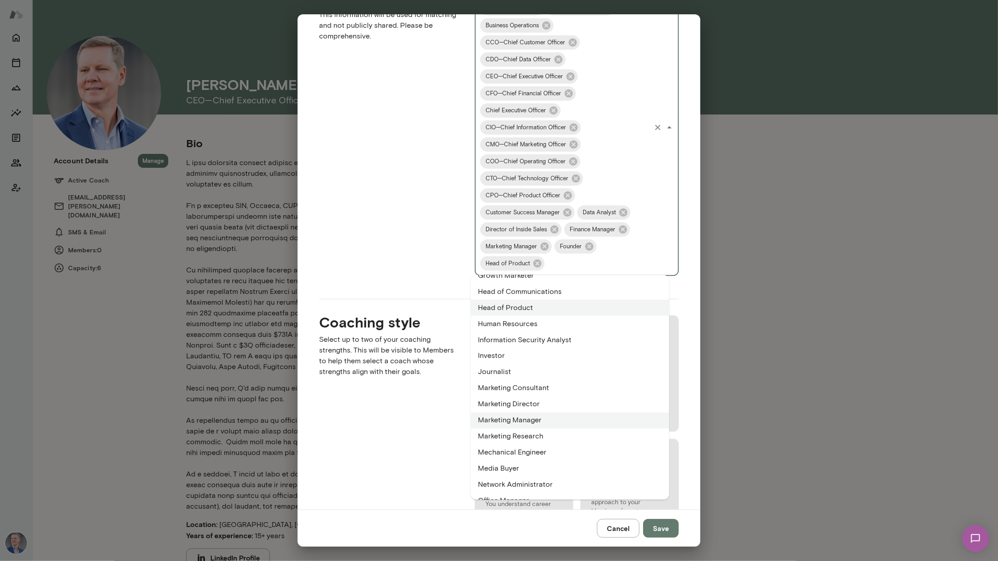
scroll to position [931, 0]
click at [511, 353] on li "Investor" at bounding box center [570, 355] width 198 height 16
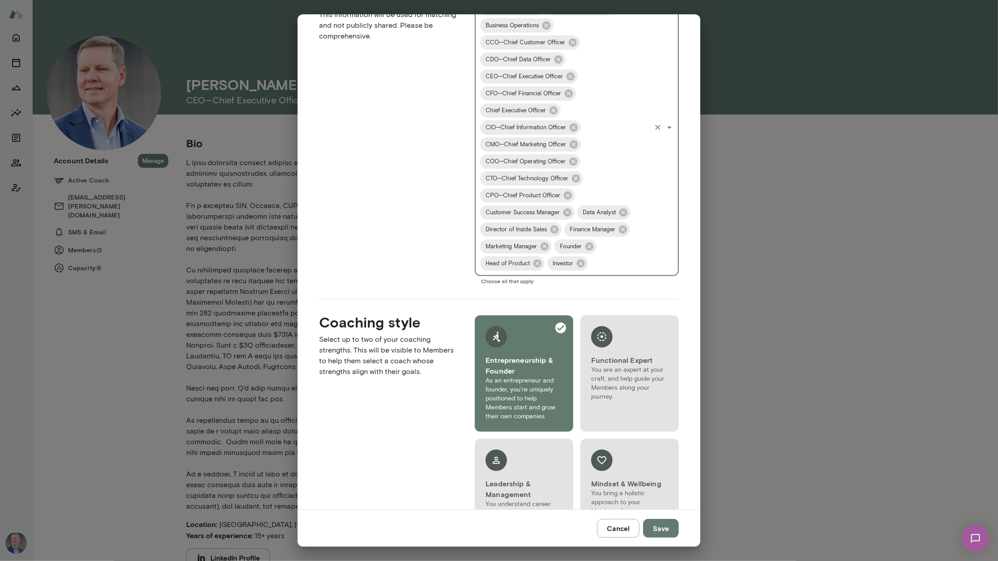
click at [603, 257] on input "Roles" at bounding box center [619, 263] width 60 height 17
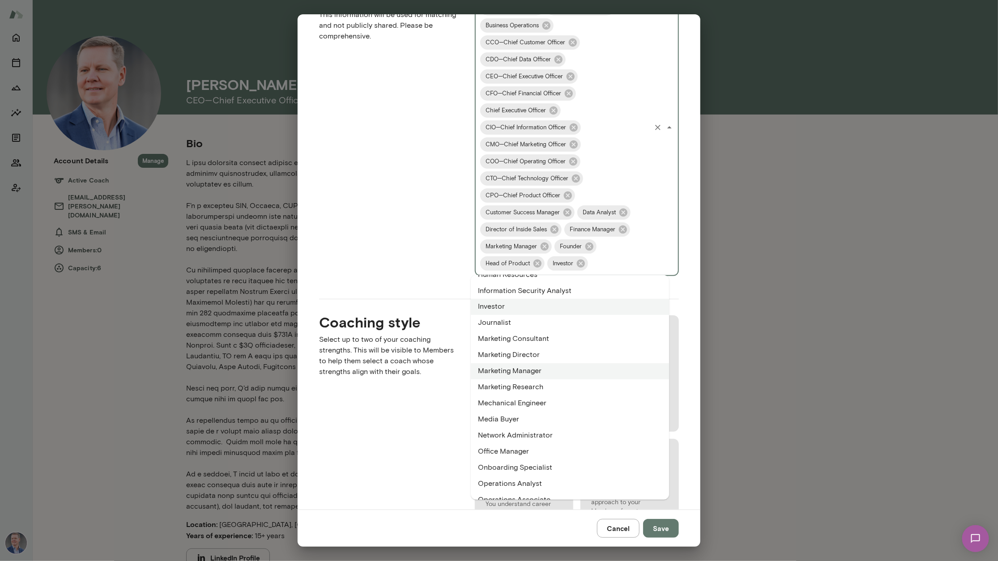
scroll to position [979, 0]
click at [537, 385] on li "Marketing Research" at bounding box center [570, 387] width 198 height 16
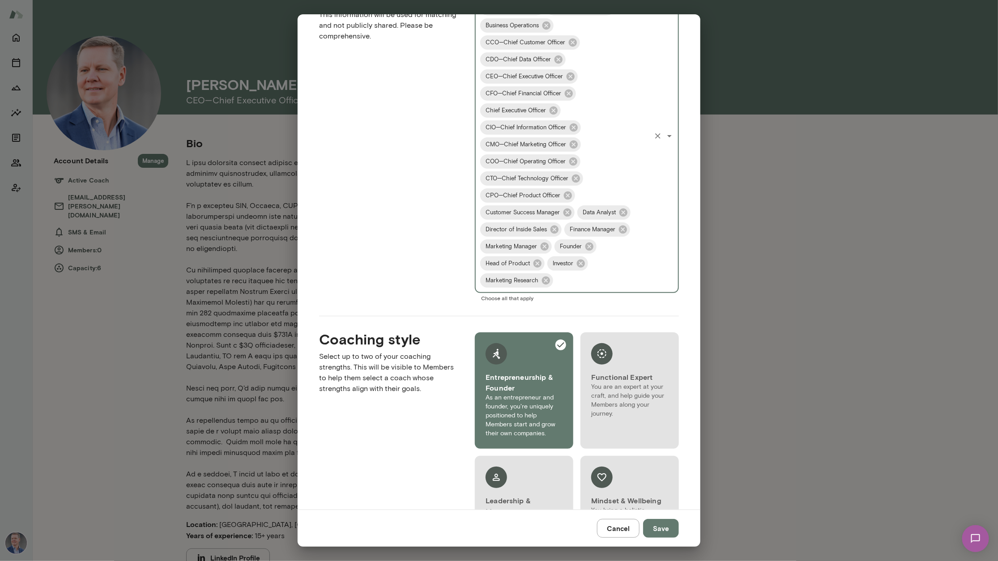
click at [587, 279] on input "Roles" at bounding box center [601, 280] width 95 height 17
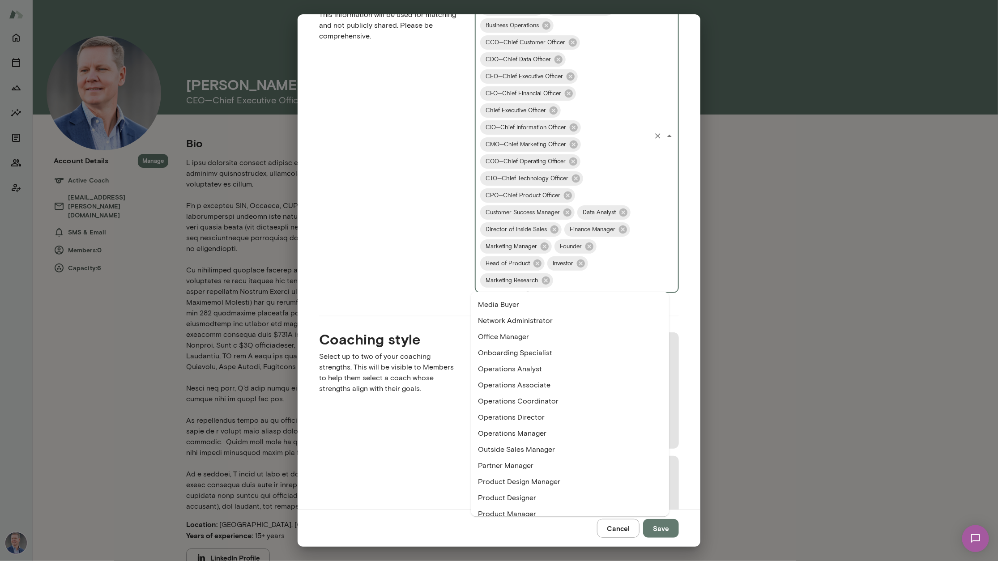
scroll to position [1112, 0]
click at [540, 428] on li "Operations Manager" at bounding box center [570, 432] width 198 height 16
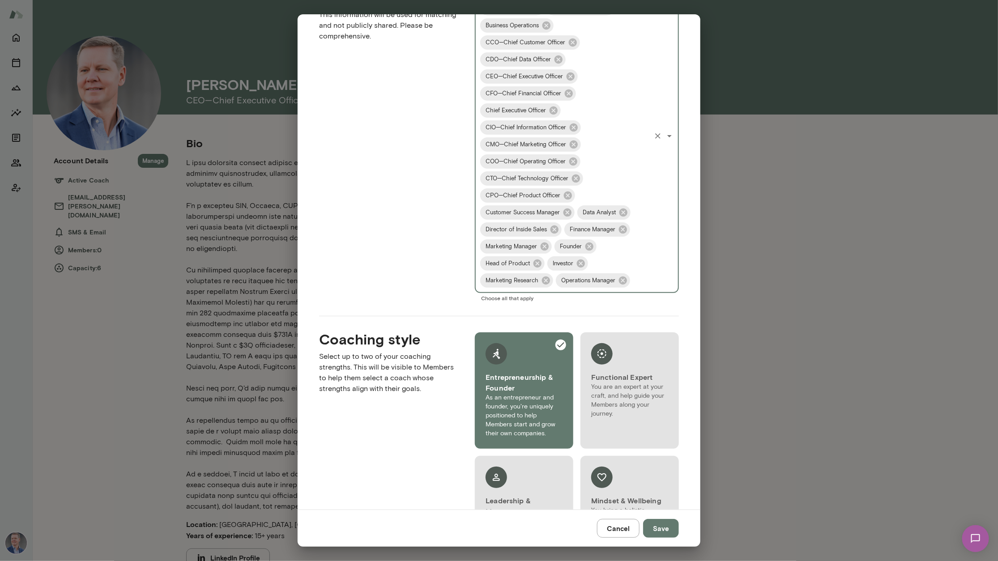
click at [631, 289] on input "Roles" at bounding box center [640, 280] width 18 height 17
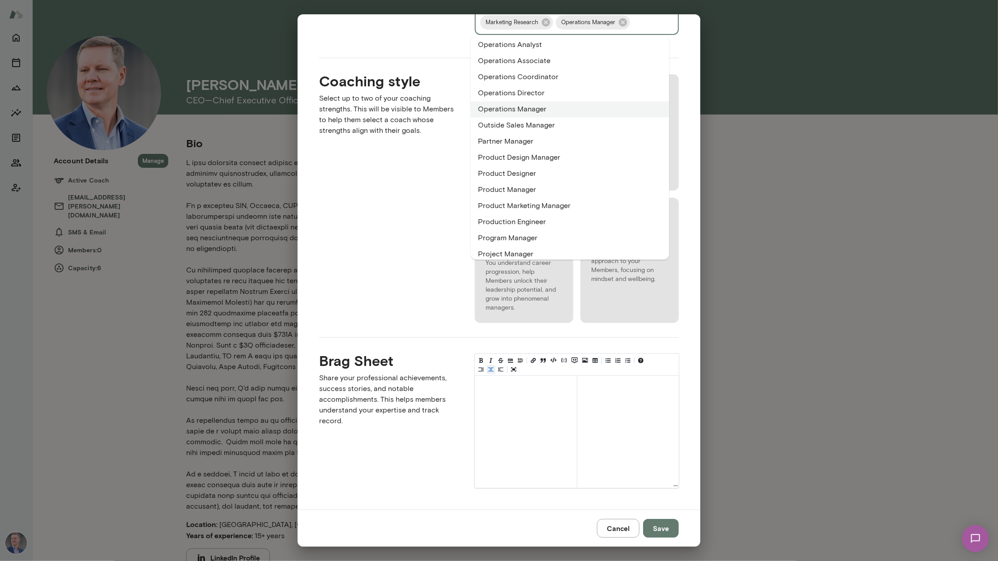
scroll to position [1178, 0]
click at [524, 186] on li "Product Manager" at bounding box center [570, 189] width 198 height 16
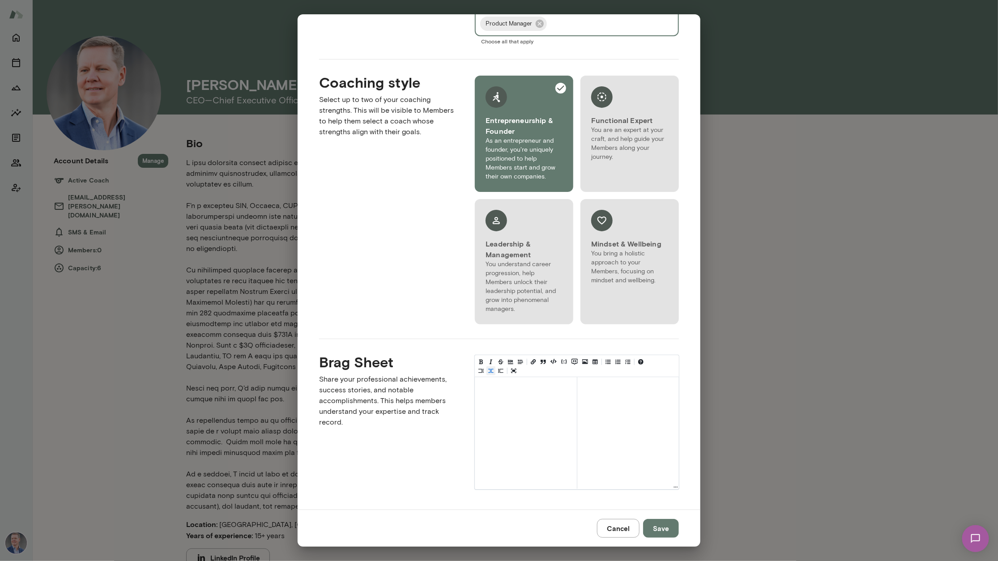
click at [559, 23] on input "Roles" at bounding box center [599, 23] width 102 height 17
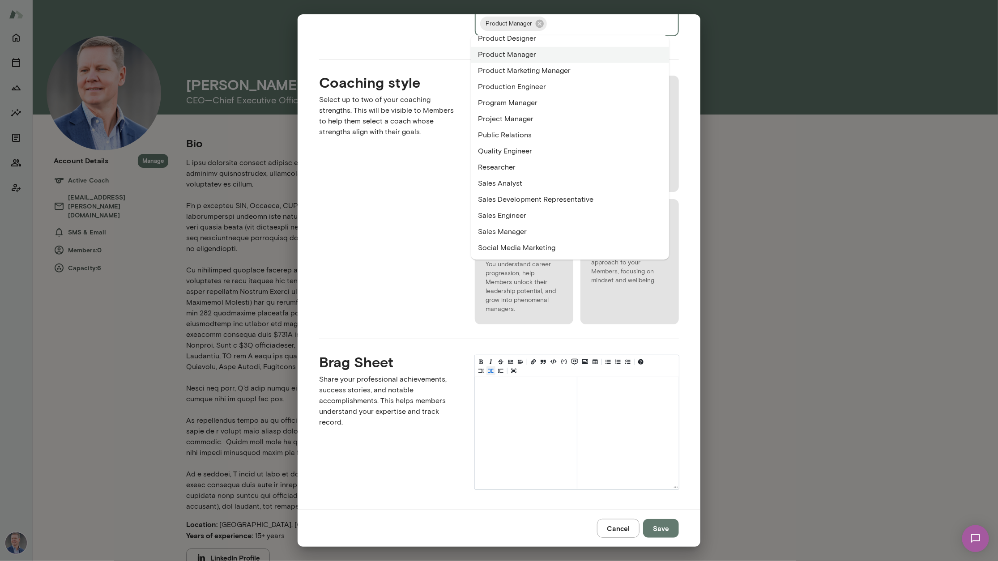
scroll to position [1312, 0]
click at [530, 101] on li "Program Manager" at bounding box center [570, 104] width 198 height 16
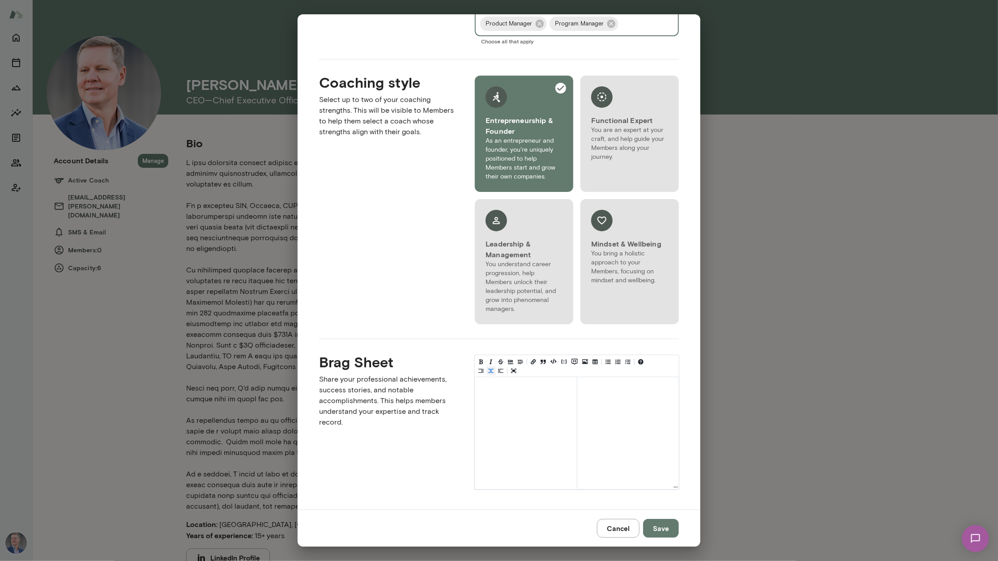
click at [634, 23] on input "Roles" at bounding box center [635, 23] width 30 height 17
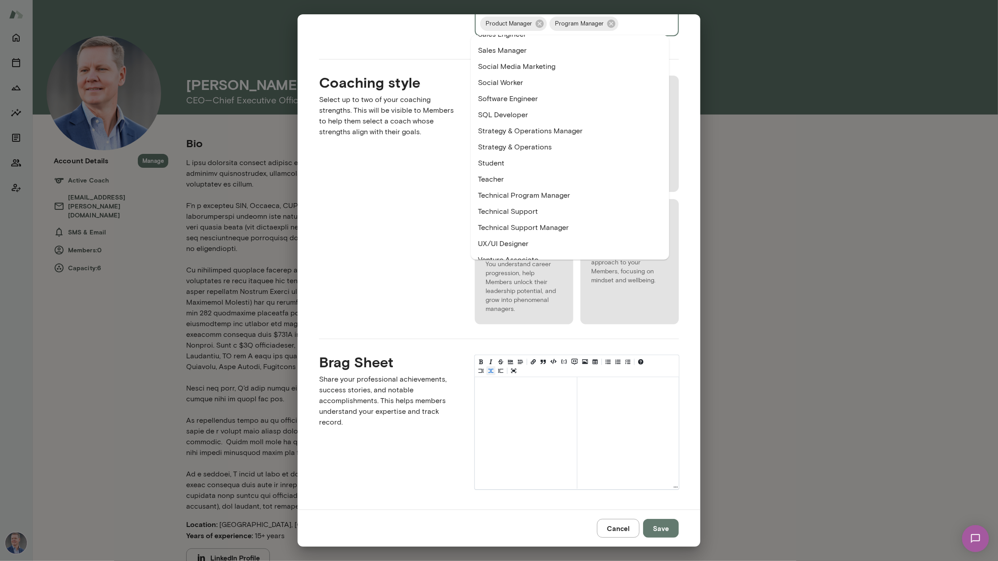
scroll to position [1651, 0]
click at [525, 132] on li "Vice President, Operations" at bounding box center [570, 136] width 198 height 16
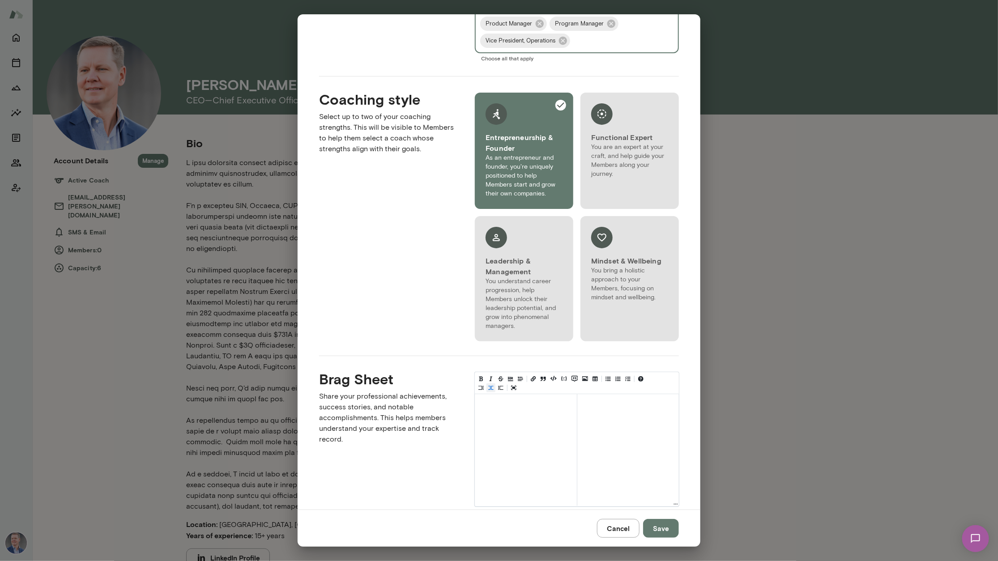
click at [587, 44] on input "Roles" at bounding box center [610, 40] width 78 height 17
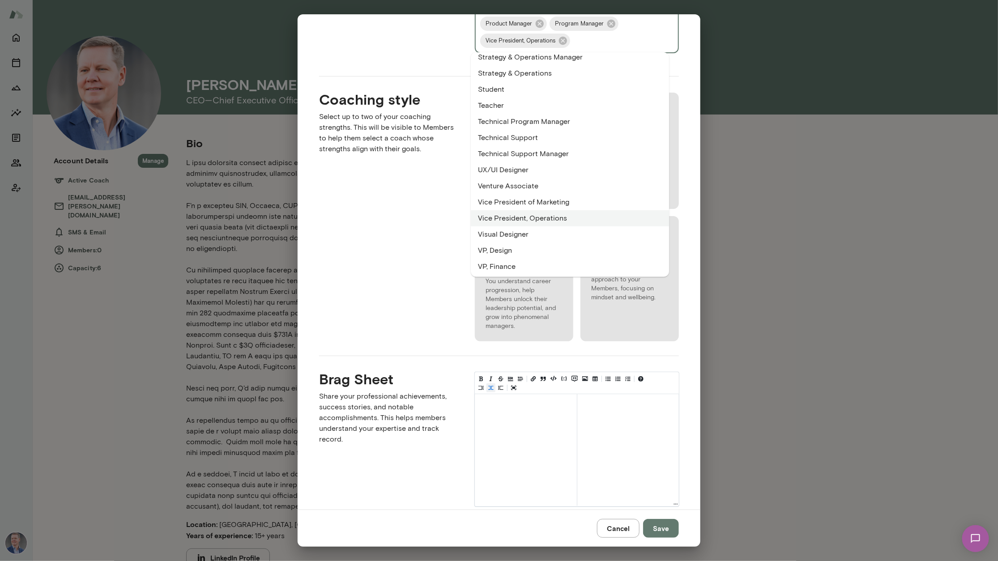
scroll to position [1585, 0]
click at [552, 52] on li "Strategy & Operations Manager" at bounding box center [570, 57] width 198 height 16
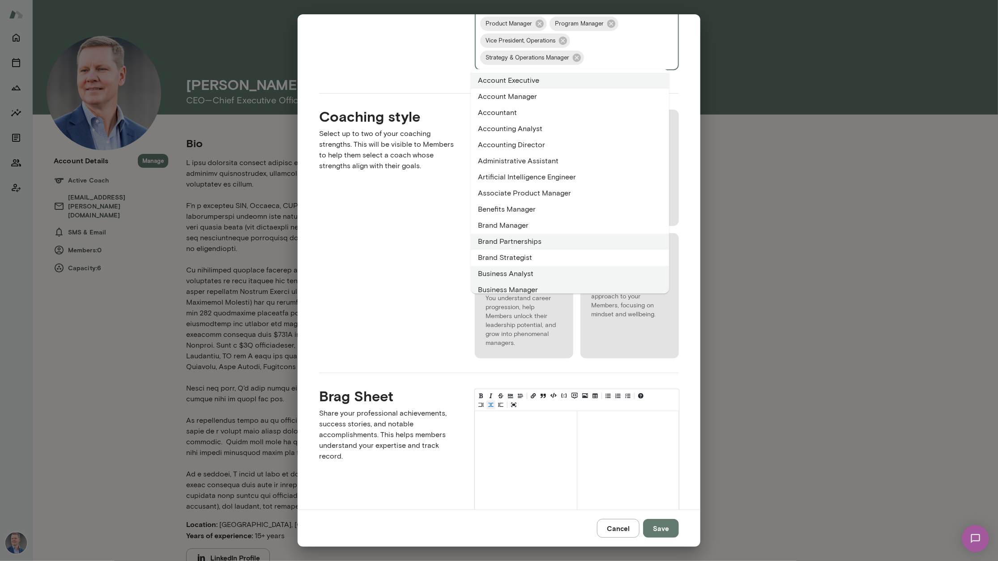
click at [609, 51] on input "Roles" at bounding box center [617, 57] width 64 height 17
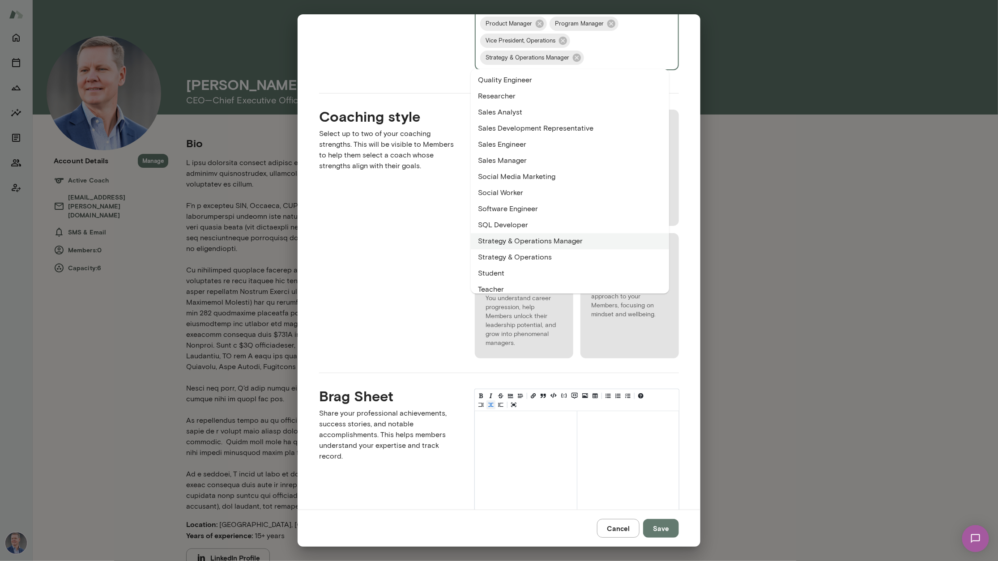
scroll to position [1447, 0]
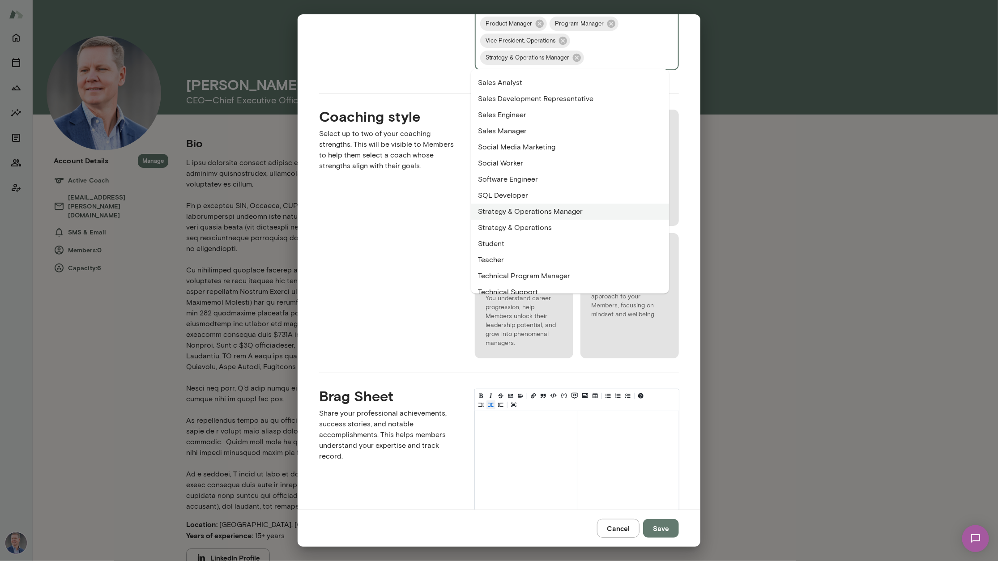
click at [528, 224] on li "Strategy & Operations" at bounding box center [570, 228] width 198 height 16
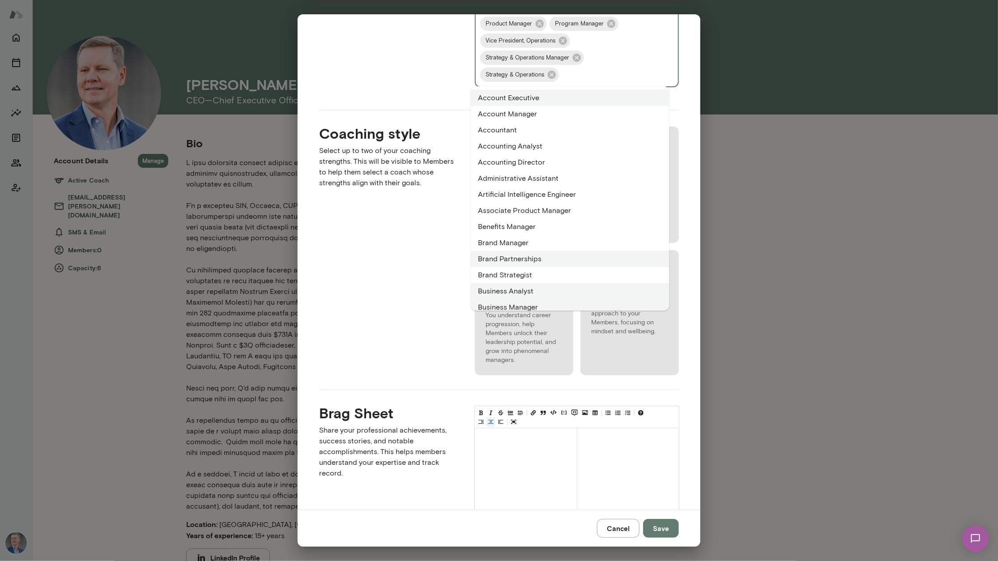
click at [579, 77] on input "Roles" at bounding box center [604, 74] width 89 height 17
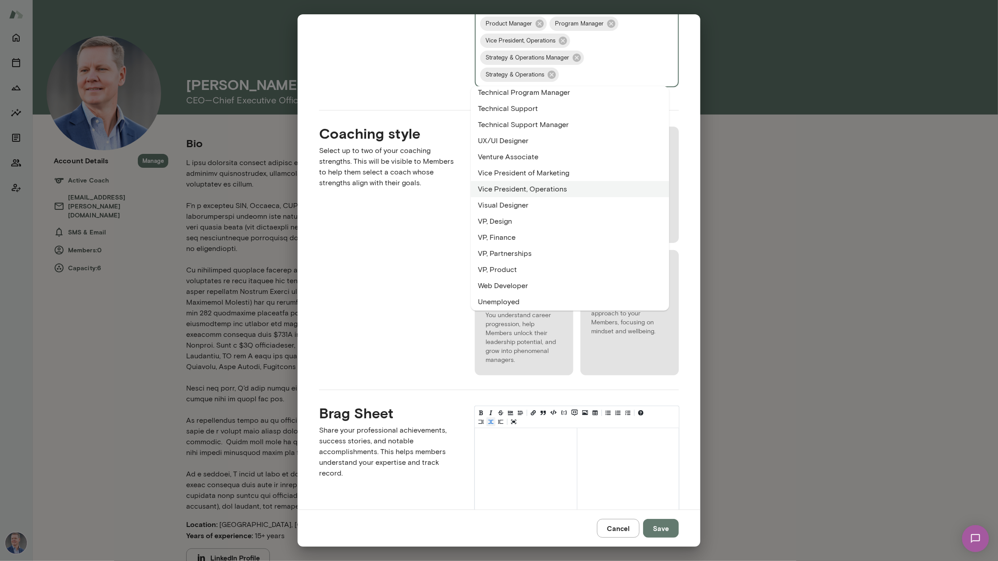
scroll to position [1651, 0]
click at [511, 221] on li "VP, Design" at bounding box center [570, 219] width 198 height 16
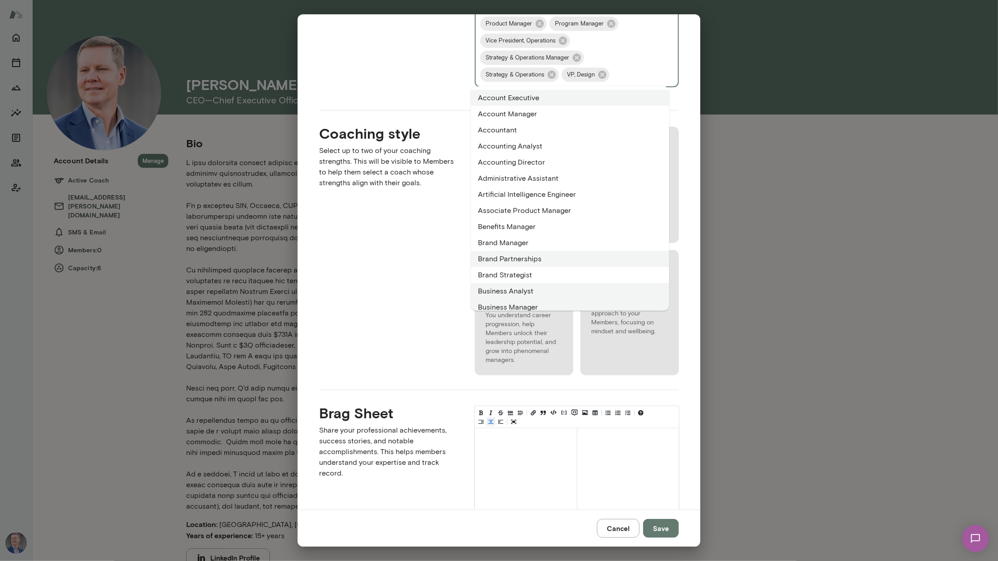
click at [621, 72] on input "Roles" at bounding box center [630, 74] width 39 height 17
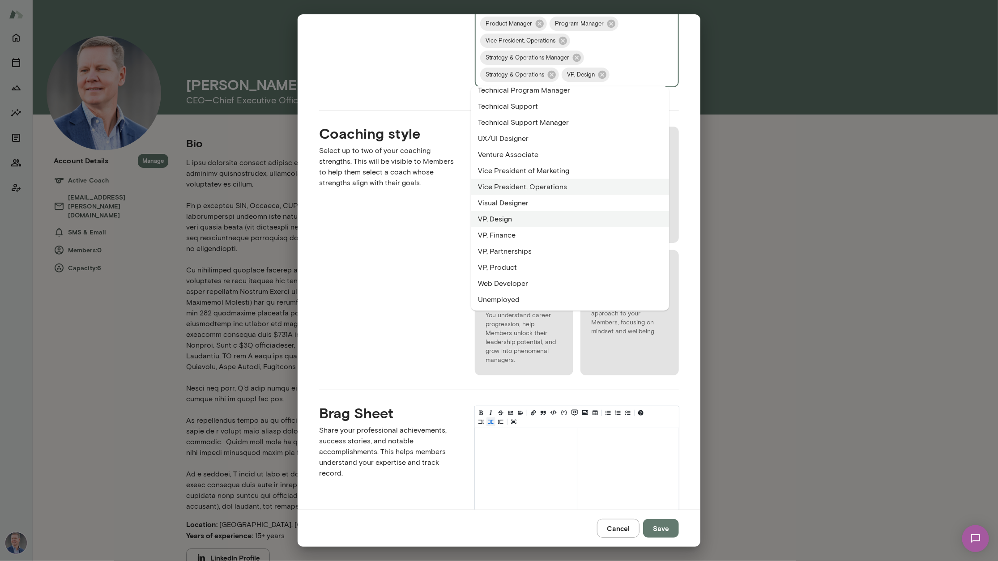
click at [530, 230] on li "VP, Finance" at bounding box center [570, 235] width 198 height 16
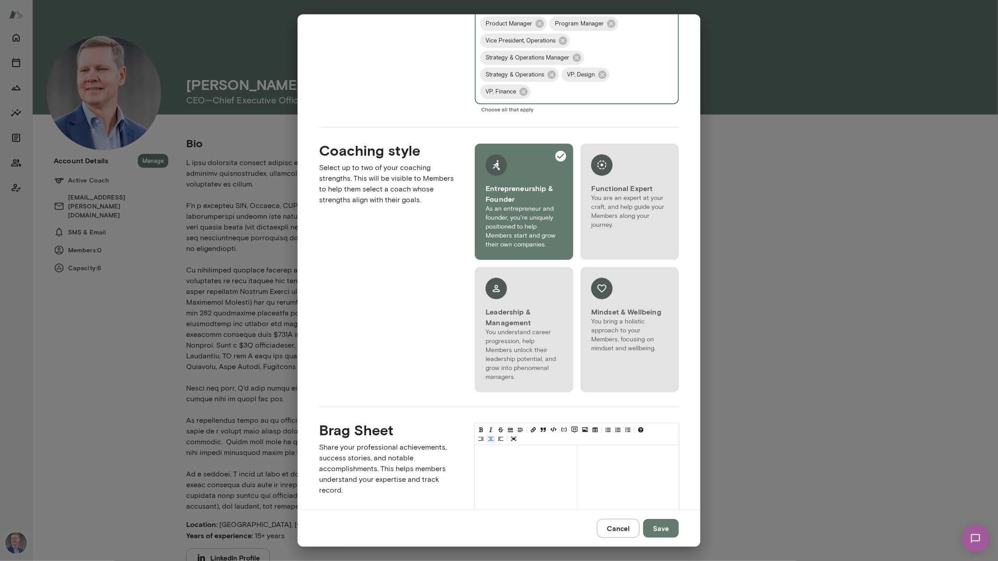
click at [594, 94] on input "Roles" at bounding box center [591, 91] width 118 height 17
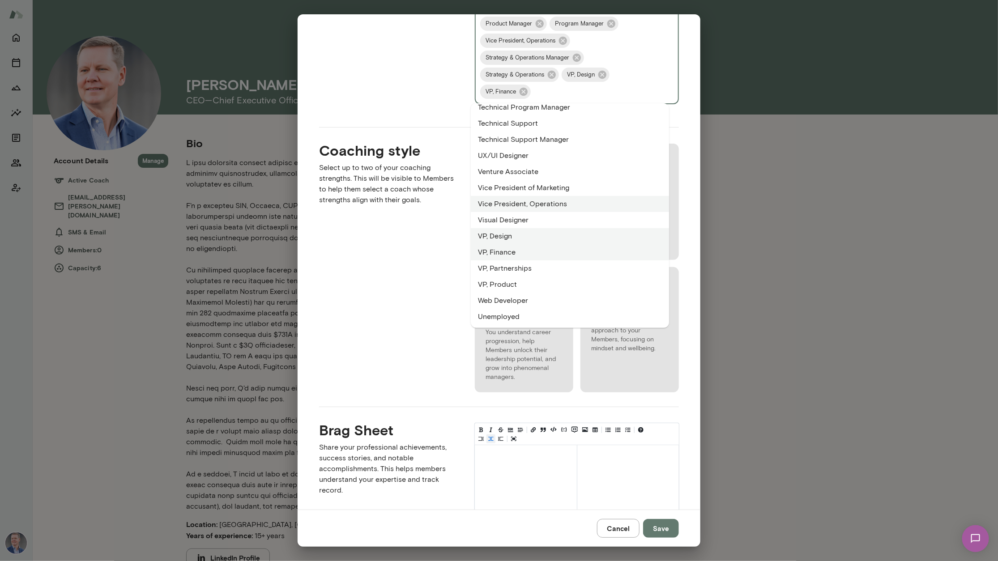
click at [520, 269] on li "VP, Partnerships" at bounding box center [570, 268] width 198 height 16
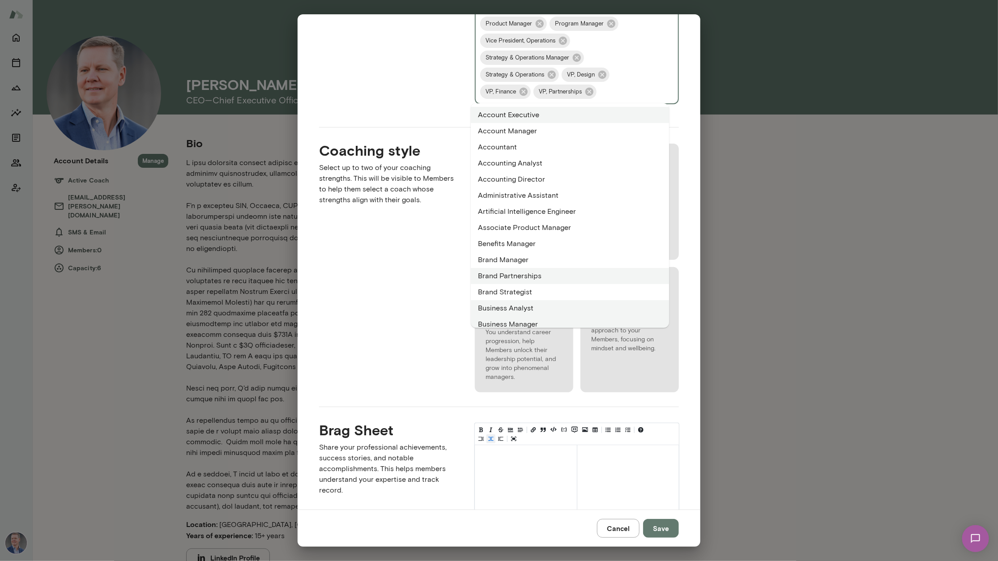
click at [605, 93] on input "Roles" at bounding box center [624, 91] width 52 height 17
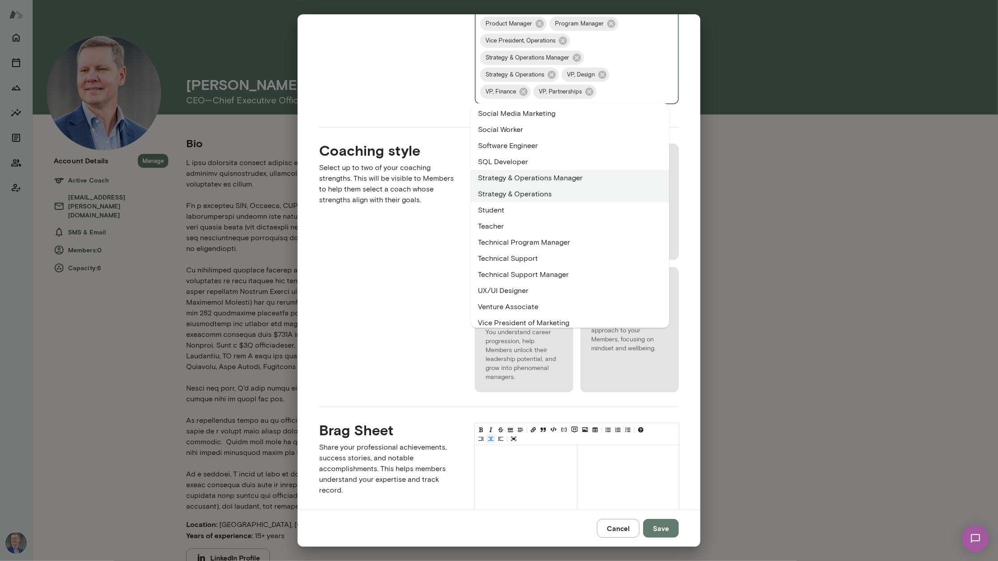
scroll to position [1517, 0]
click at [514, 257] on li "Technical Support" at bounding box center [570, 257] width 198 height 16
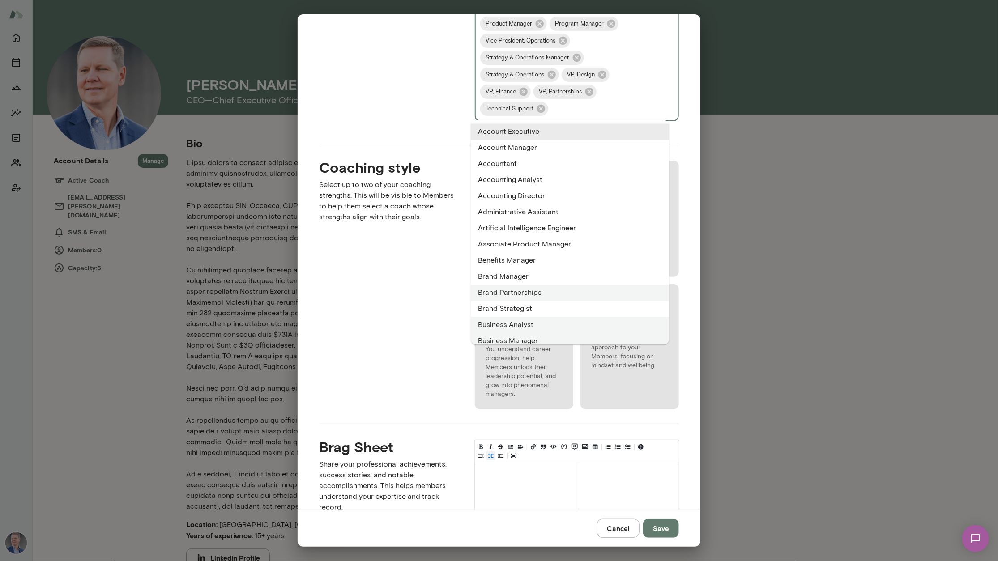
click at [562, 111] on input "Roles" at bounding box center [599, 108] width 100 height 17
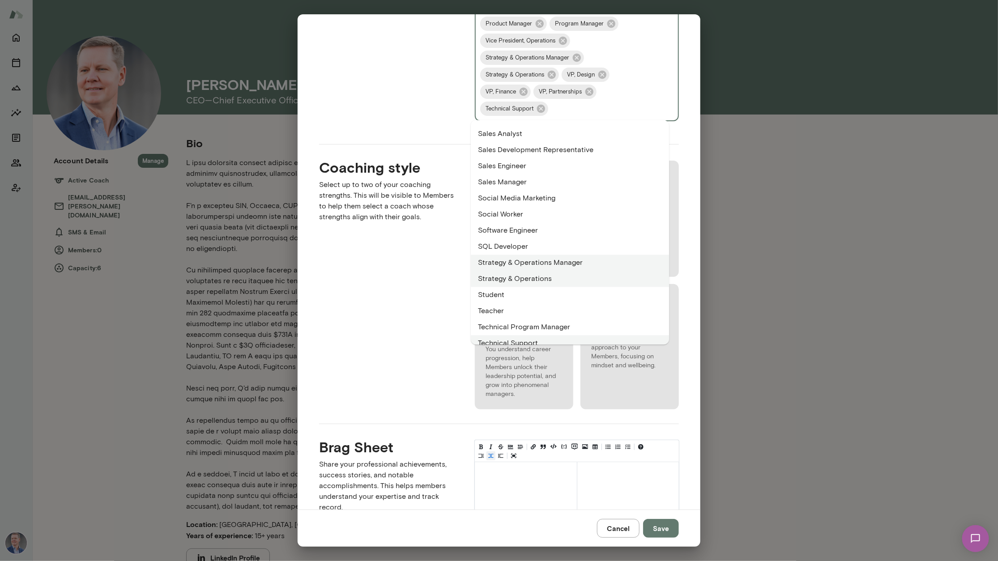
scroll to position [1651, 0]
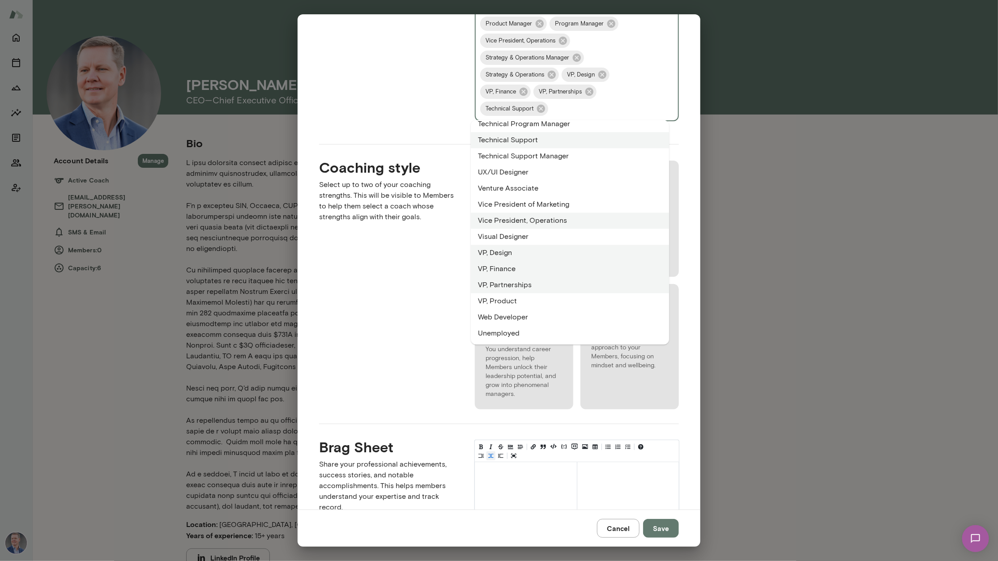
click at [519, 300] on li "VP, Product" at bounding box center [570, 302] width 198 height 16
drag, startPoint x: 627, startPoint y: 114, endPoint x: 530, endPoint y: 203, distance: 131.4
click at [530, 203] on li "Vice President of Marketing" at bounding box center [570, 205] width 198 height 16
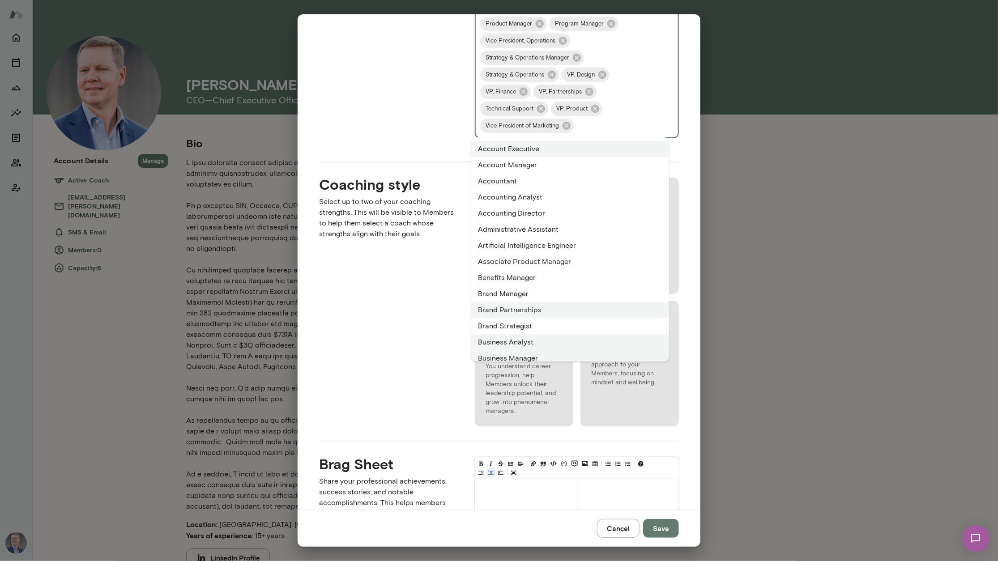
click at [604, 128] on input "Roles" at bounding box center [612, 125] width 75 height 17
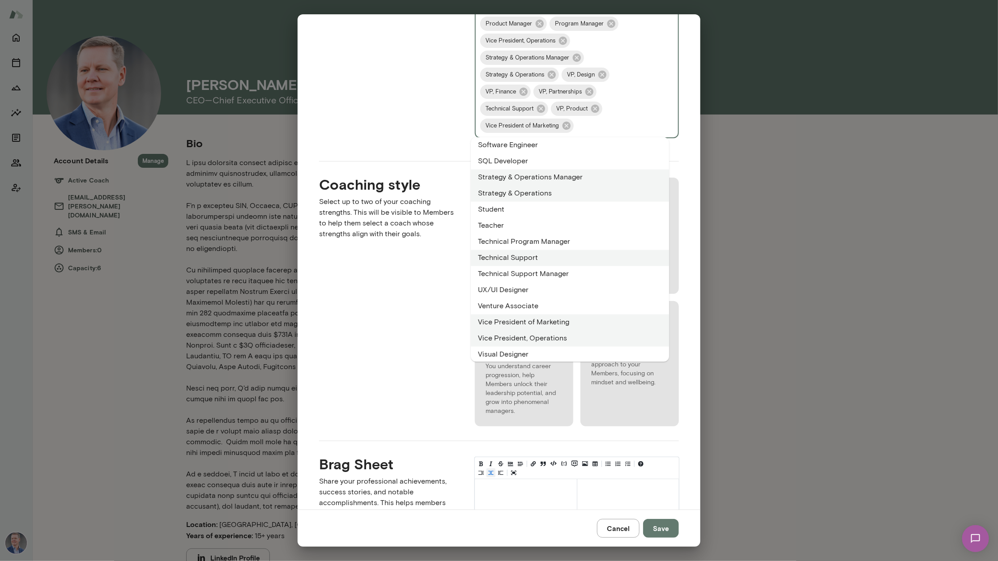
scroll to position [1549, 0]
click at [408, 295] on div "Coaching style Select up to two of your coaching strengths. This will be visibl…" at bounding box center [383, 294] width 156 height 265
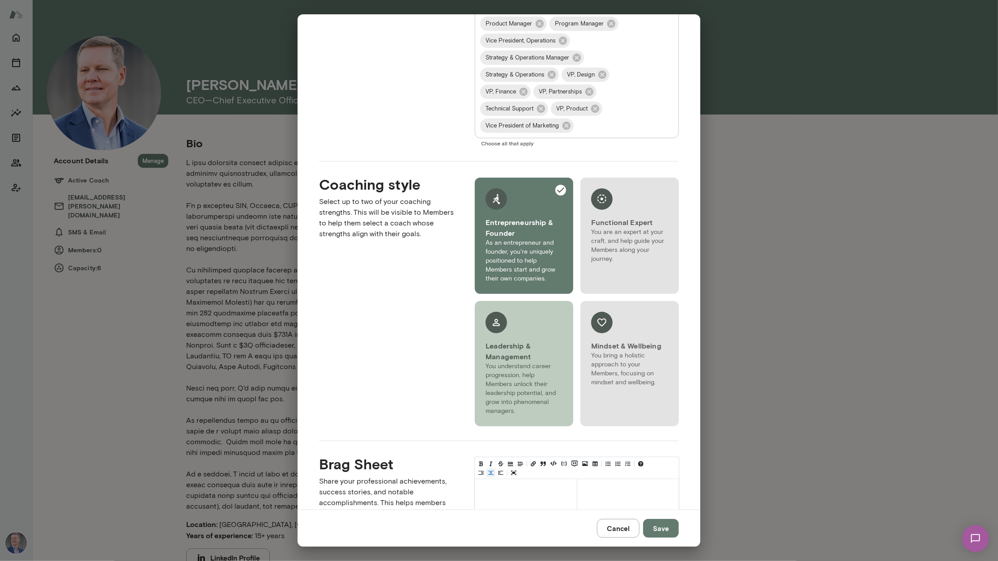
click at [530, 349] on h6 "Leadership & Management" at bounding box center [523, 350] width 77 height 21
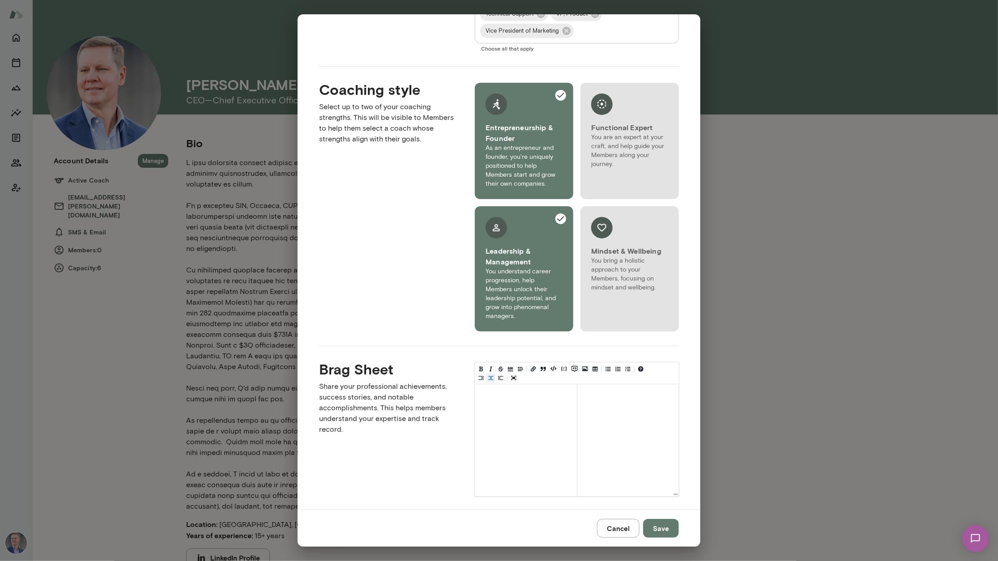
scroll to position [1280, 0]
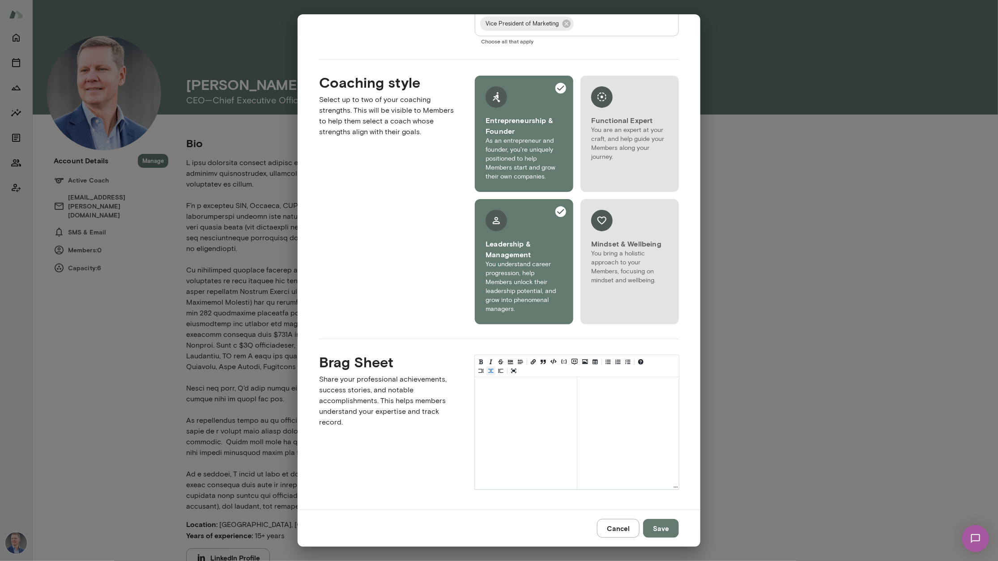
click at [665, 528] on button "Save" at bounding box center [661, 528] width 36 height 19
